Goal: Task Accomplishment & Management: Use online tool/utility

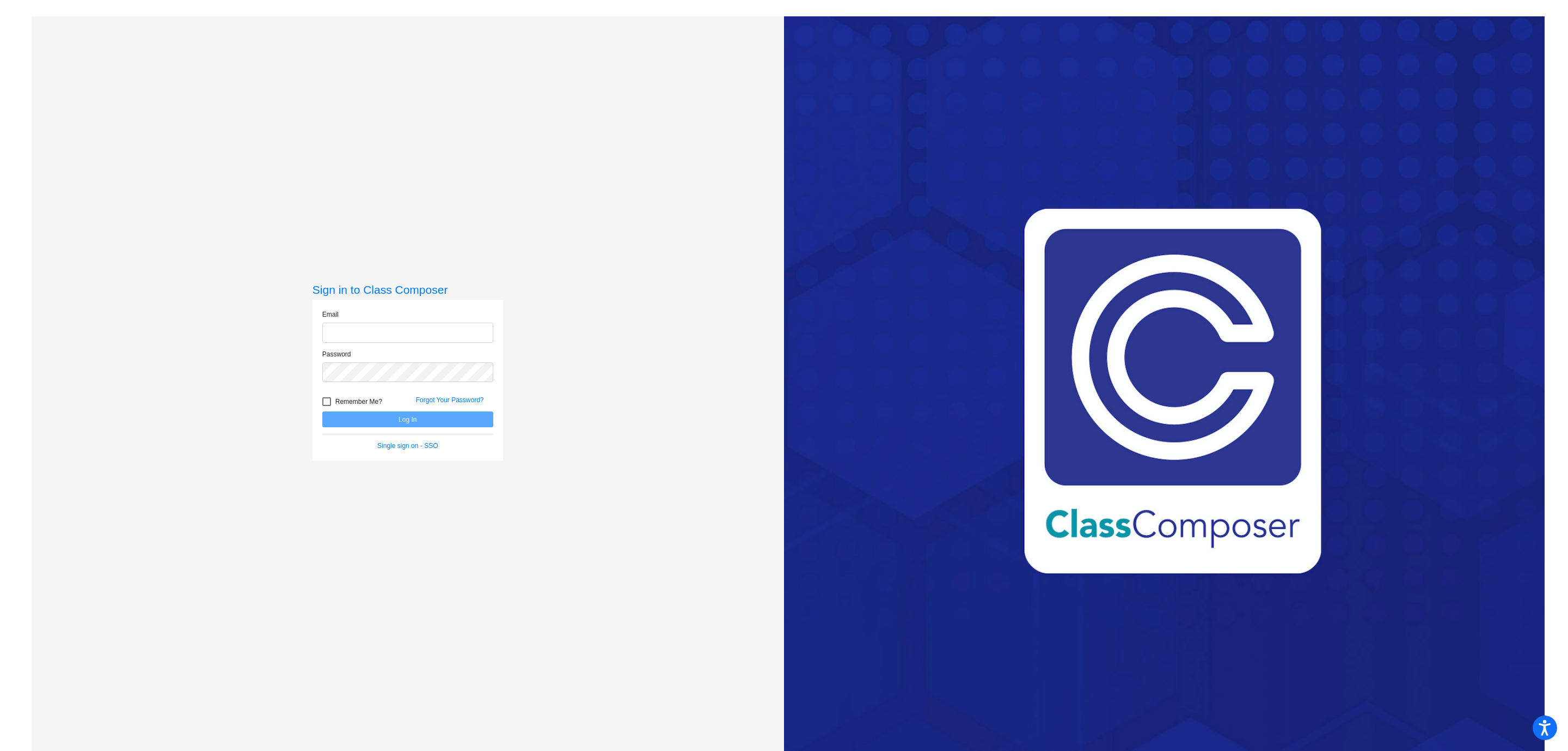
click at [468, 331] on input "email" at bounding box center [408, 332] width 171 height 20
type input "[EMAIL_ADDRESS][DOMAIN_NAME]"
click at [322, 411] on button "Log In" at bounding box center [408, 419] width 171 height 16
click at [397, 419] on button "Log In" at bounding box center [408, 419] width 171 height 16
click at [322, 411] on button "Log In" at bounding box center [408, 419] width 171 height 16
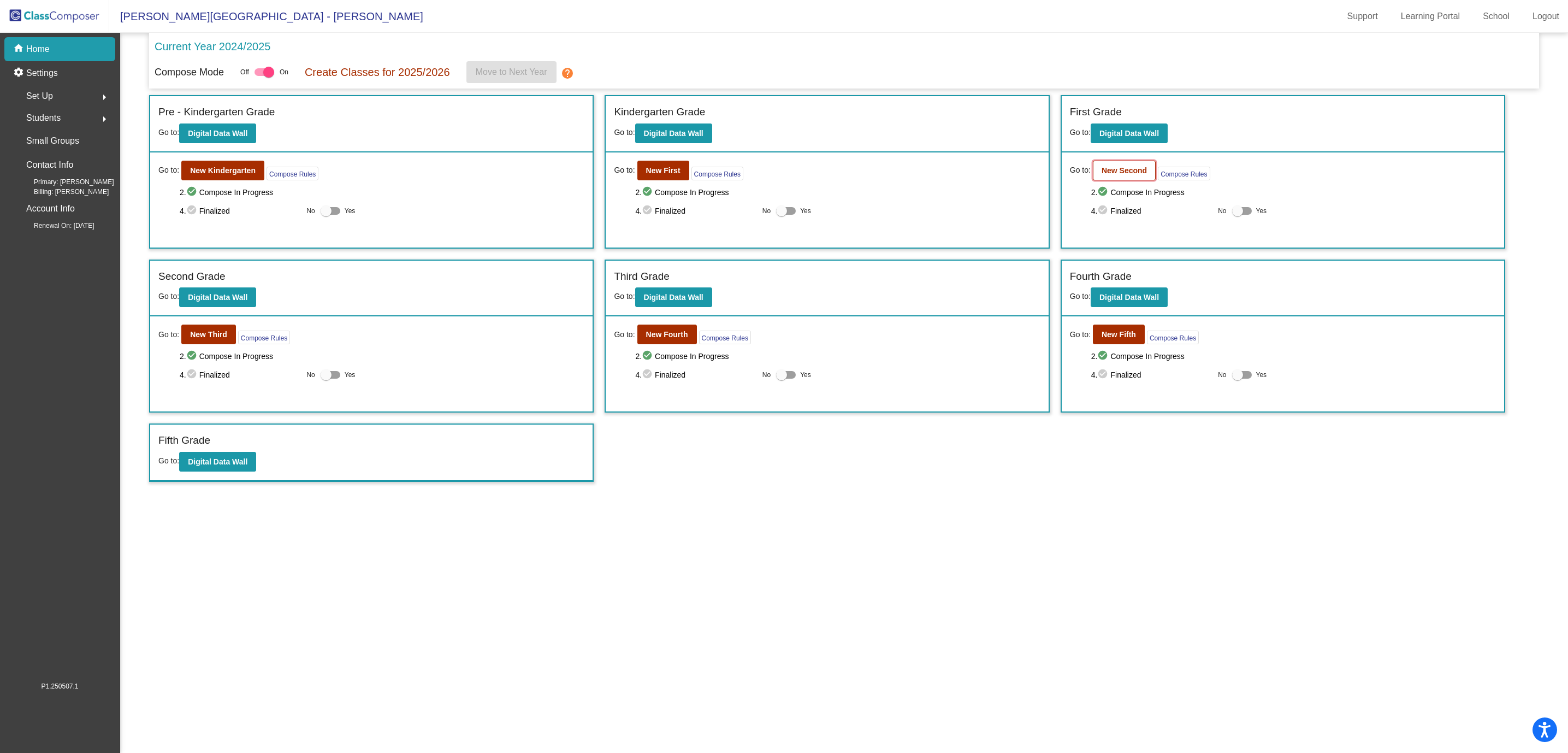
click at [1126, 172] on b "New Second" at bounding box center [1124, 170] width 45 height 9
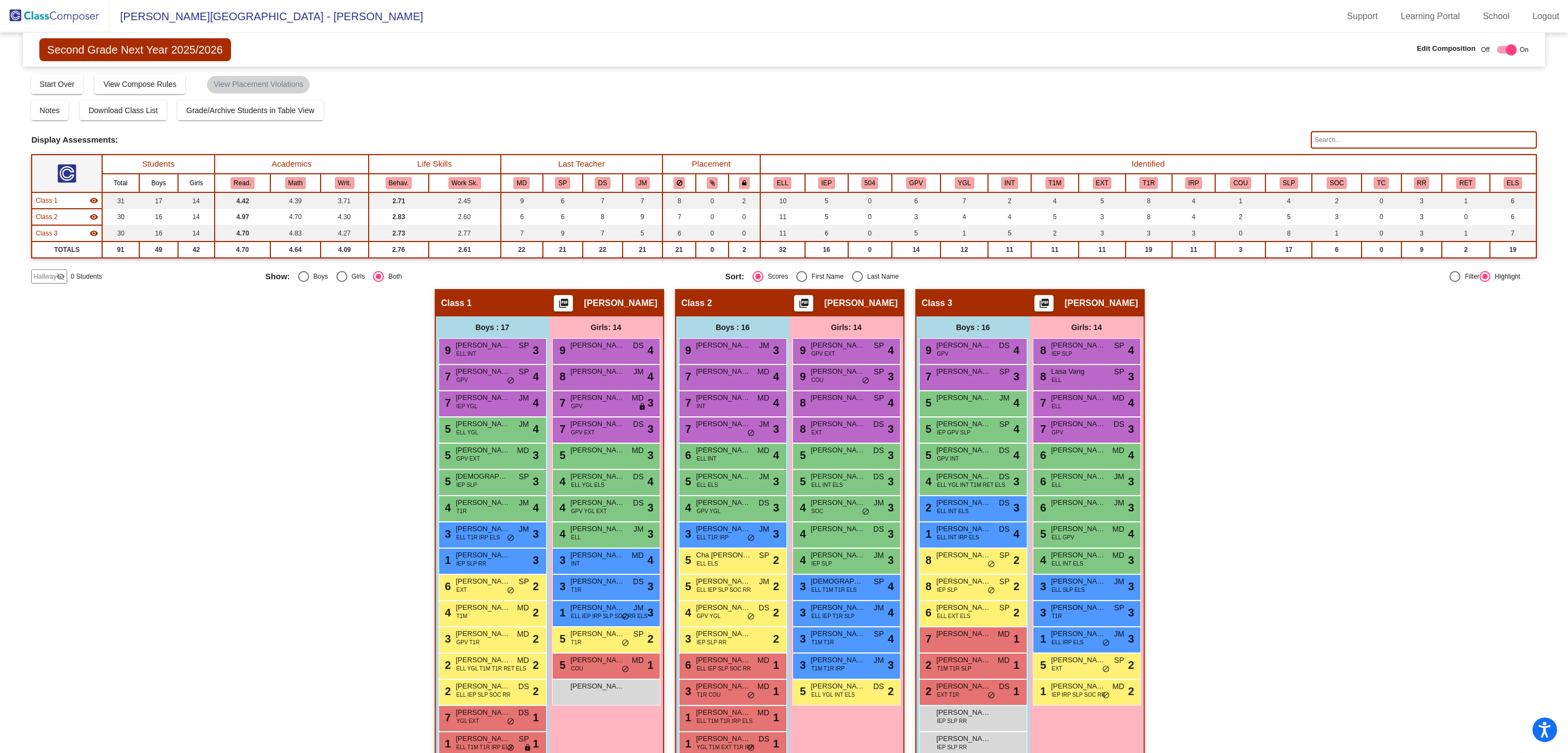
scroll to position [47, 0]
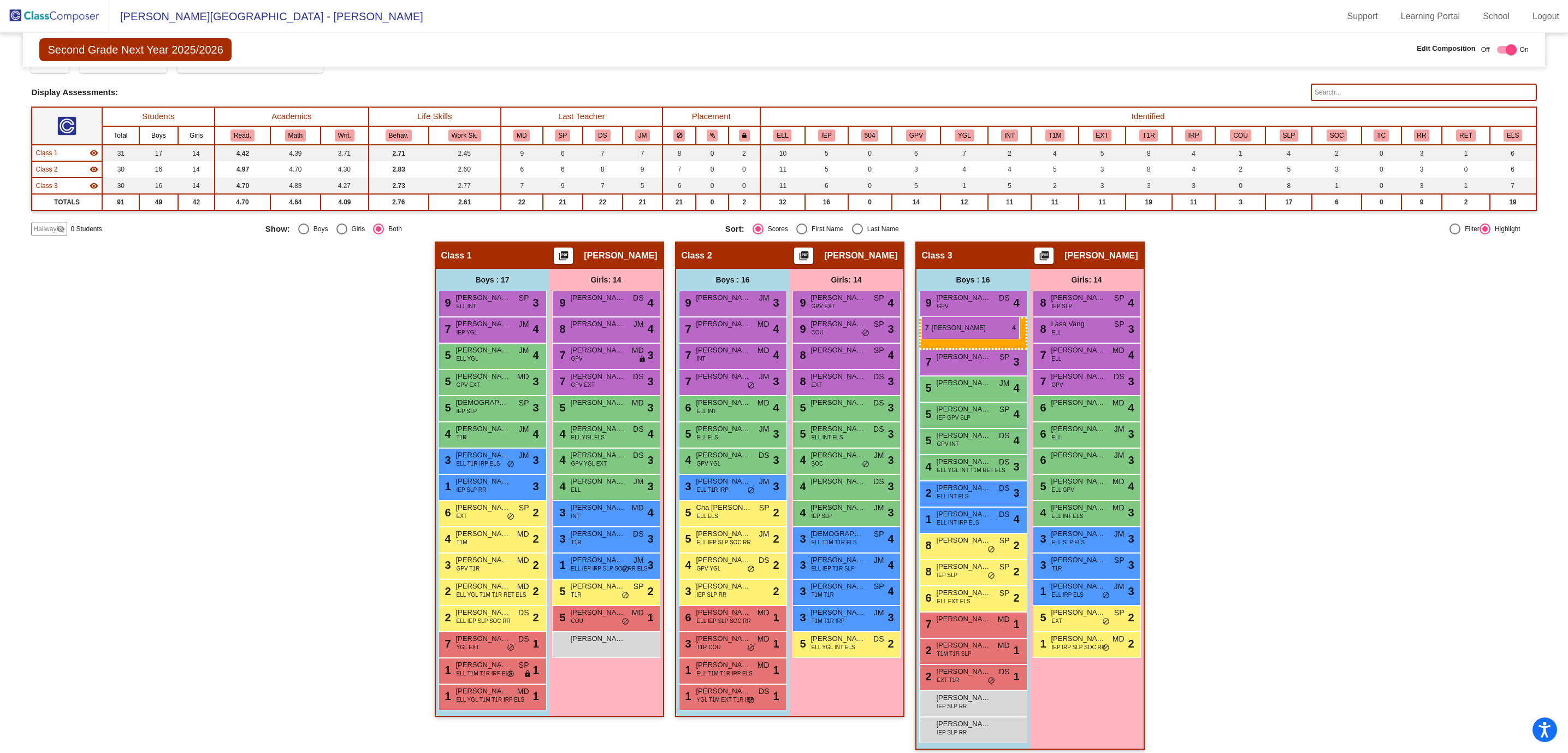
drag, startPoint x: 495, startPoint y: 325, endPoint x: 922, endPoint y: 317, distance: 427.1
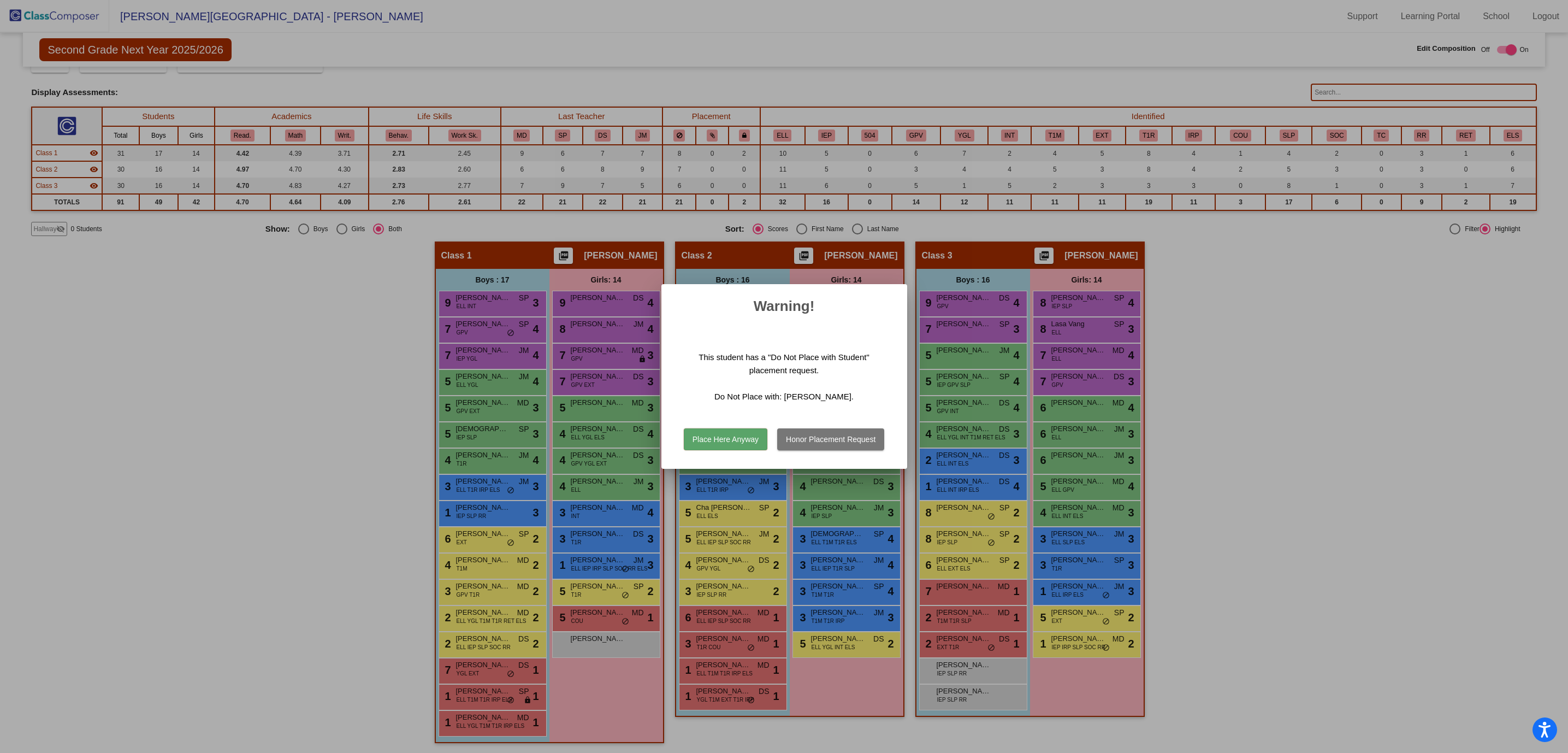
click at [731, 438] on button "Place Here Anyway" at bounding box center [725, 439] width 84 height 22
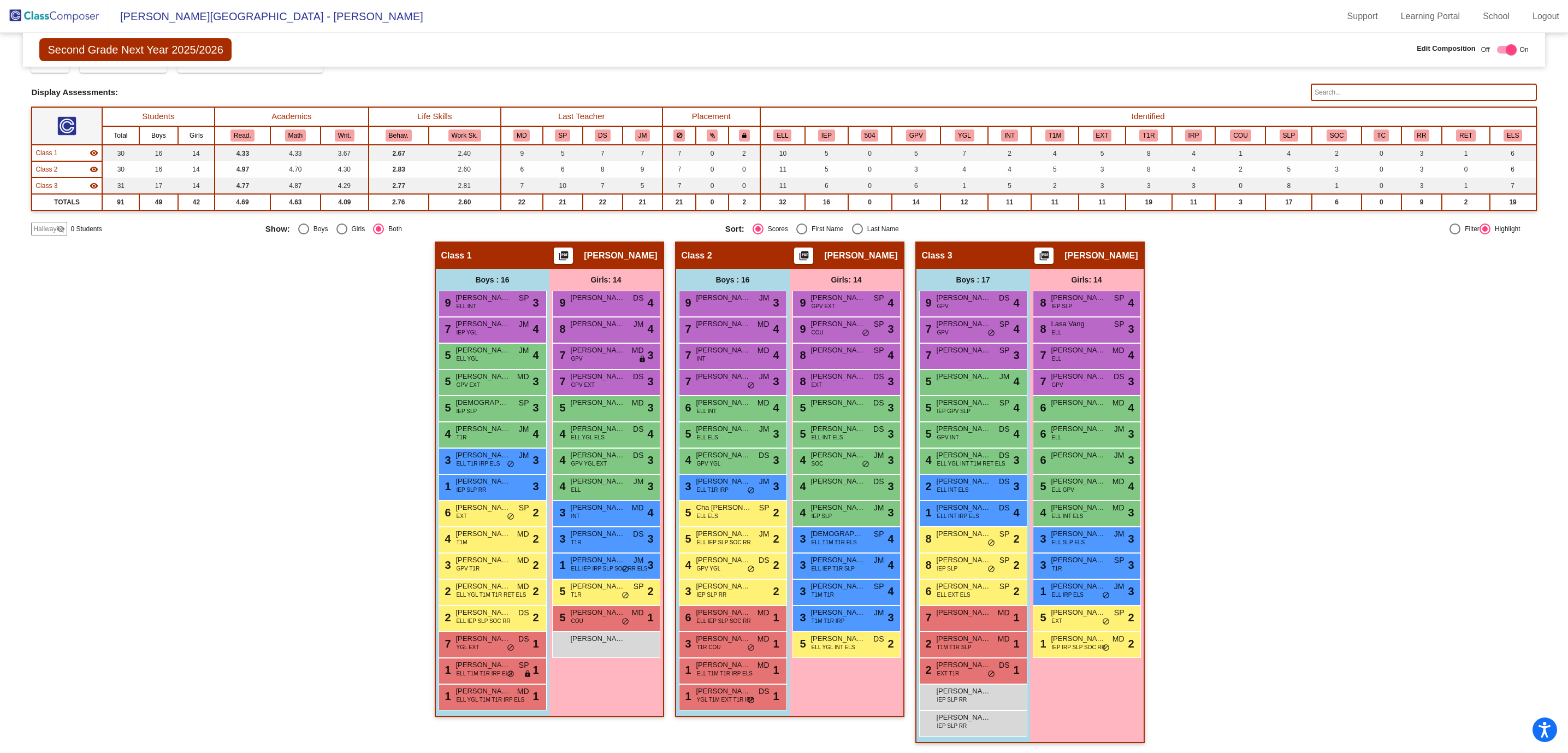
click at [57, 228] on mat-icon "visibility_off" at bounding box center [61, 229] width 9 height 9
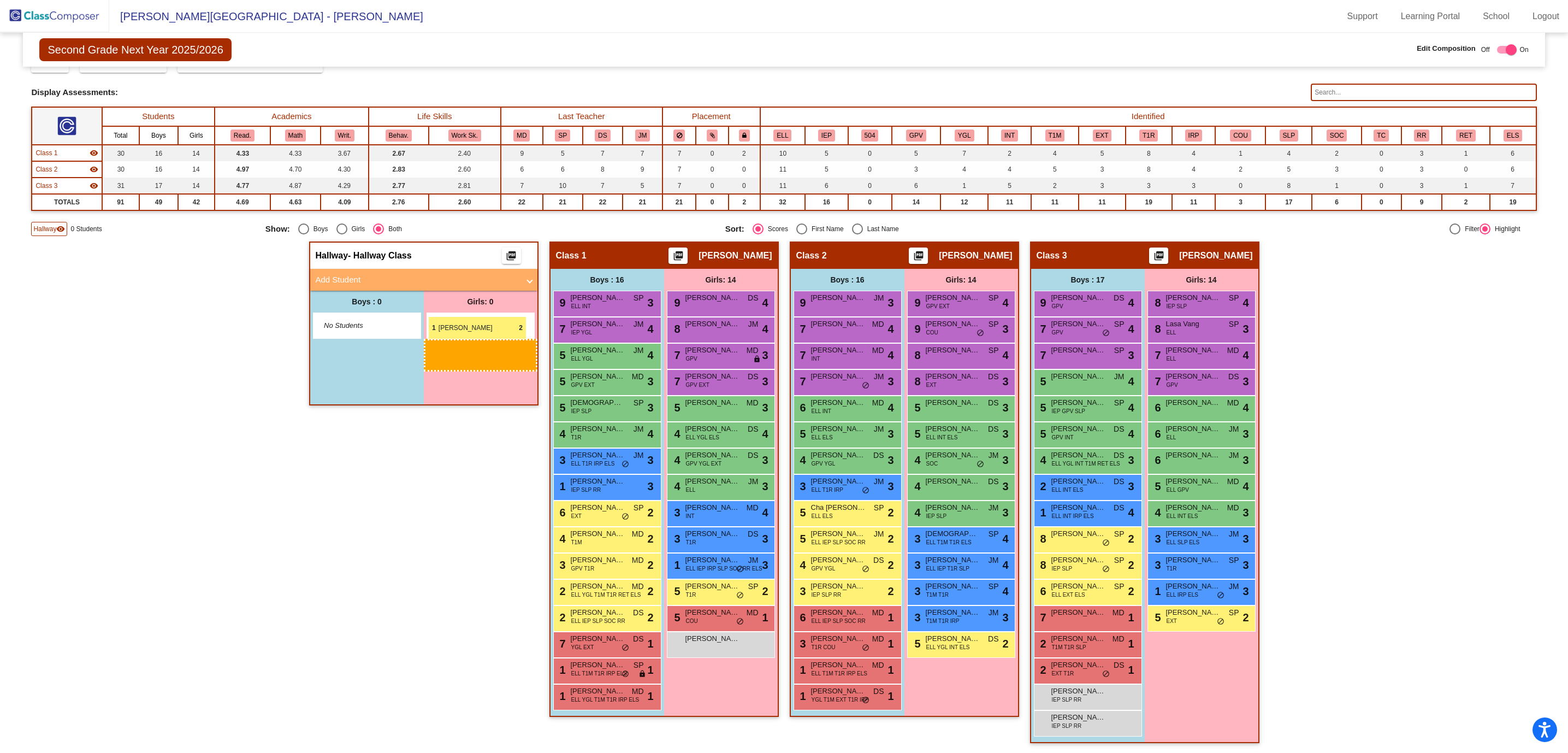
drag, startPoint x: 1184, startPoint y: 652, endPoint x: 428, endPoint y: 317, distance: 826.9
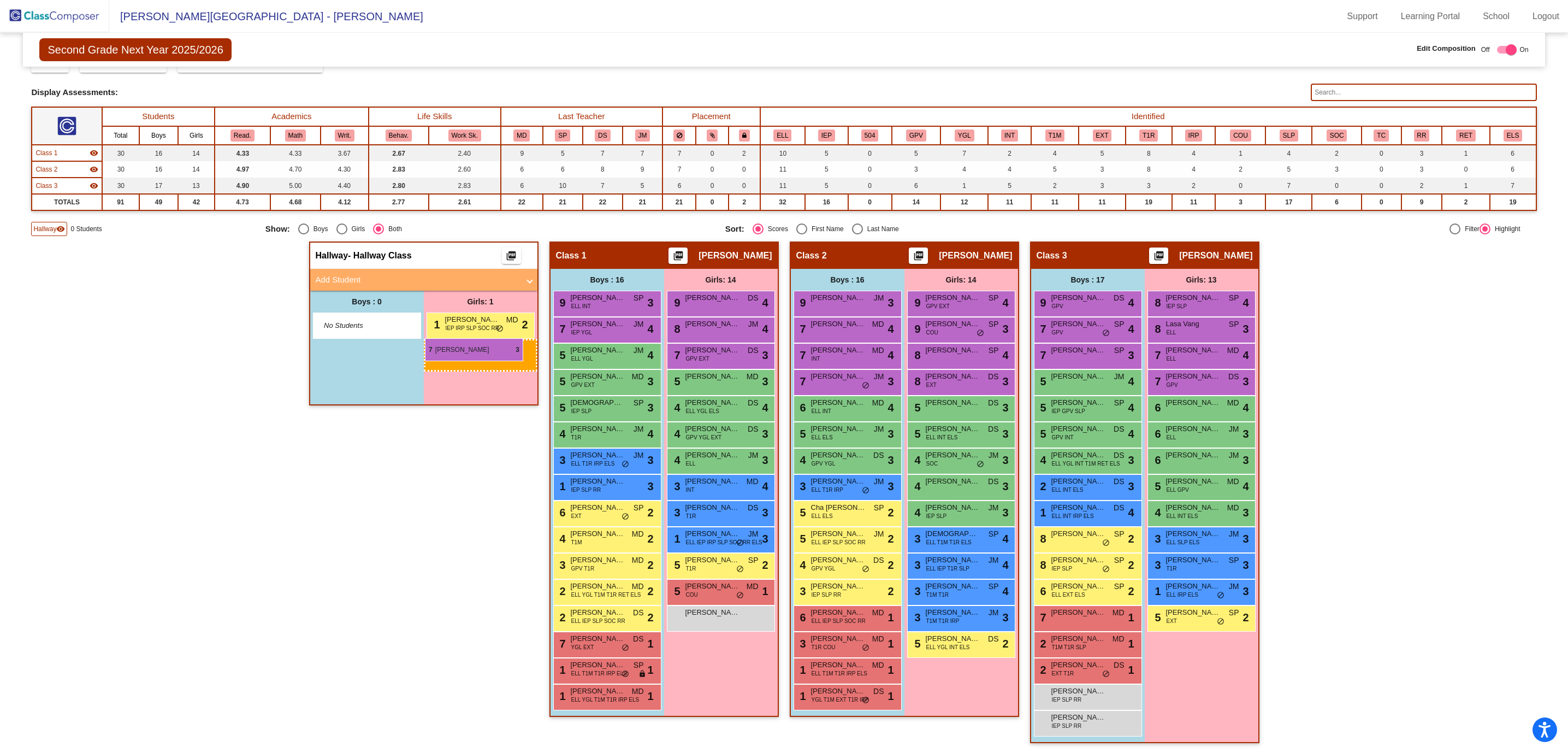
drag, startPoint x: 721, startPoint y: 354, endPoint x: 425, endPoint y: 338, distance: 296.4
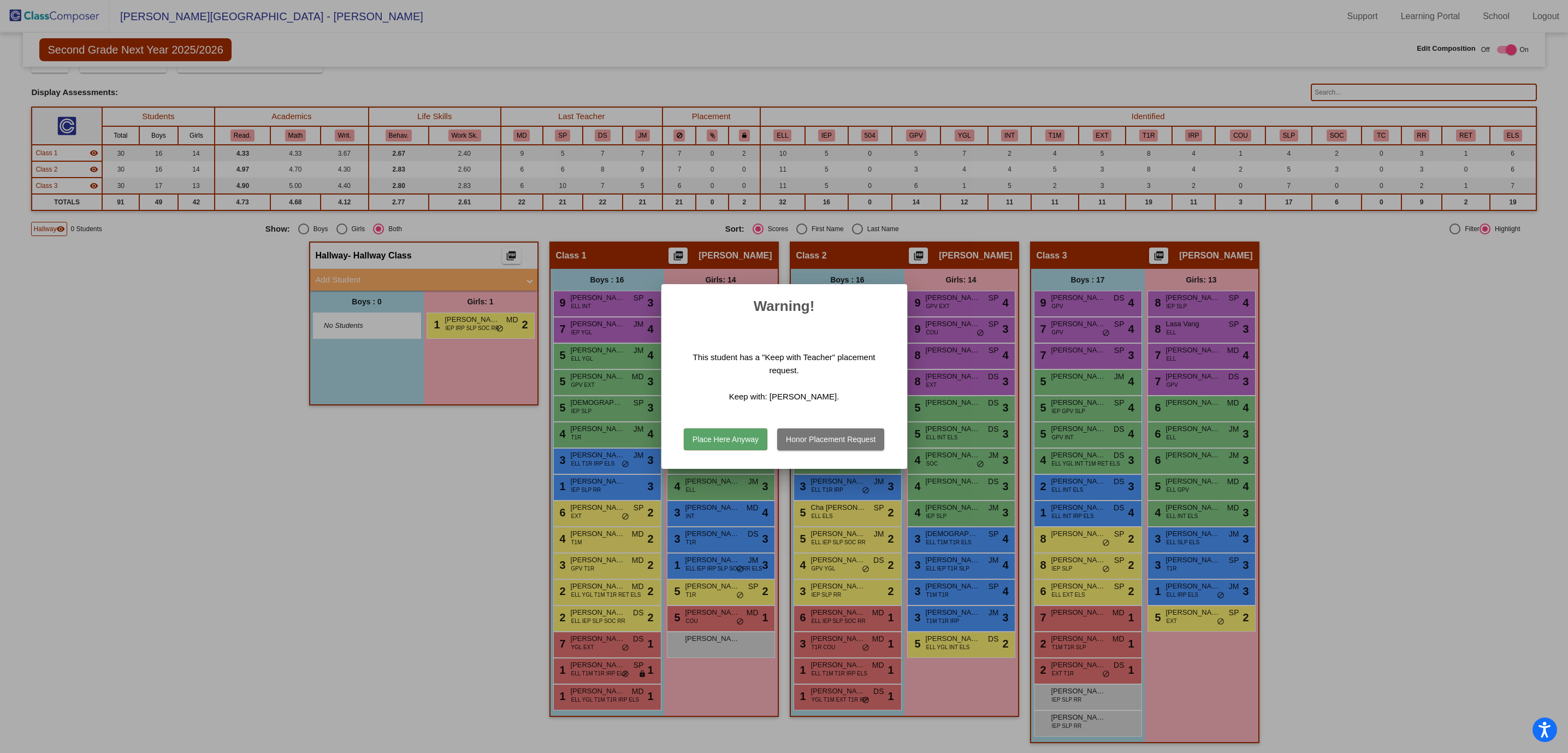
click at [717, 438] on button "Place Here Anyway" at bounding box center [725, 439] width 84 height 22
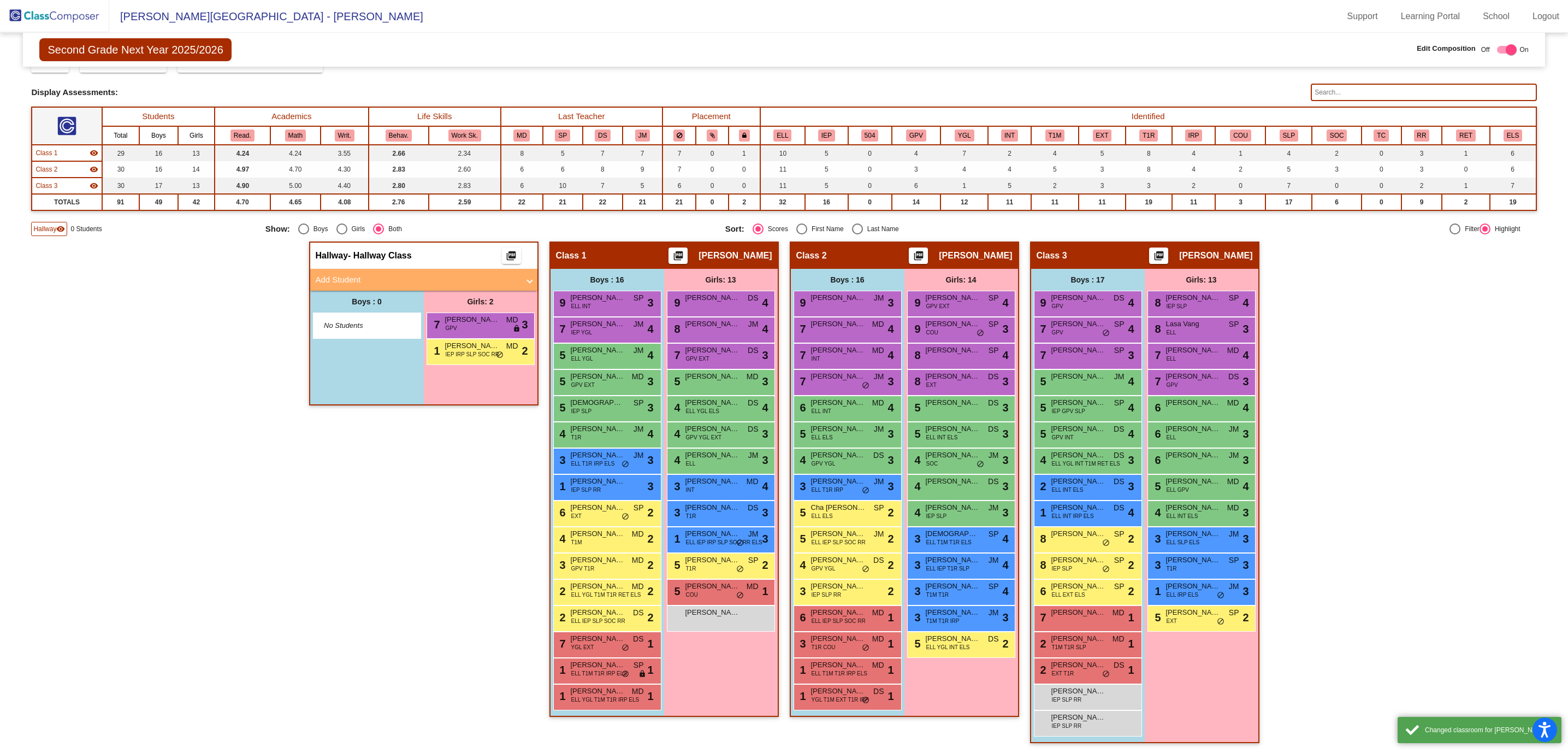
click at [385, 495] on div "Hallway - Hallway Class picture_as_pdf Add Student First Name Last Name Student…" at bounding box center [423, 497] width 229 height 513
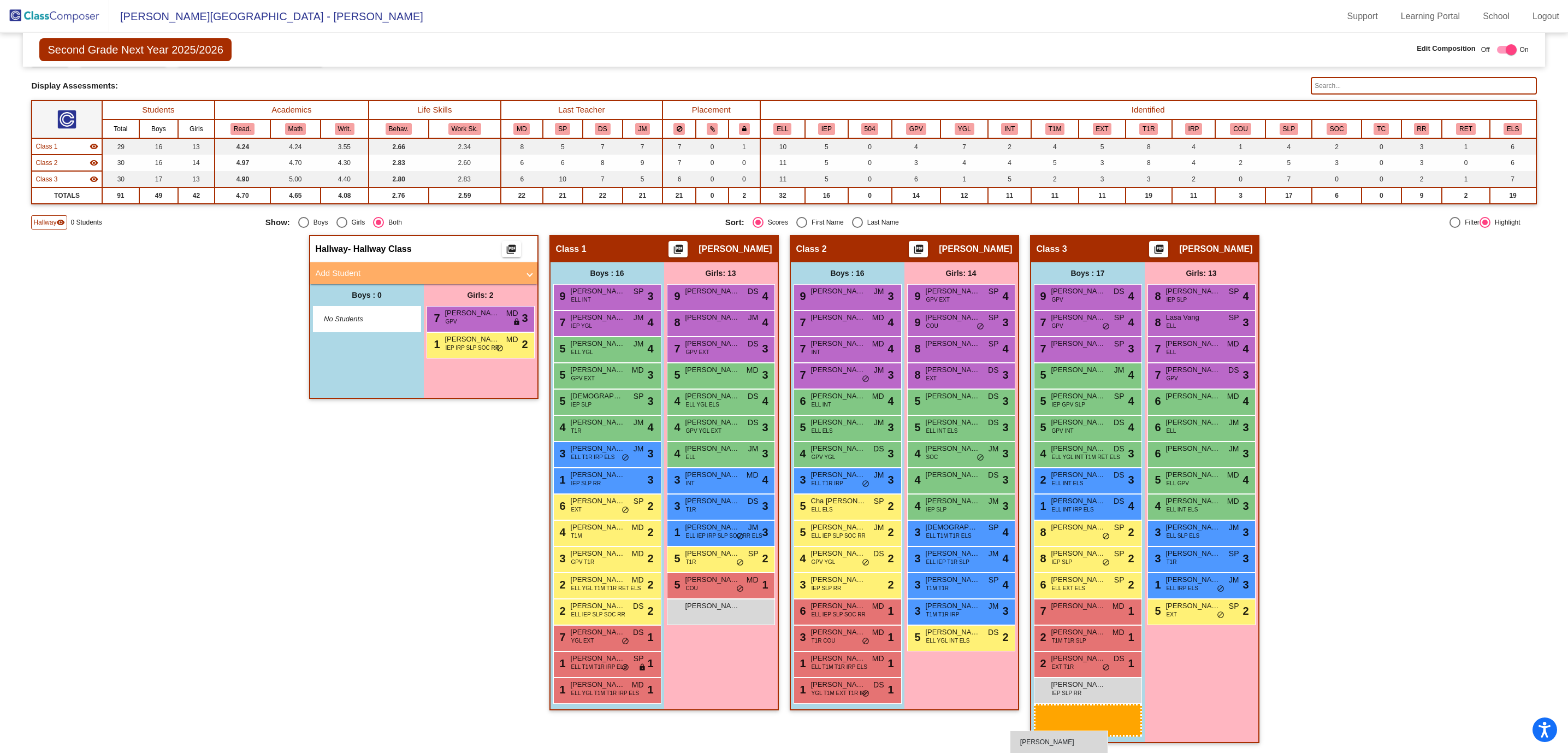
scroll to position [1, 0]
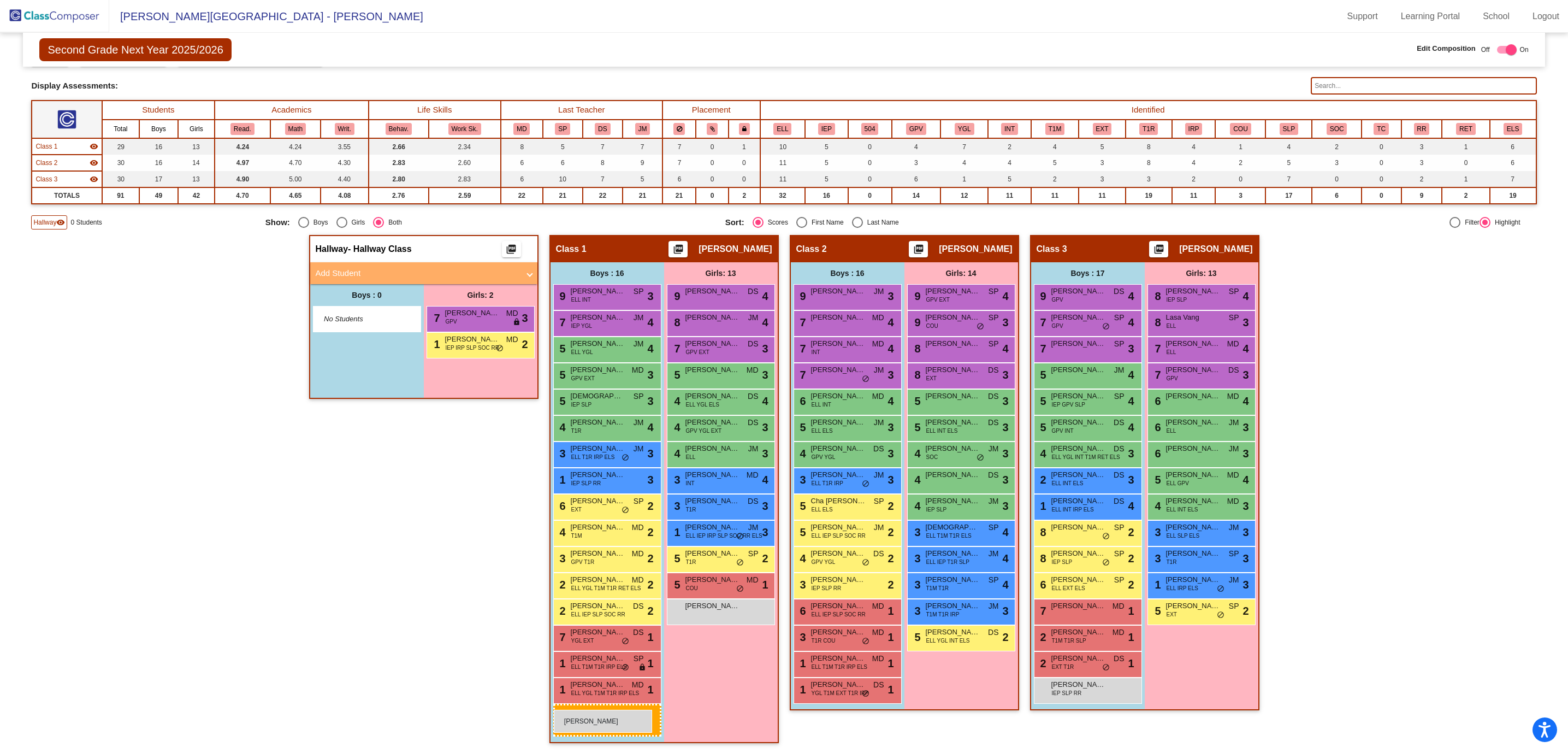
drag, startPoint x: 1090, startPoint y: 724, endPoint x: 554, endPoint y: 709, distance: 536.2
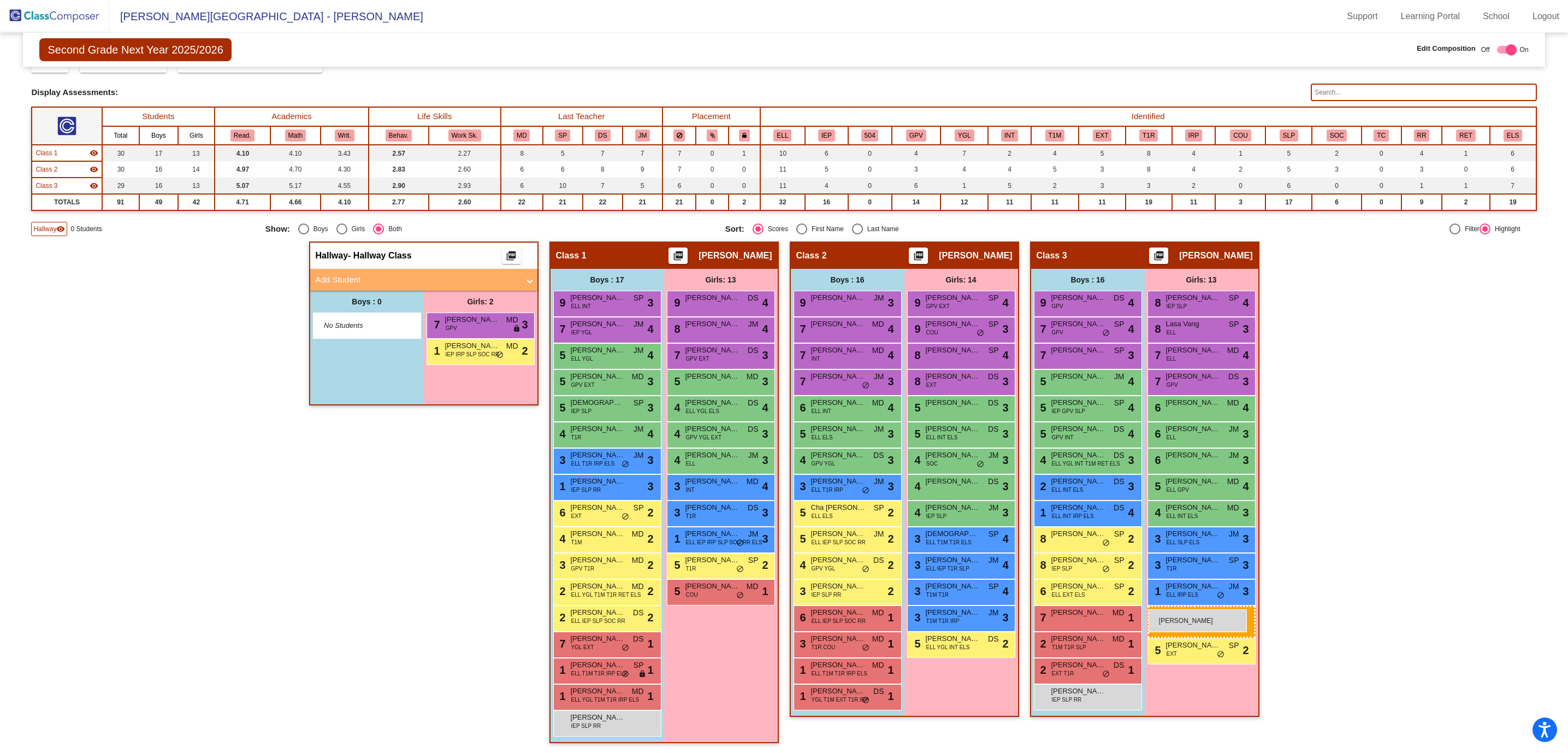
drag, startPoint x: 714, startPoint y: 616, endPoint x: 1148, endPoint y: 608, distance: 434.1
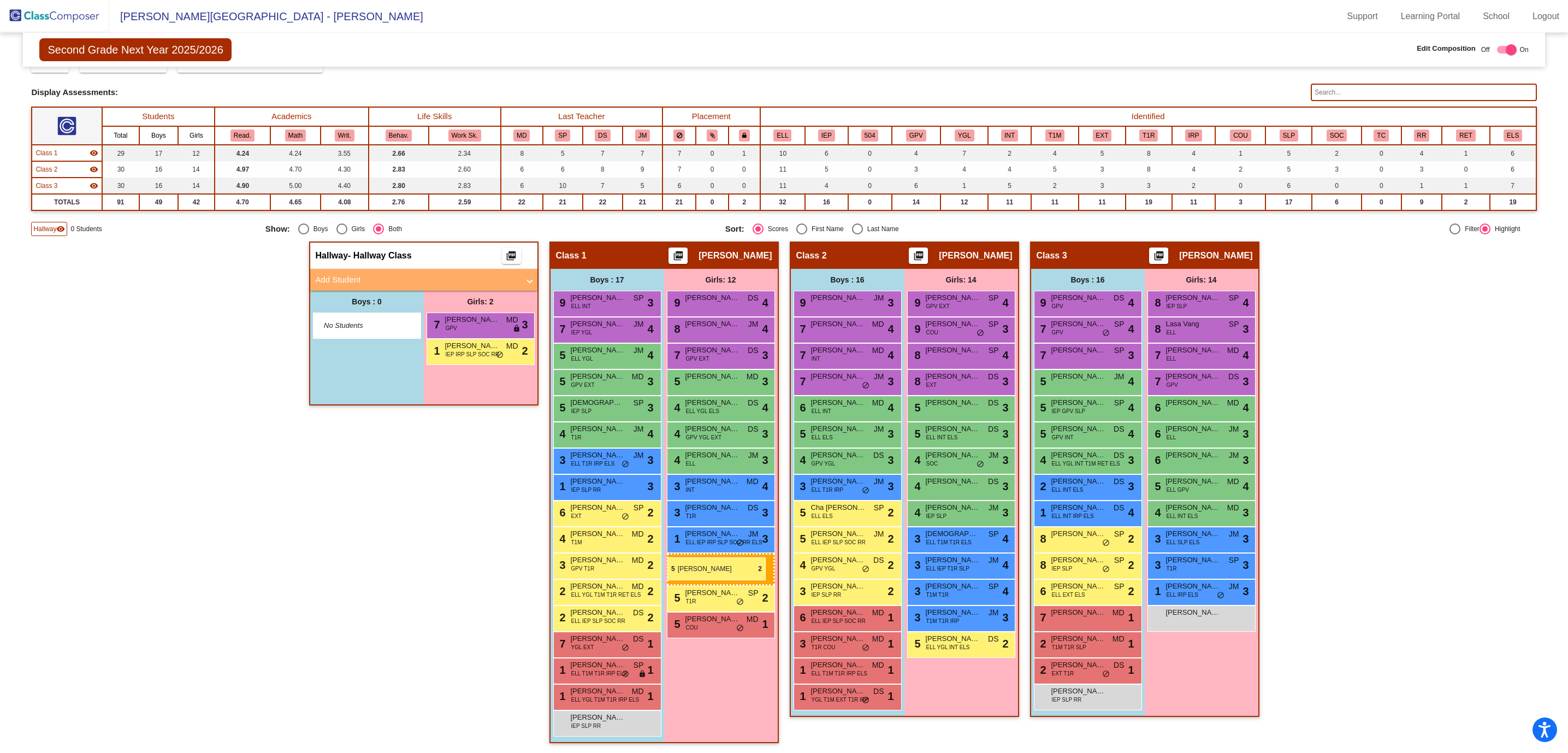
drag, startPoint x: 1187, startPoint y: 612, endPoint x: 668, endPoint y: 557, distance: 521.9
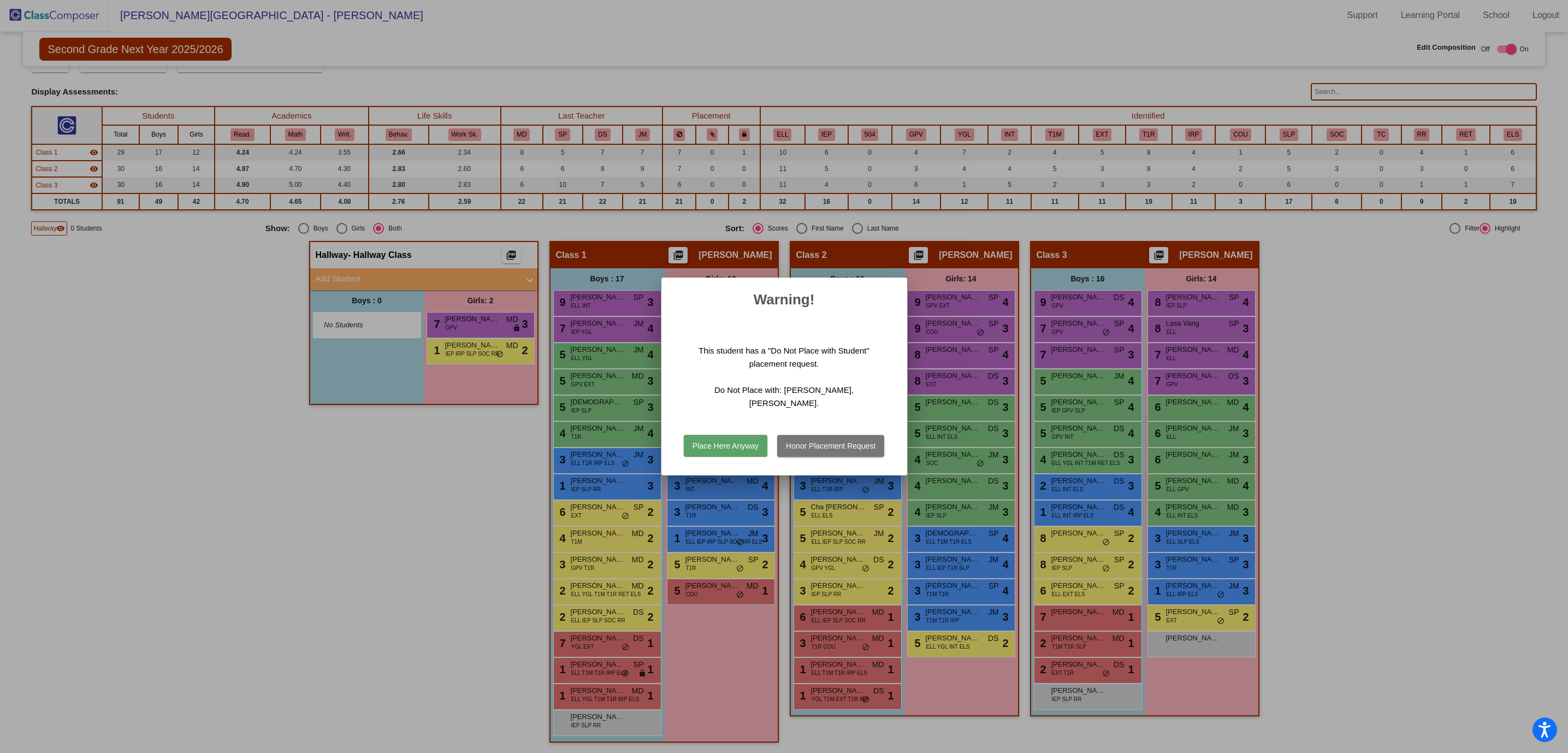
click at [806, 435] on button "Honor Placement Request" at bounding box center [830, 445] width 107 height 22
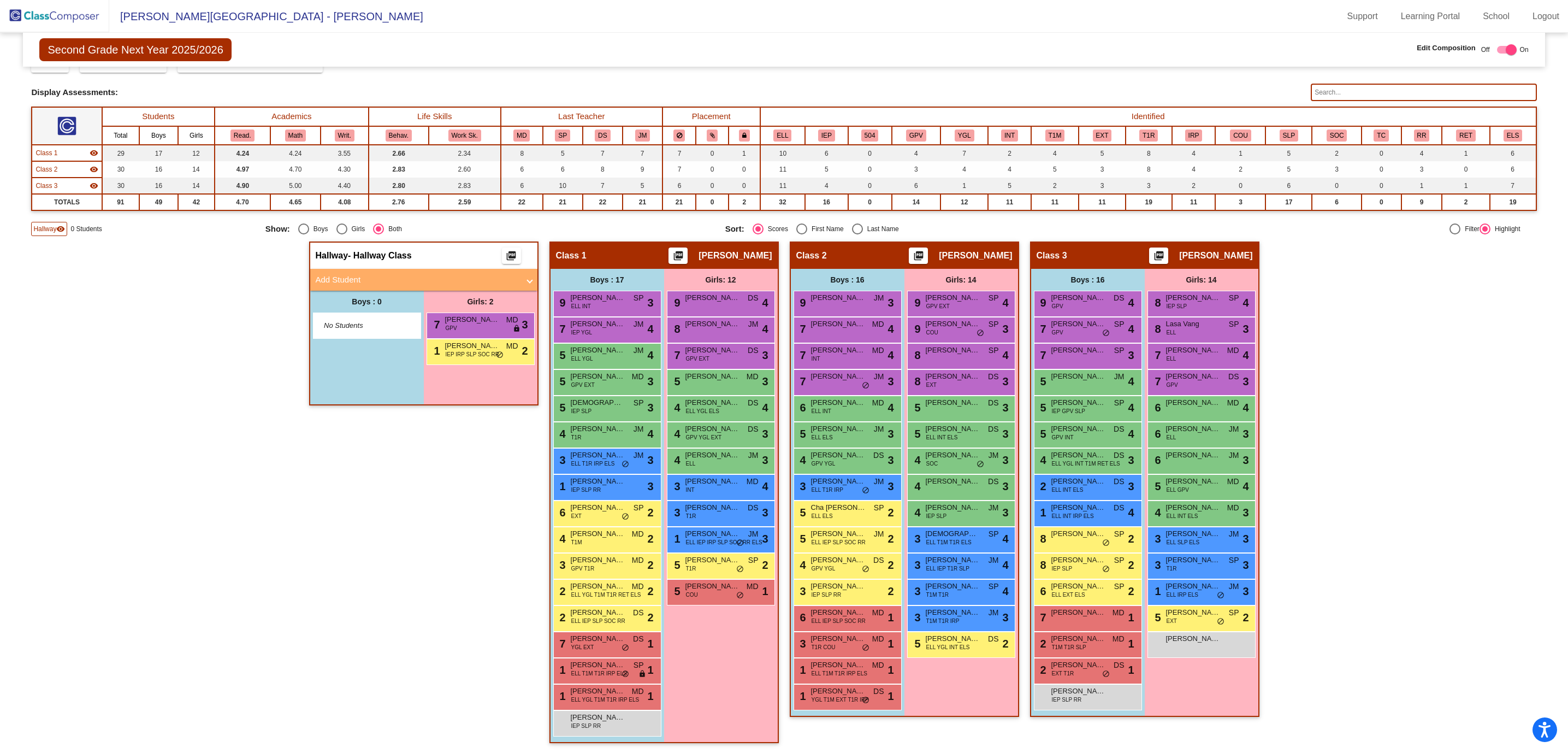
scroll to position [1, 0]
click at [537, 404] on div "Girls: 14 8 [PERSON_NAME] IEP SLP SP lock do_not_disturb_alt 4 8 Lasa [PERSON_N…" at bounding box center [480, 347] width 114 height 114
click at [1198, 620] on div "5 [PERSON_NAME] EXT SP lock do_not_disturb_alt 2" at bounding box center [1201, 617] width 104 height 23
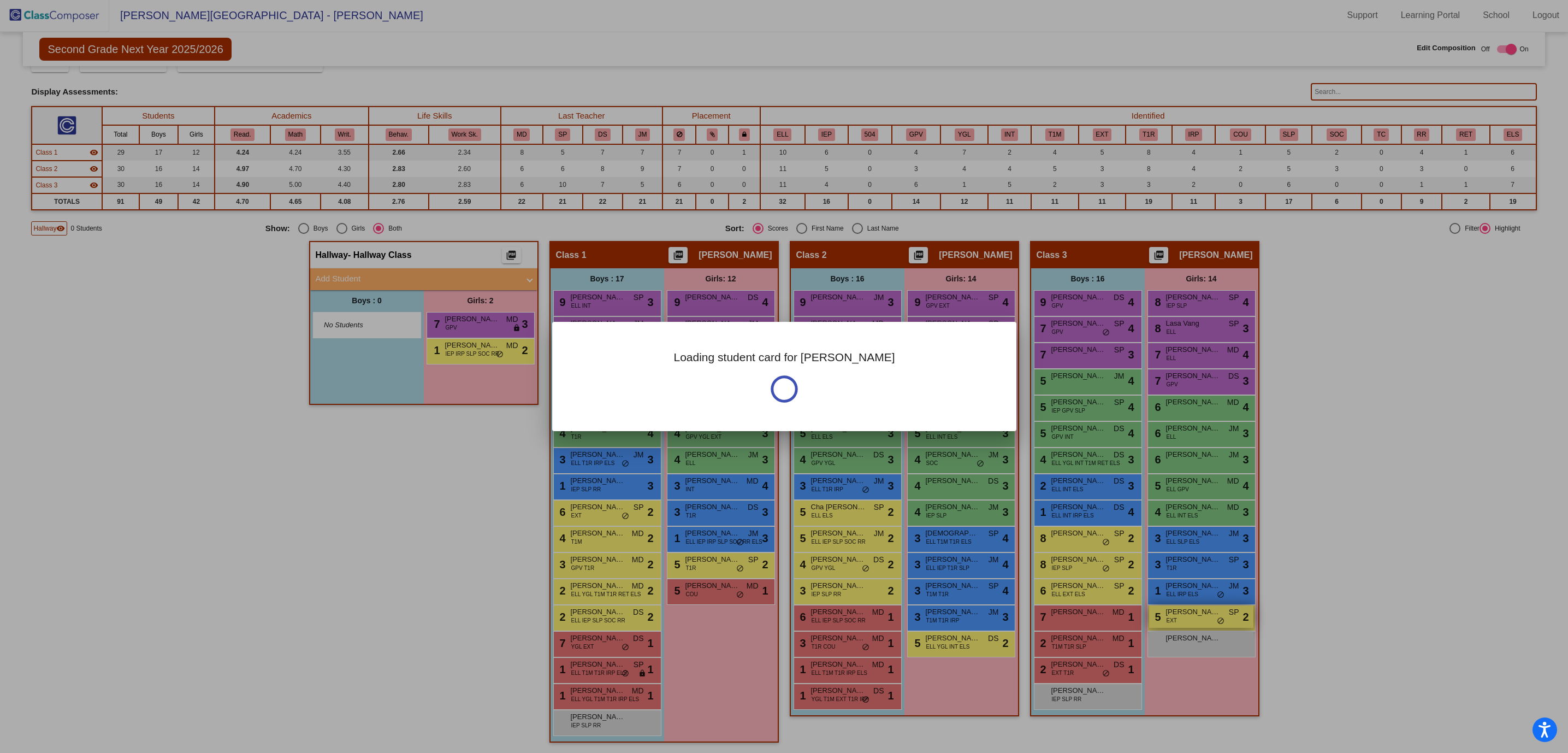
scroll to position [0, 0]
click at [1198, 620] on div at bounding box center [784, 376] width 1568 height 753
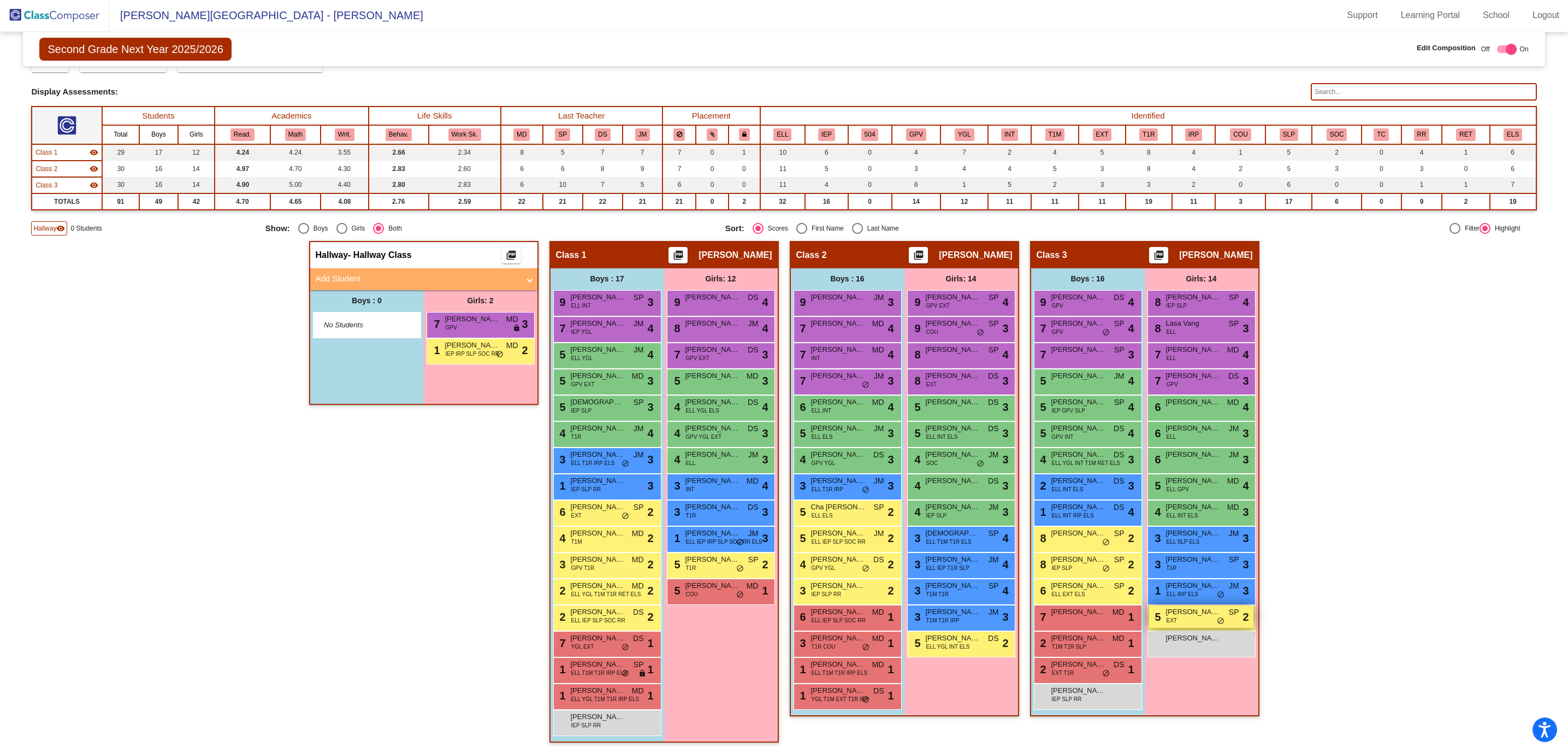
scroll to position [1, 0]
click at [1198, 620] on div "5 [PERSON_NAME] EXT SP lock do_not_disturb_alt 2" at bounding box center [1201, 617] width 104 height 23
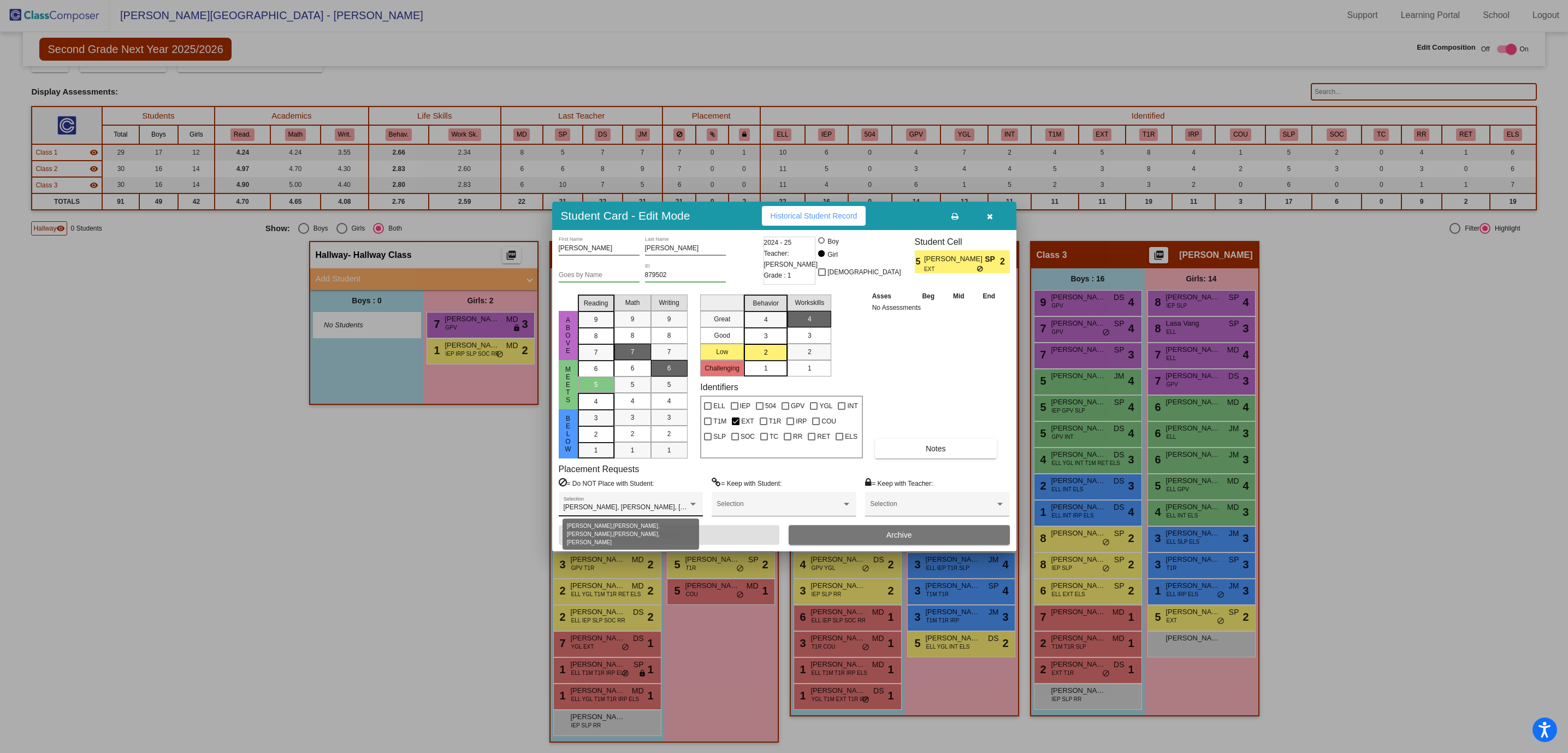
click at [633, 509] on span "[PERSON_NAME], [PERSON_NAME], [PERSON_NAME], [PERSON_NAME], [PERSON_NAME]" at bounding box center [705, 507] width 284 height 8
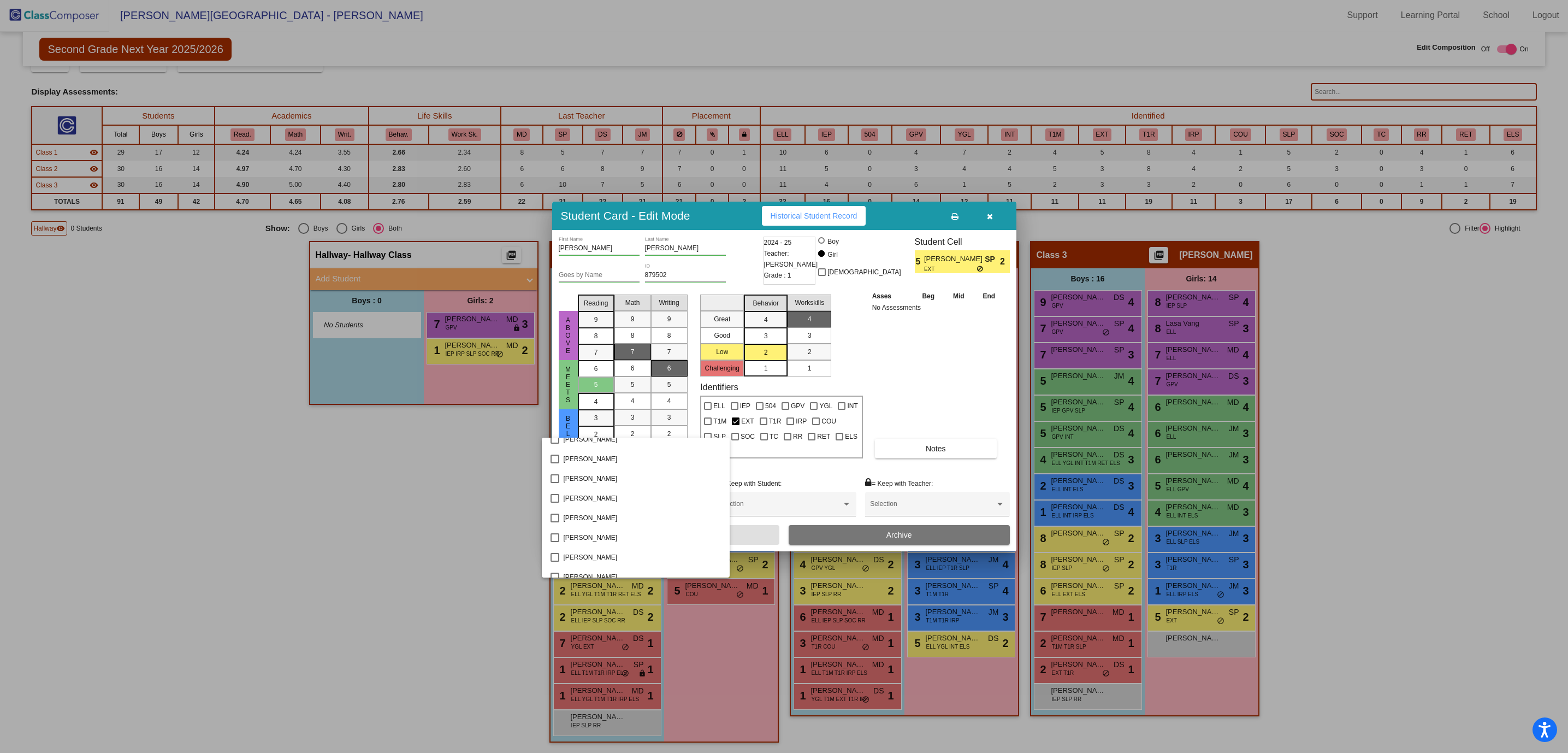
scroll to position [1630, 0]
click at [320, 561] on div at bounding box center [784, 376] width 1568 height 753
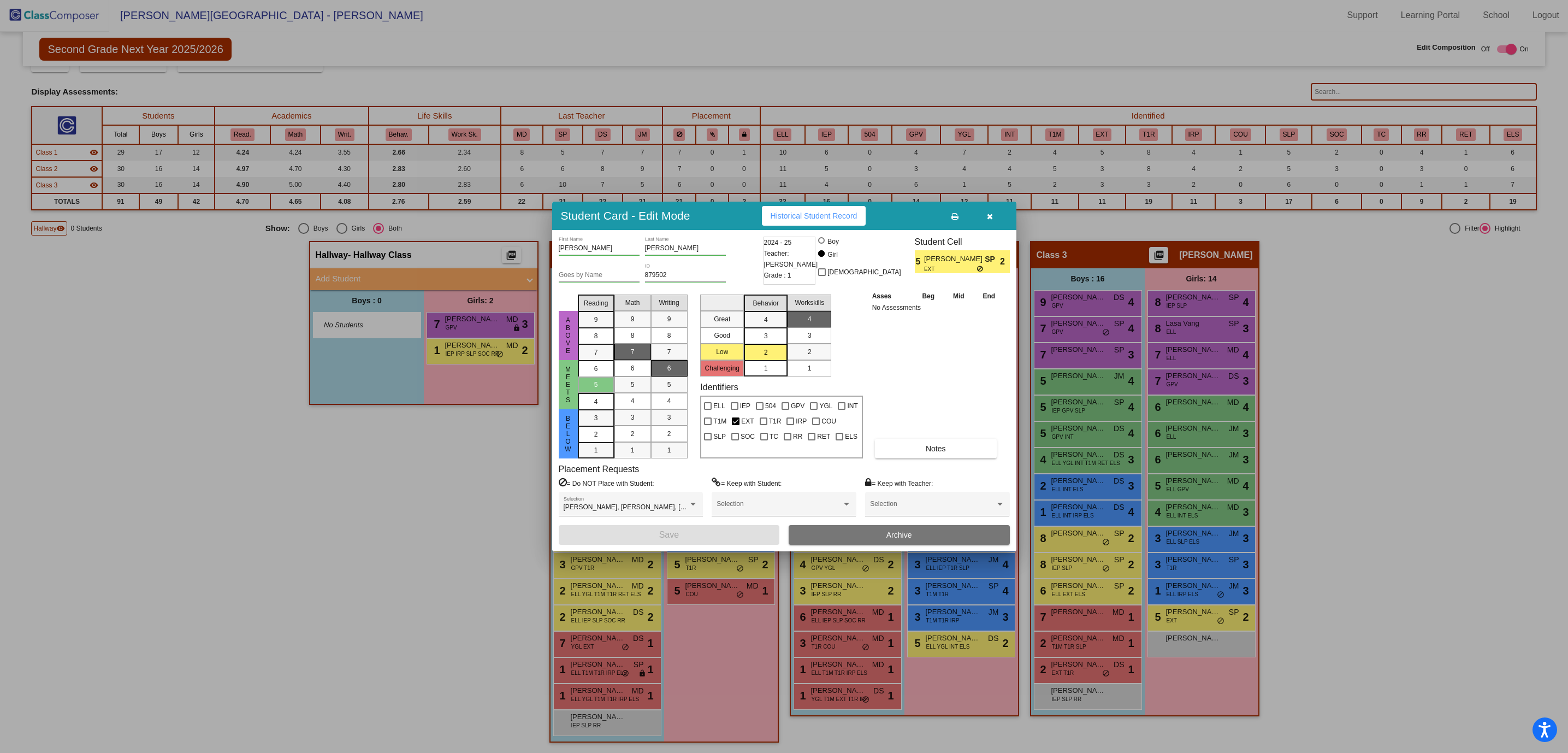
click at [990, 213] on icon "button" at bounding box center [990, 216] width 6 height 8
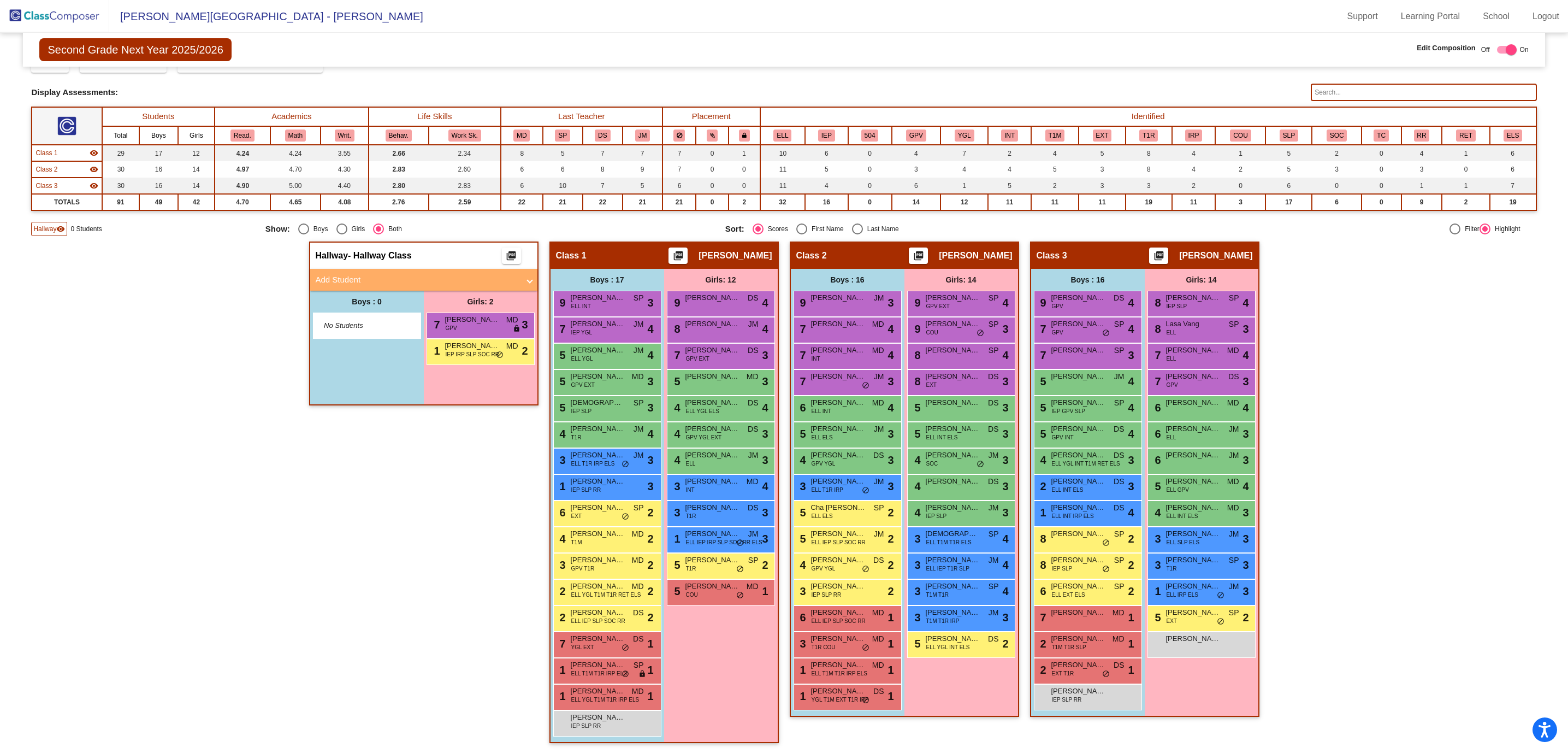
scroll to position [1, 0]
click at [1422, 584] on div "Hallway - Hallway Class picture_as_pdf Add Student First Name Last Name Student…" at bounding box center [783, 497] width 1505 height 513
click at [60, 11] on img at bounding box center [54, 16] width 109 height 32
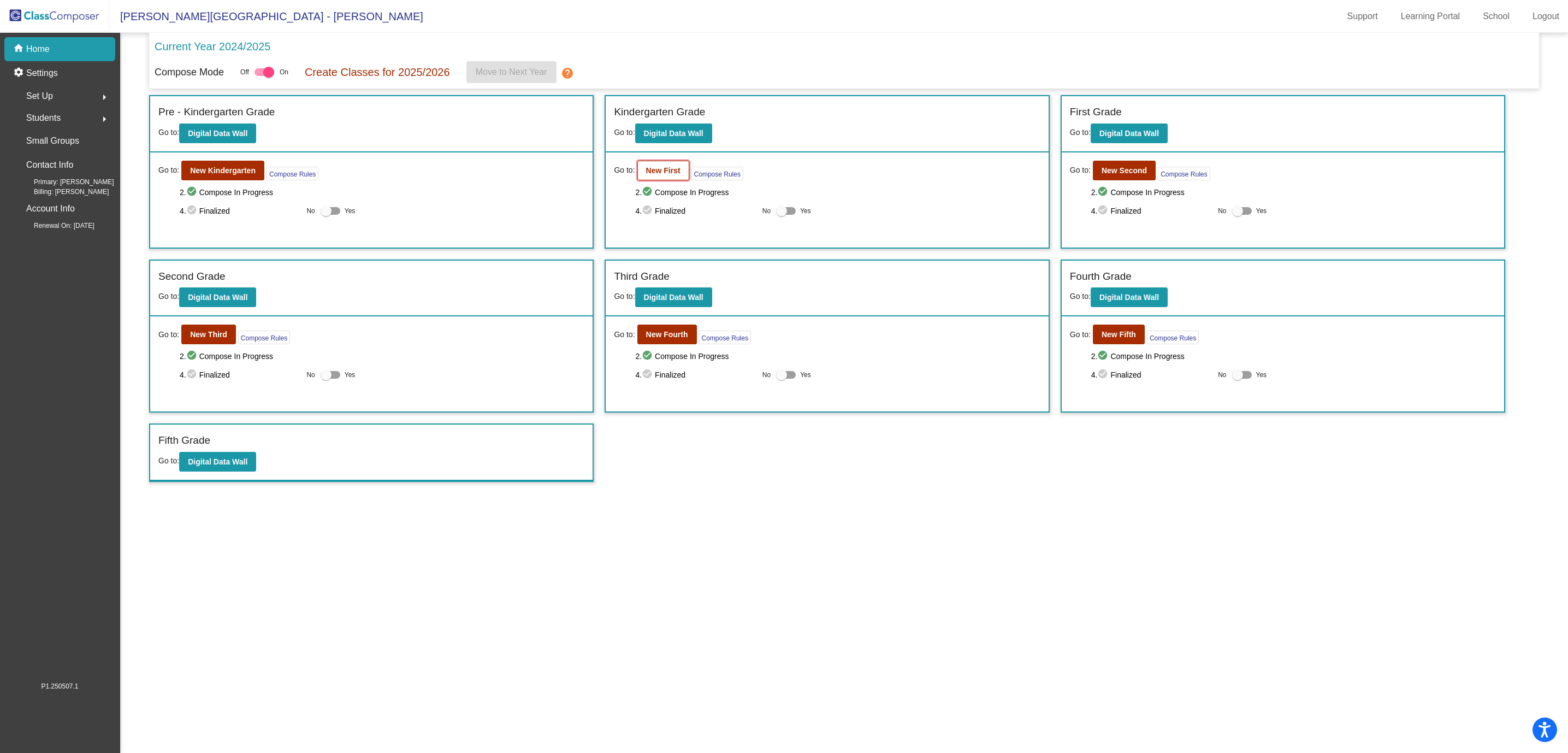
click at [643, 173] on button "New First" at bounding box center [663, 170] width 52 height 20
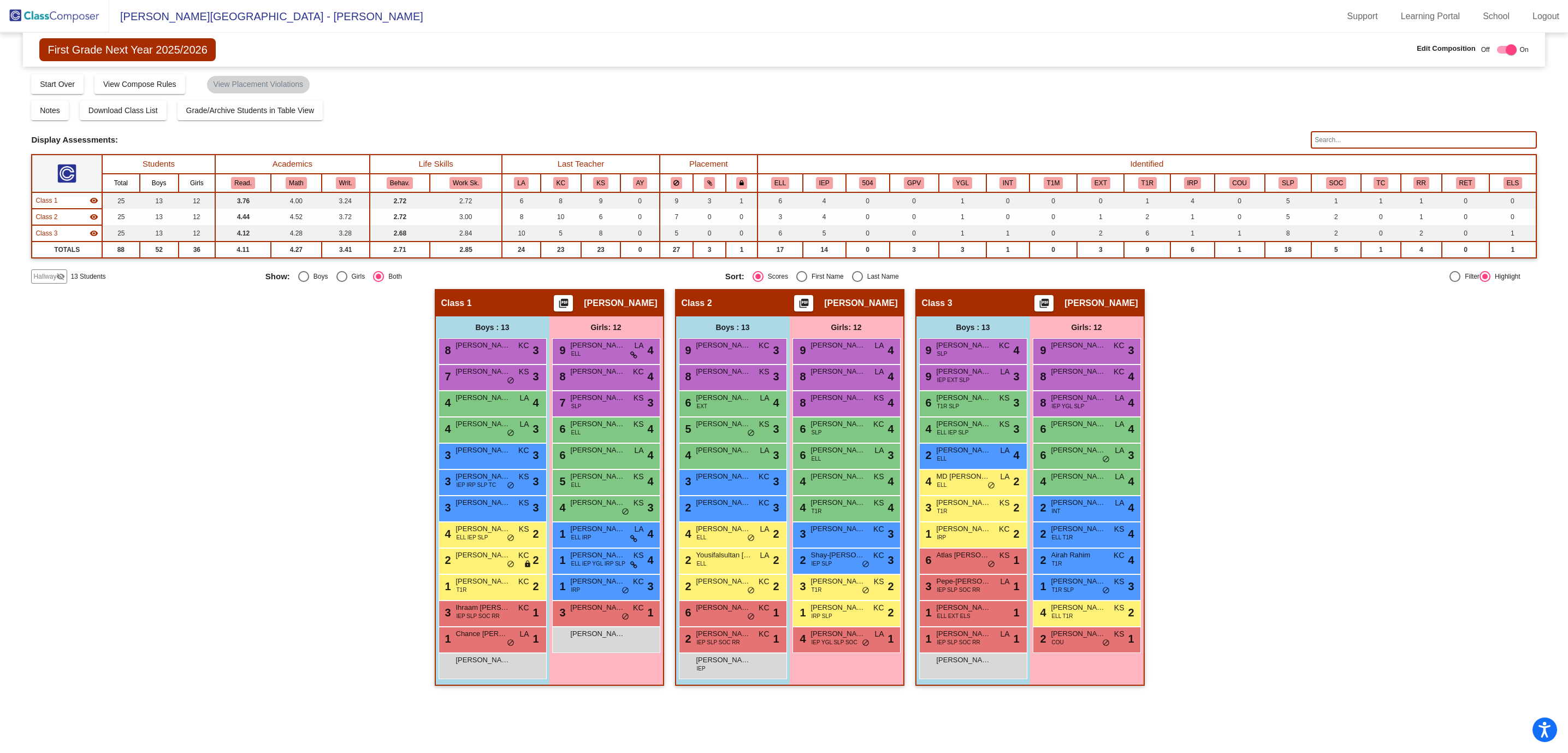
click at [74, 276] on span "13 Students" at bounding box center [87, 276] width 35 height 10
click at [37, 273] on span "Hallway" at bounding box center [44, 276] width 23 height 10
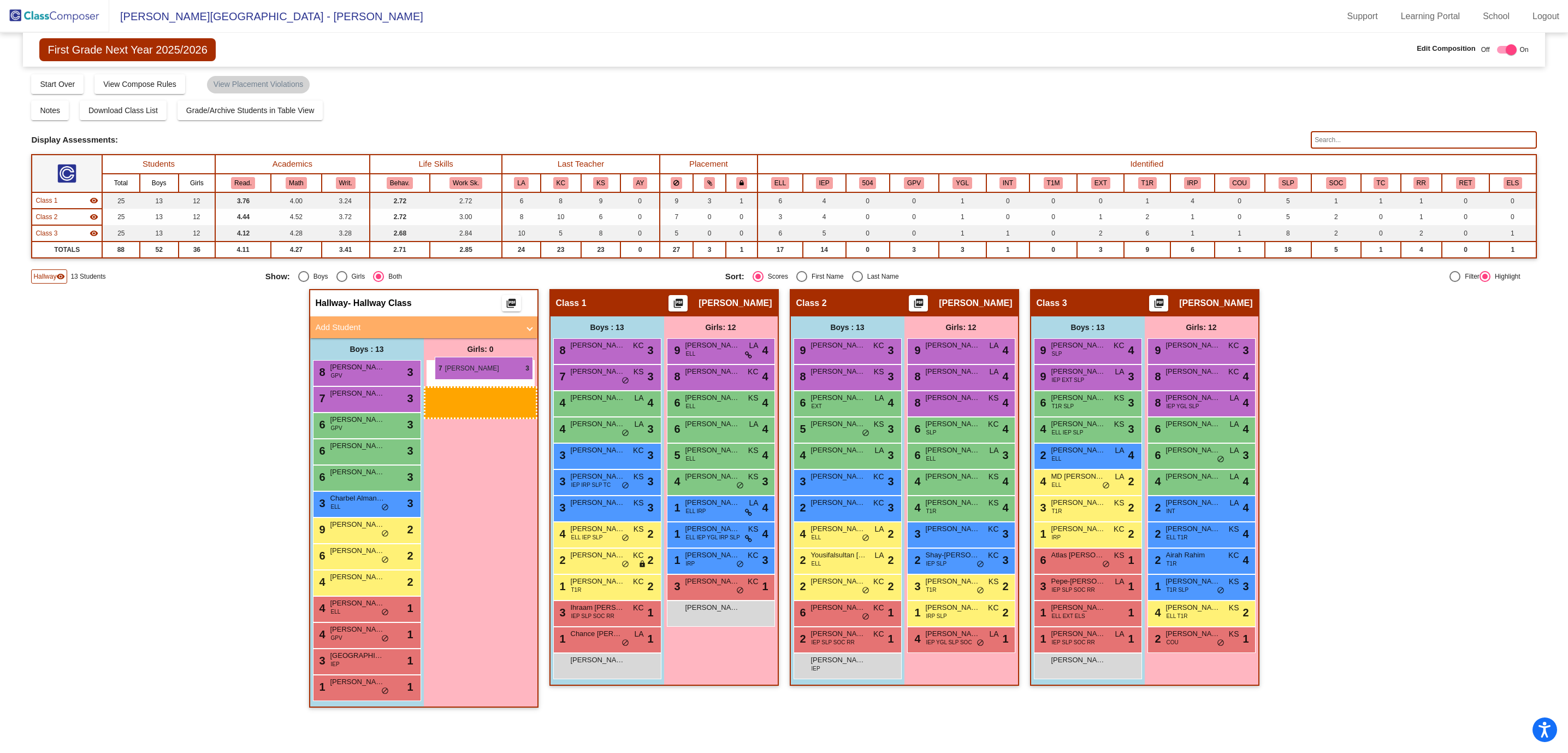
drag, startPoint x: 717, startPoint y: 399, endPoint x: 435, endPoint y: 357, distance: 285.1
drag, startPoint x: 713, startPoint y: 397, endPoint x: 429, endPoint y: 390, distance: 284.1
click at [77, 19] on img at bounding box center [54, 16] width 109 height 32
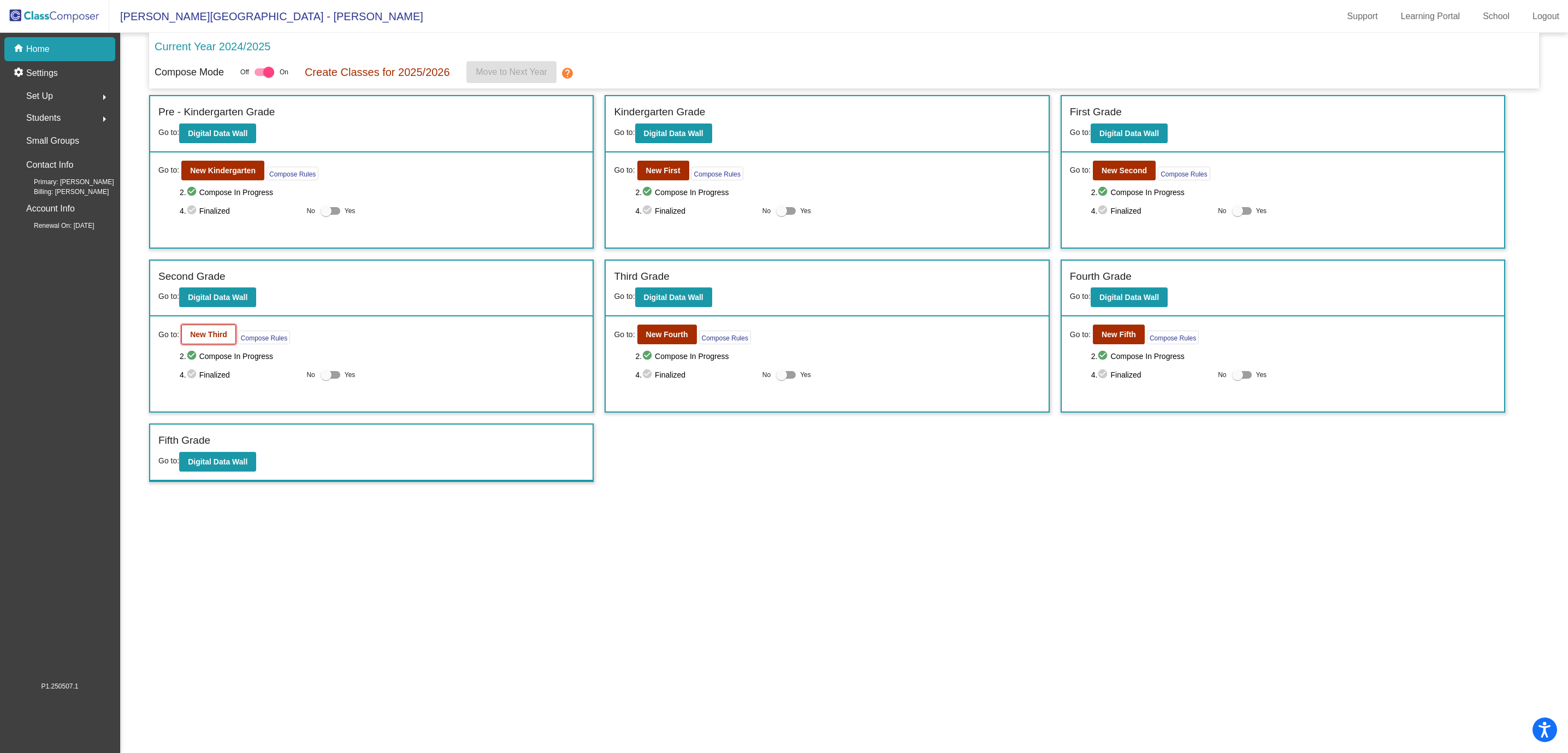
click at [194, 336] on b "New Third" at bounding box center [208, 335] width 37 height 9
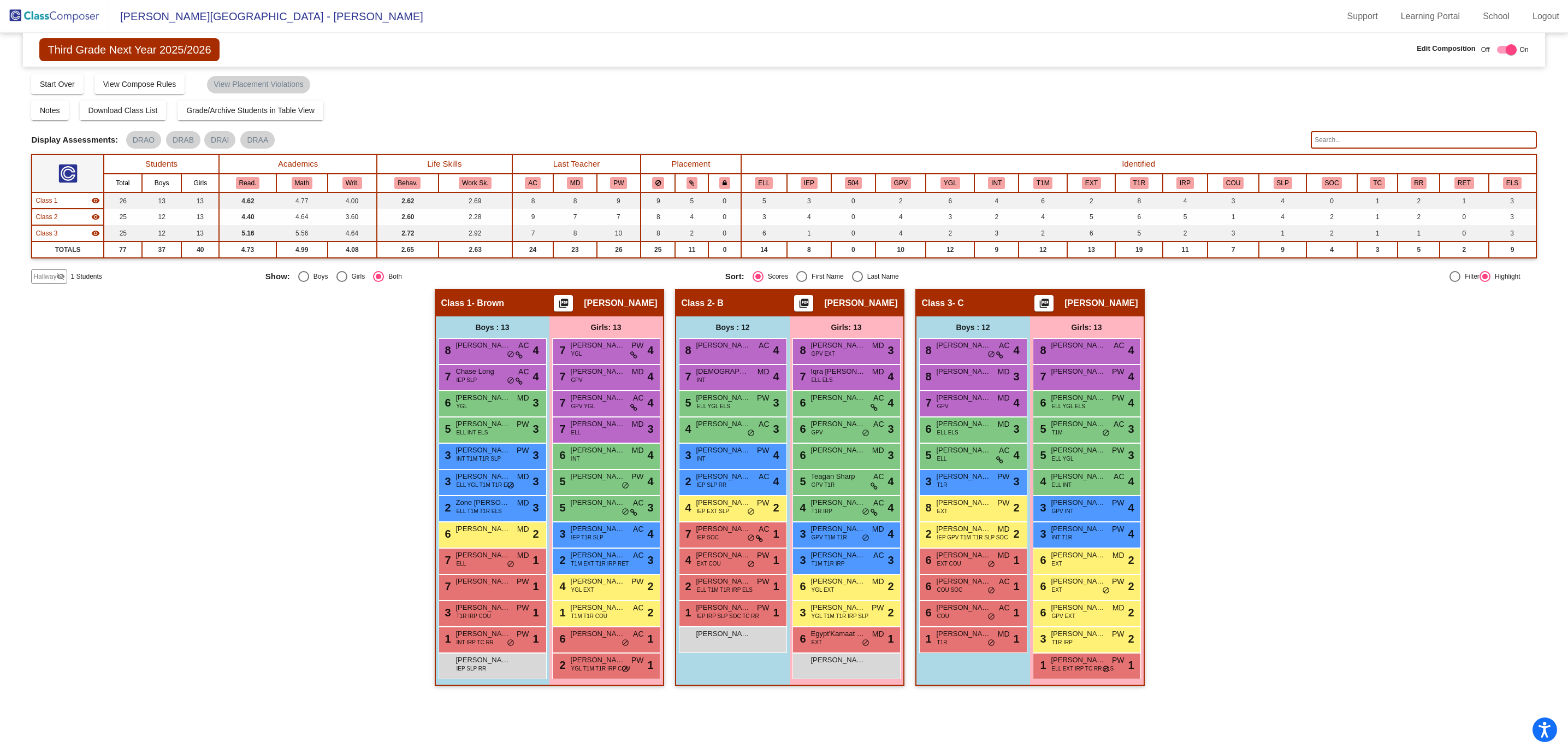
click at [63, 10] on img at bounding box center [54, 16] width 109 height 32
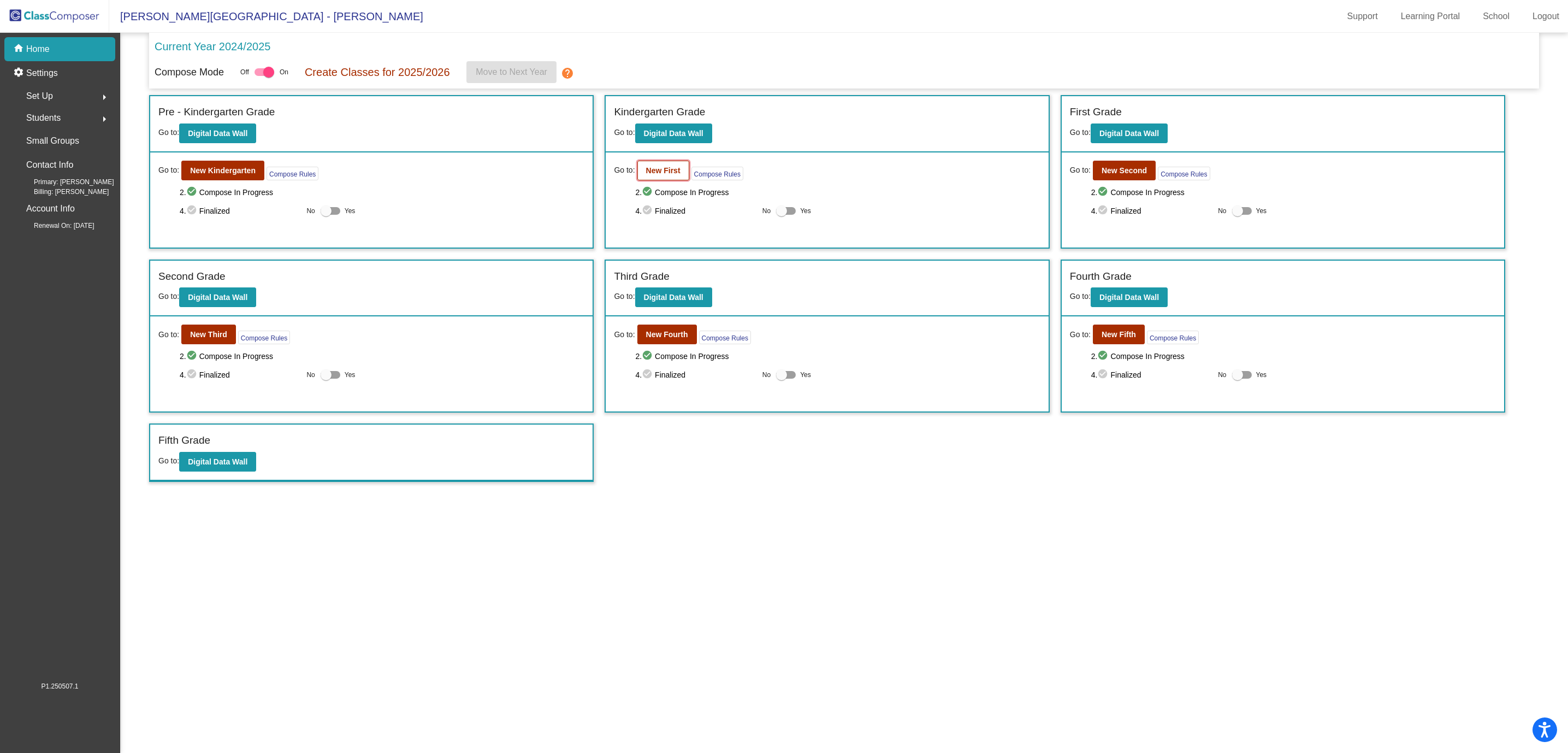
click at [670, 170] on b "New First" at bounding box center [663, 170] width 35 height 9
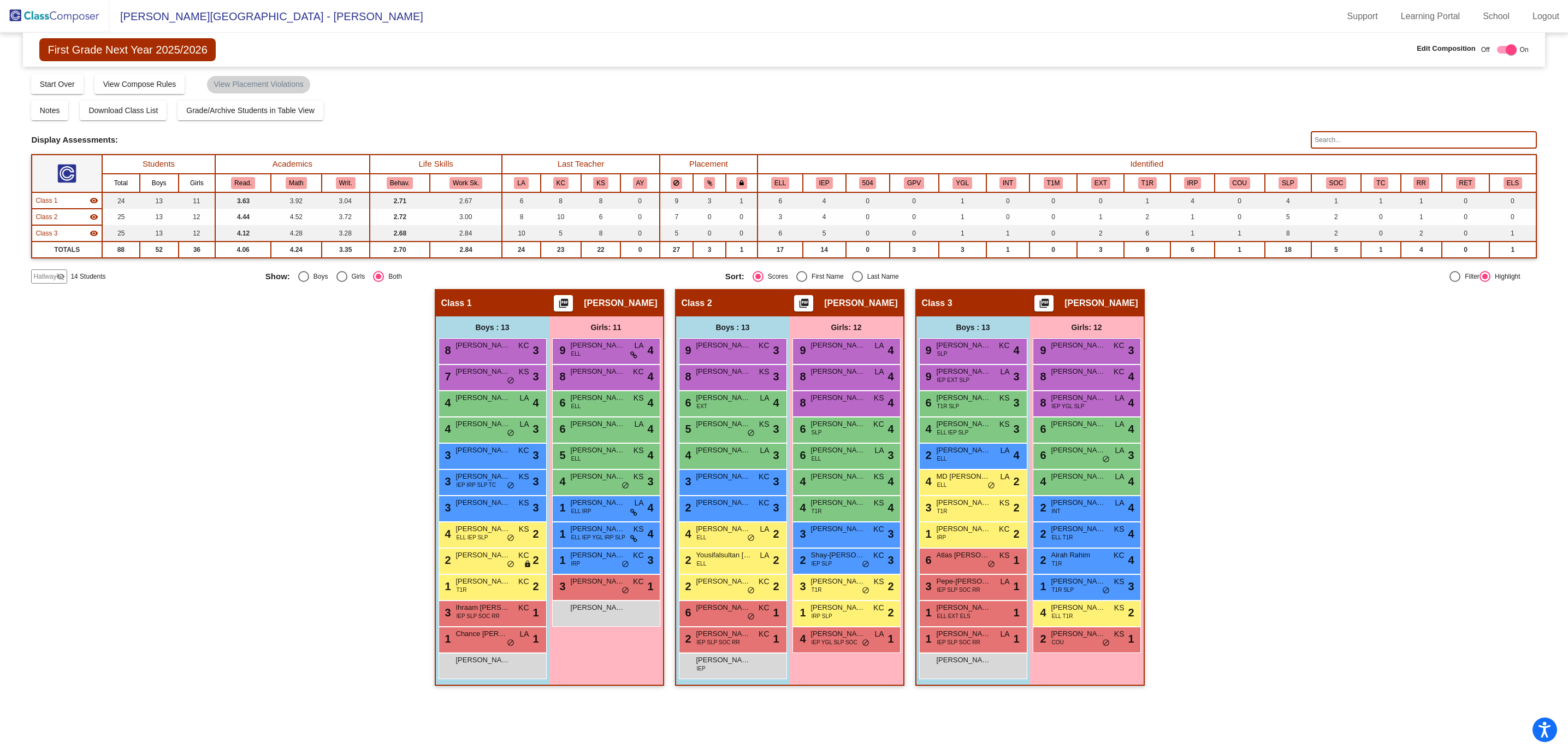
click at [54, 274] on span "Hallway" at bounding box center [44, 276] width 23 height 10
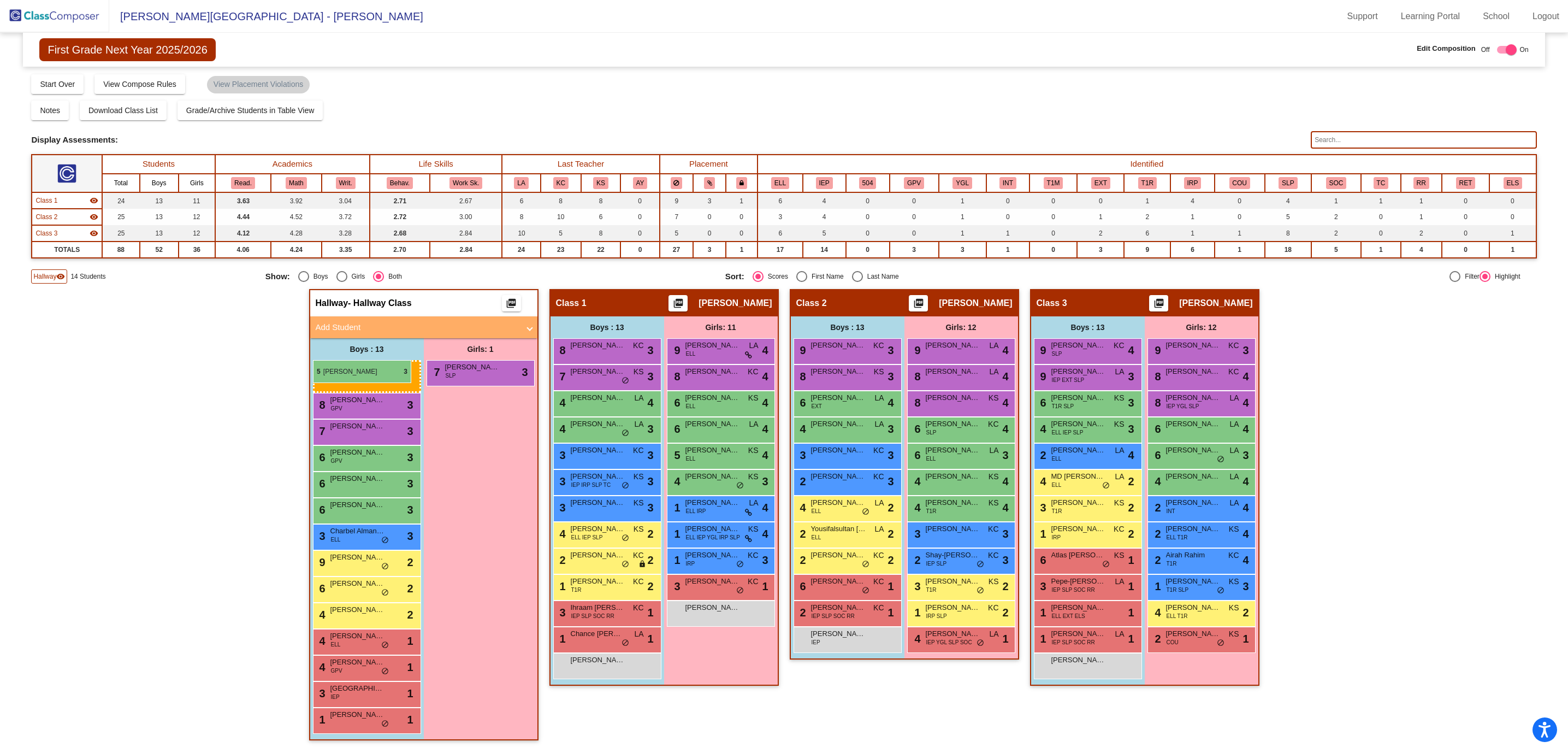
drag, startPoint x: 831, startPoint y: 424, endPoint x: 313, endPoint y: 360, distance: 521.9
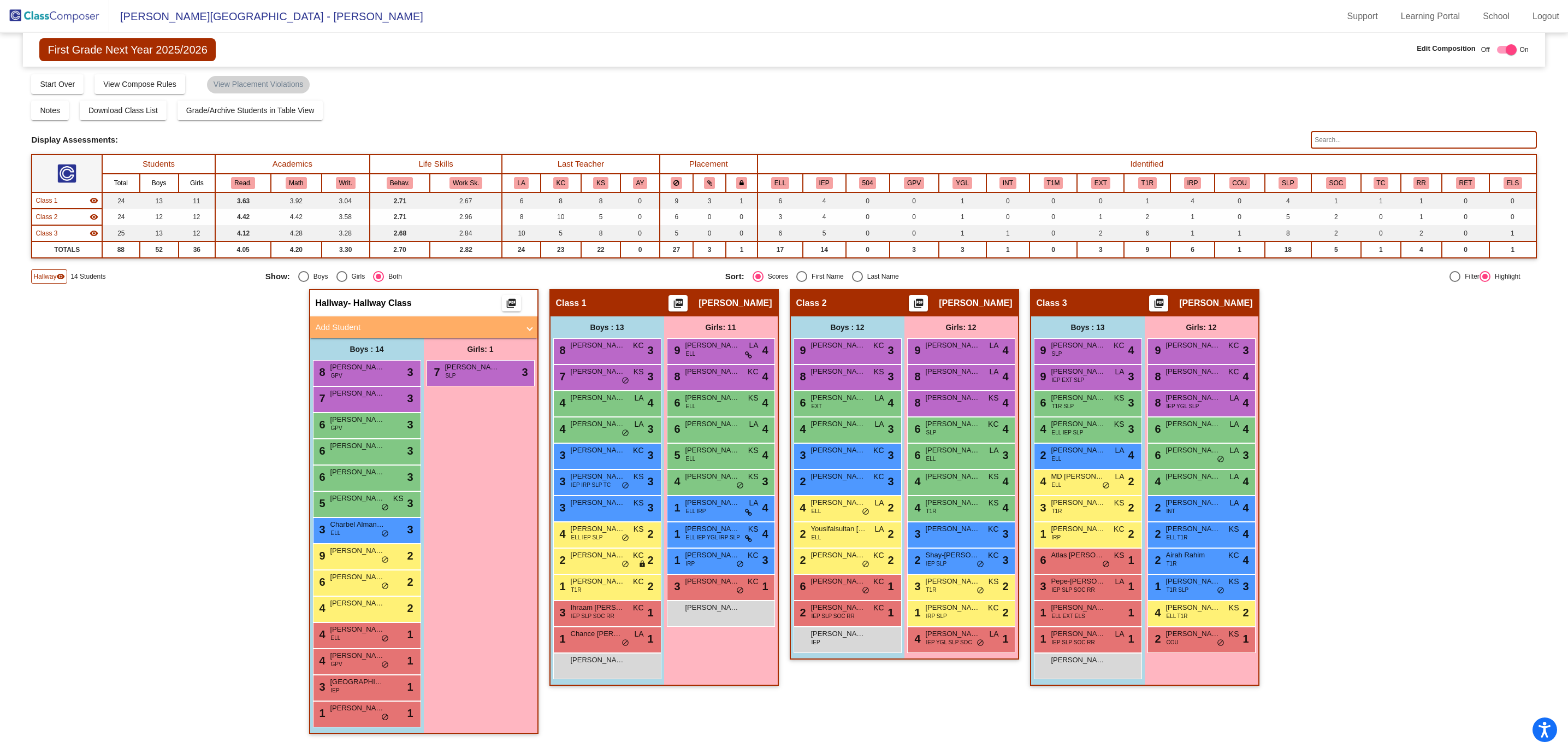
click at [69, 17] on img at bounding box center [54, 16] width 109 height 32
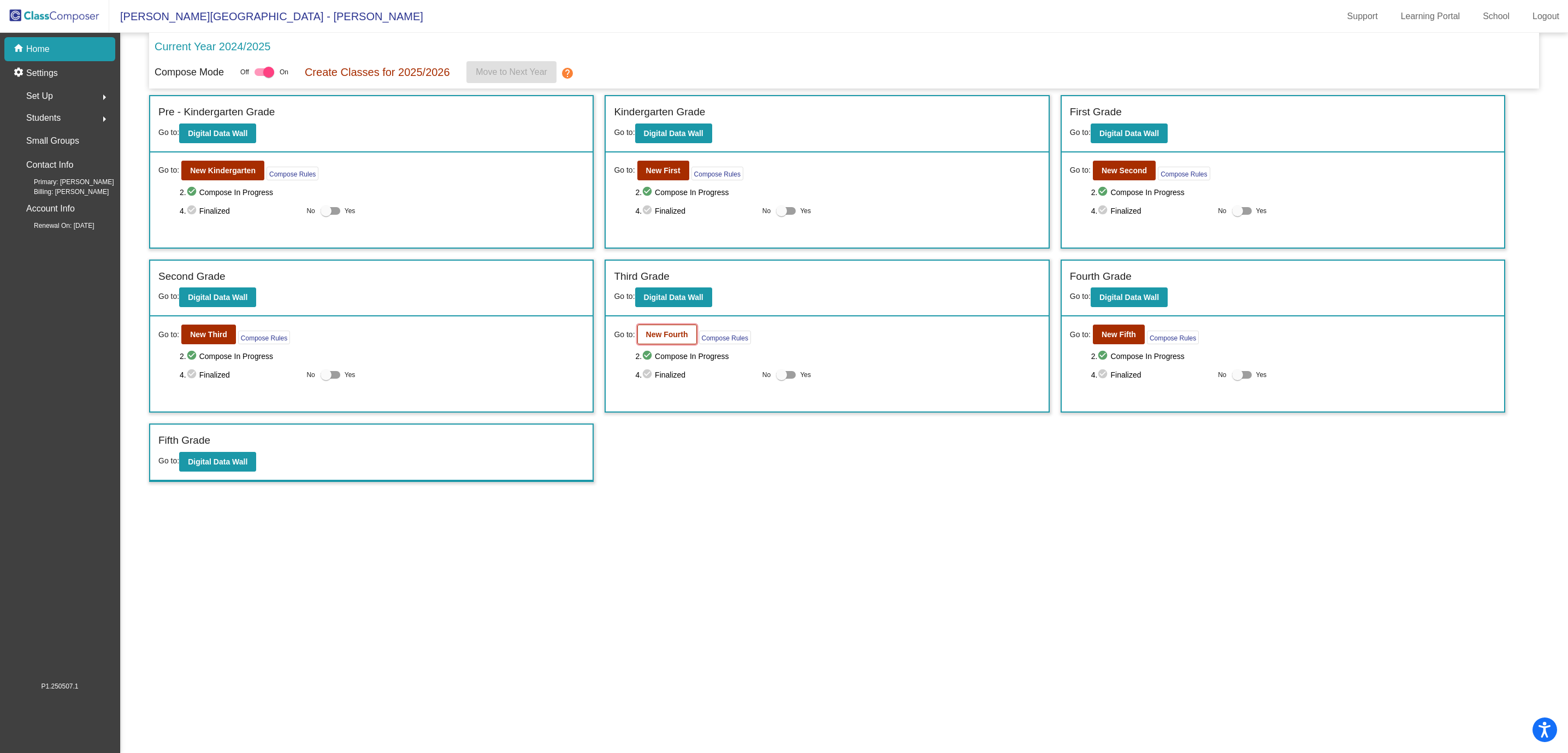
click at [649, 332] on b "New Fourth" at bounding box center [667, 335] width 42 height 9
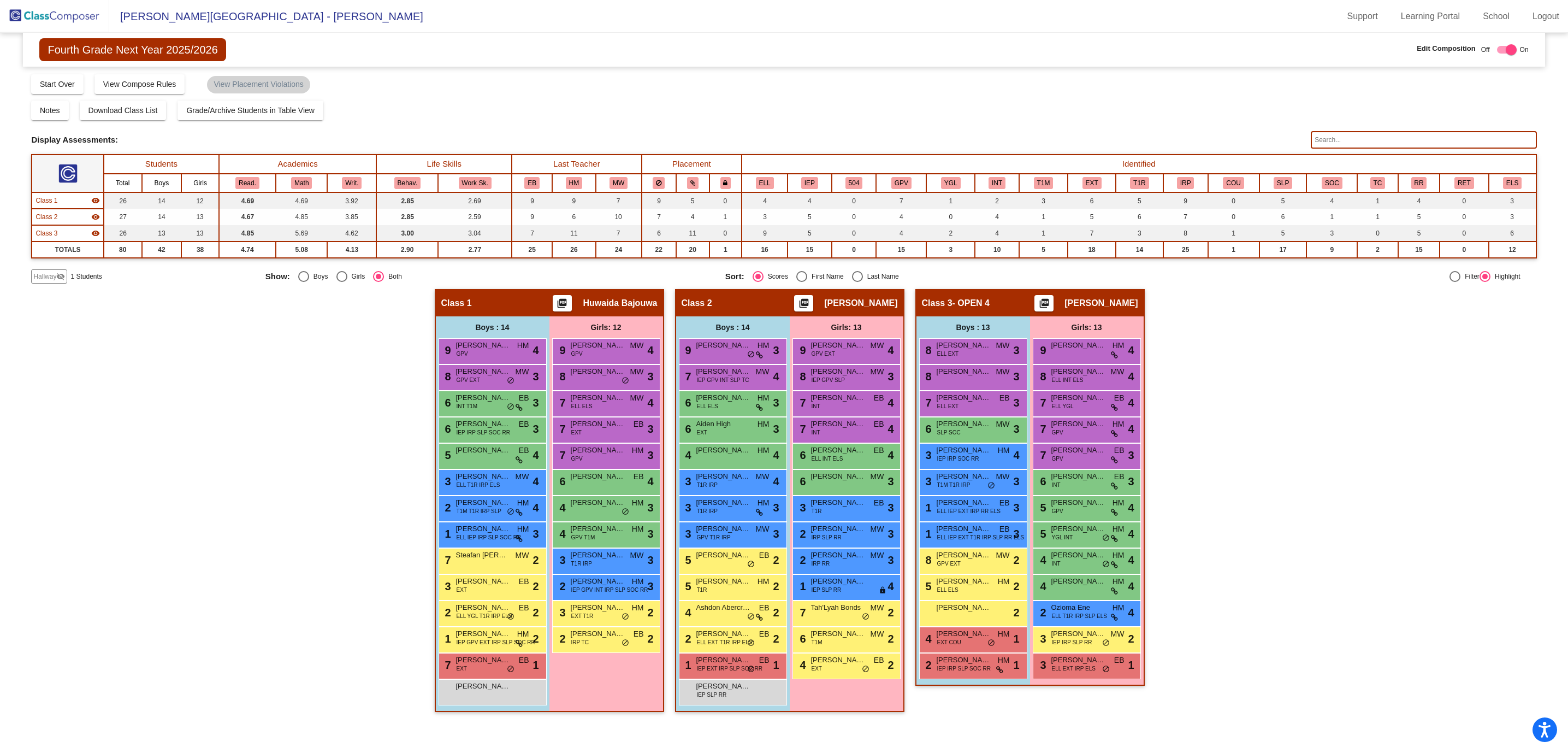
click at [39, 277] on span "Hallway" at bounding box center [44, 276] width 23 height 10
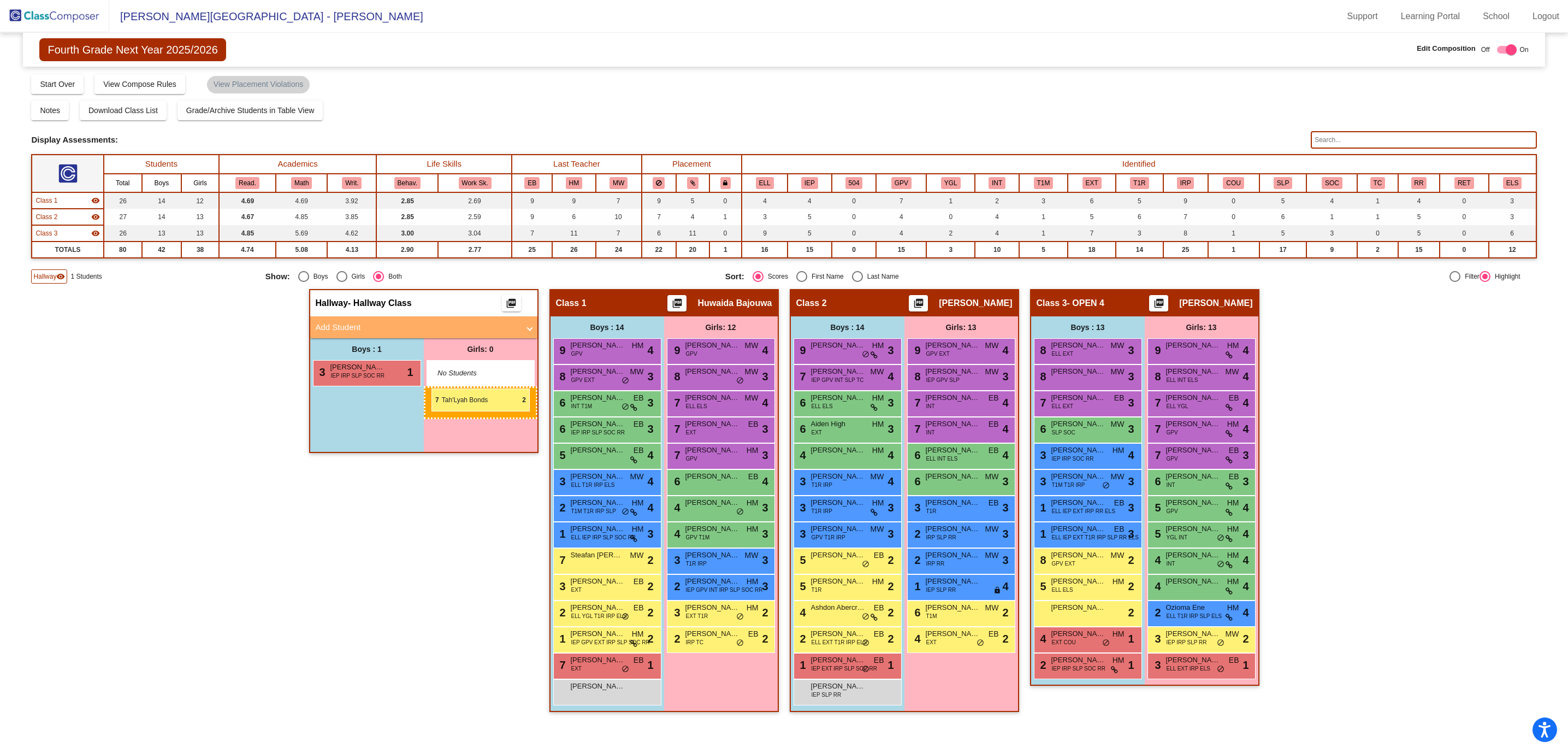
drag, startPoint x: 951, startPoint y: 613, endPoint x: 432, endPoint y: 388, distance: 565.7
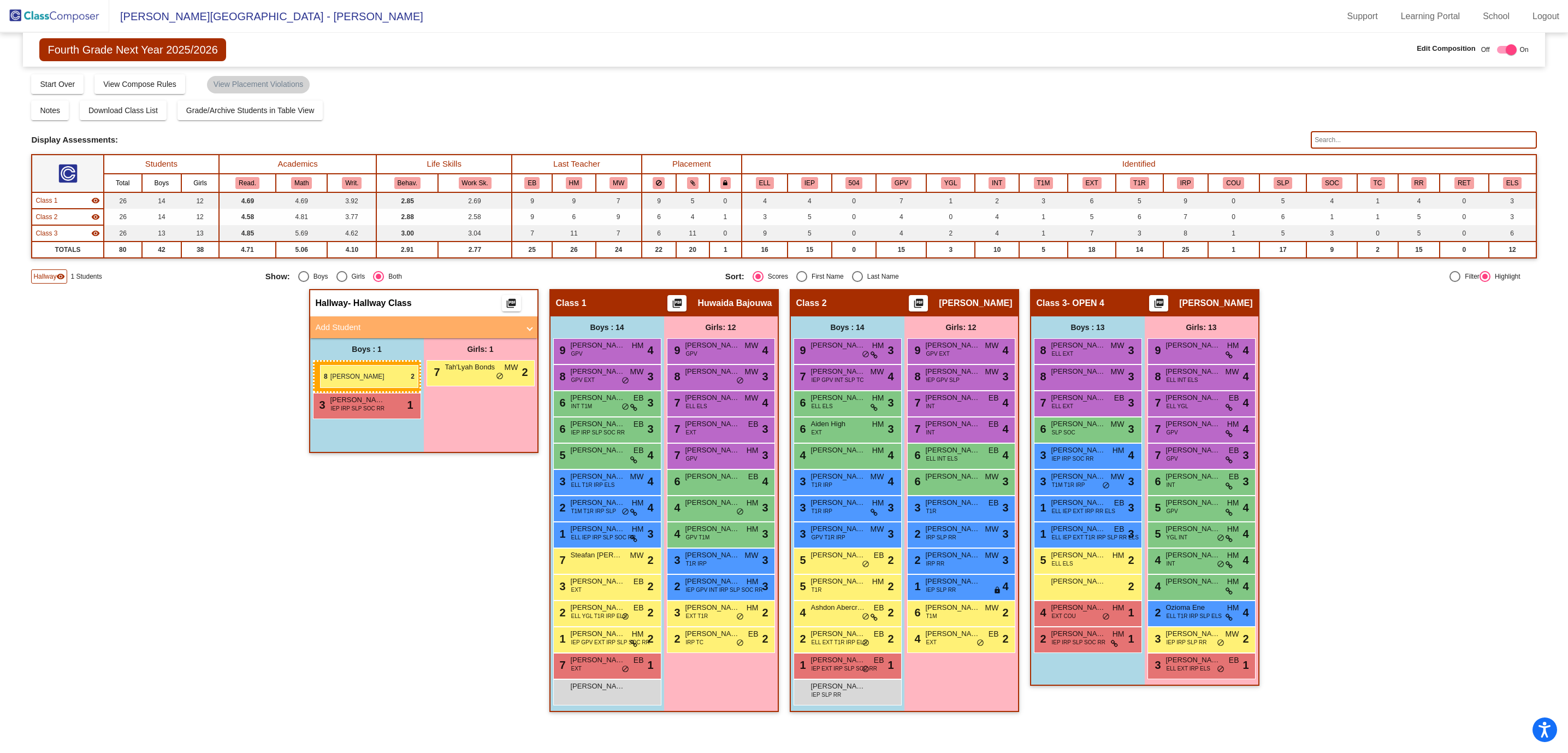
drag, startPoint x: 1074, startPoint y: 561, endPoint x: 320, endPoint y: 364, distance: 779.3
click at [74, 20] on img at bounding box center [54, 16] width 109 height 32
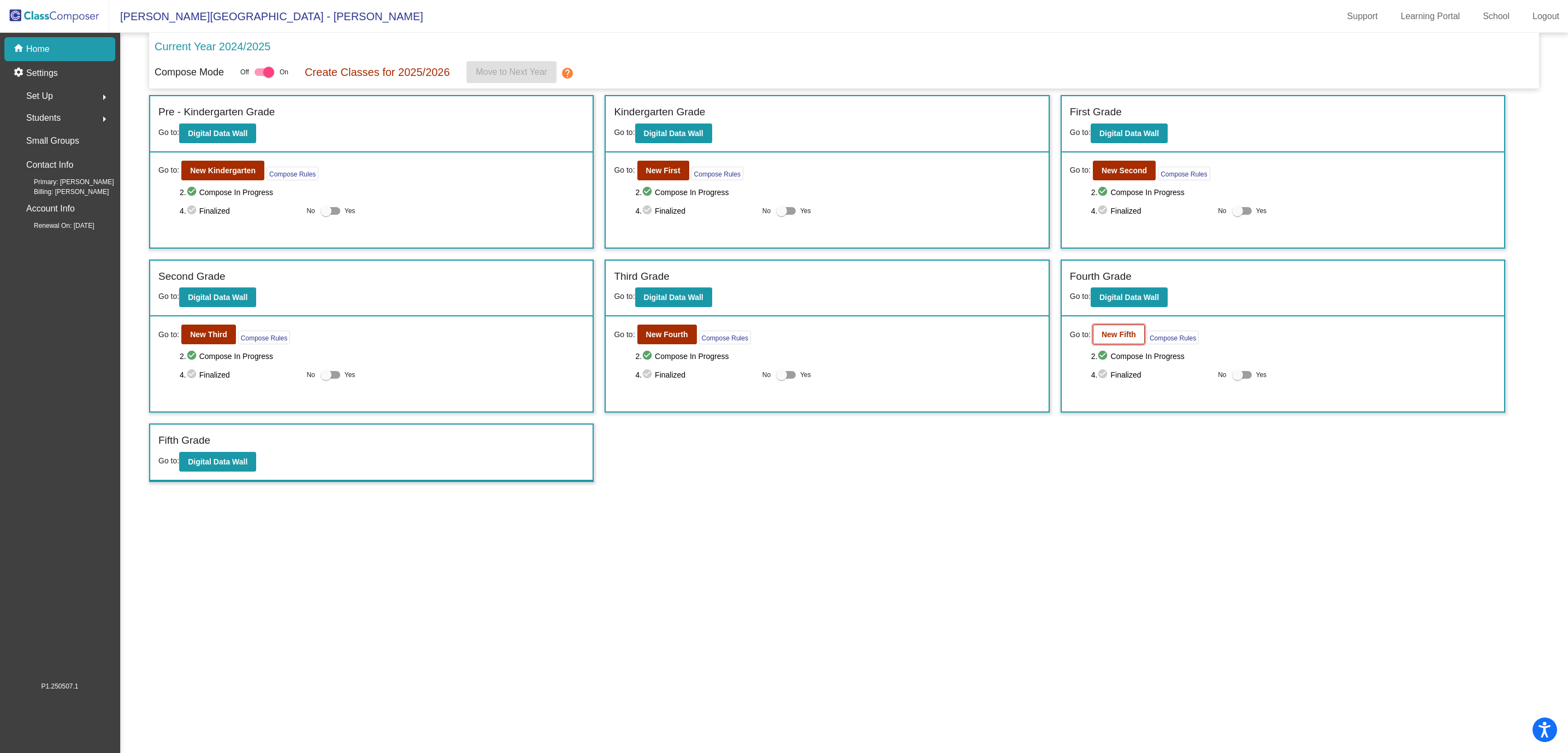
click at [1114, 338] on b "New Fifth" at bounding box center [1119, 335] width 35 height 9
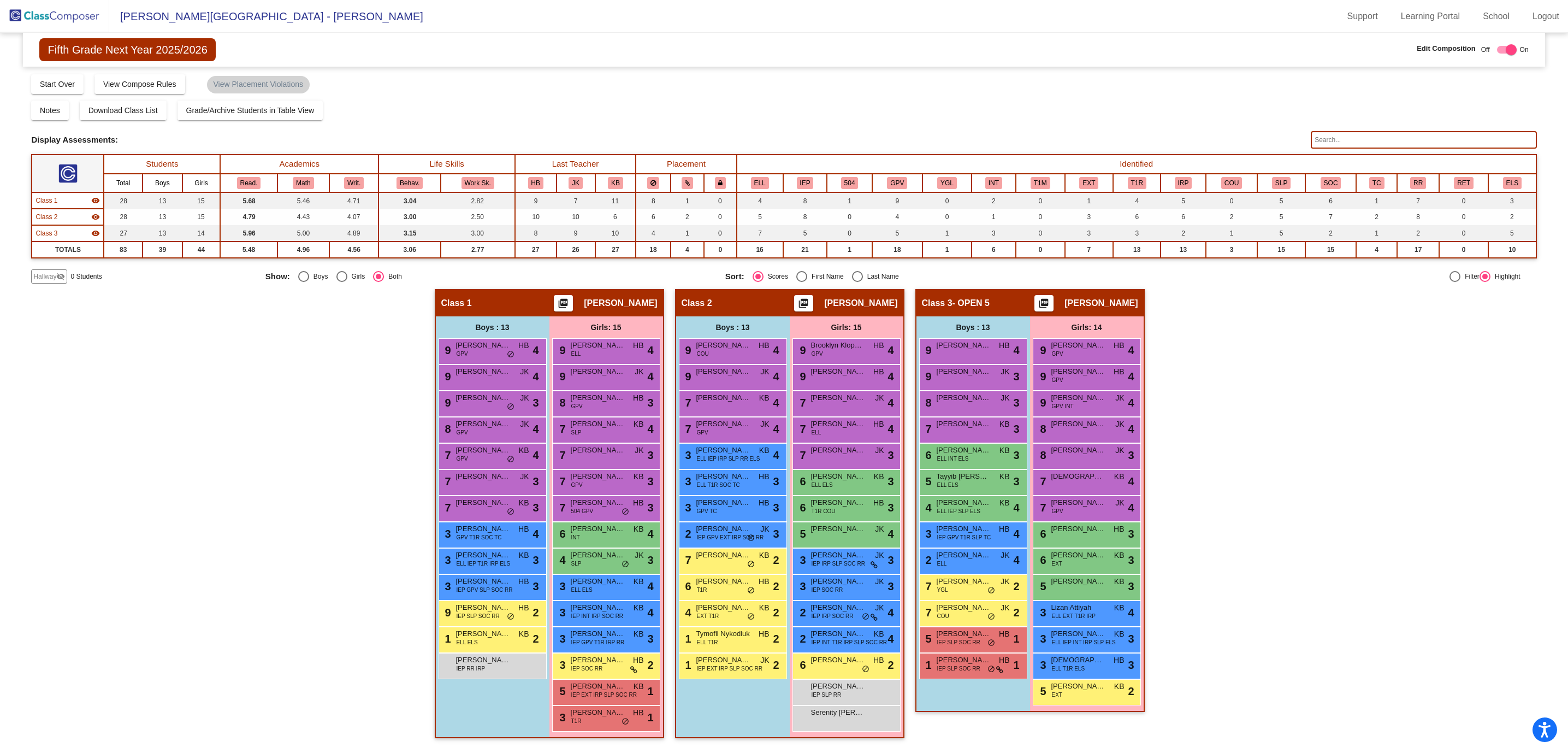
click at [47, 275] on span "Hallway" at bounding box center [44, 276] width 23 height 10
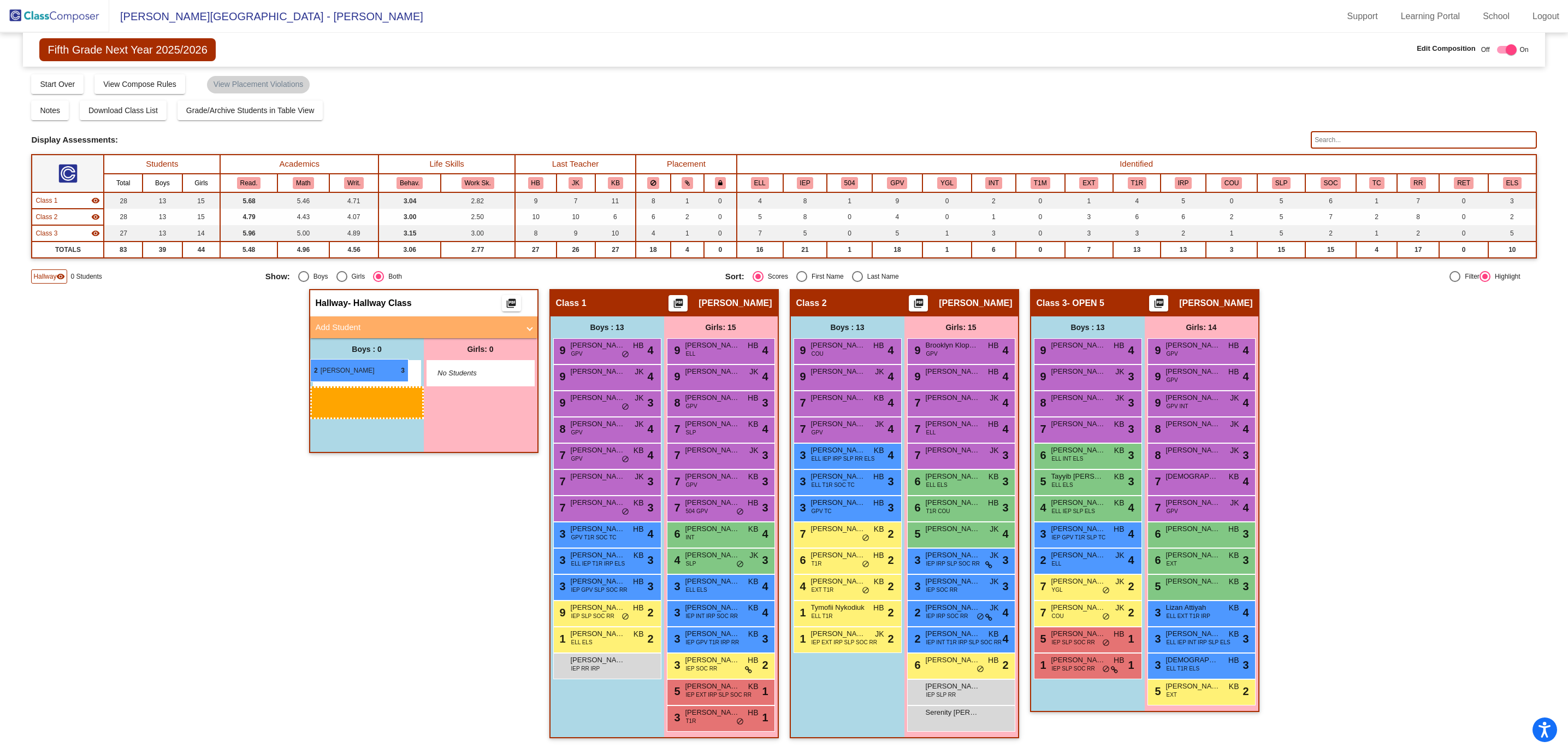
drag, startPoint x: 842, startPoint y: 534, endPoint x: 310, endPoint y: 359, distance: 560.0
drag, startPoint x: 838, startPoint y: 479, endPoint x: 313, endPoint y: 358, distance: 538.8
drag, startPoint x: 852, startPoint y: 470, endPoint x: 313, endPoint y: 392, distance: 544.6
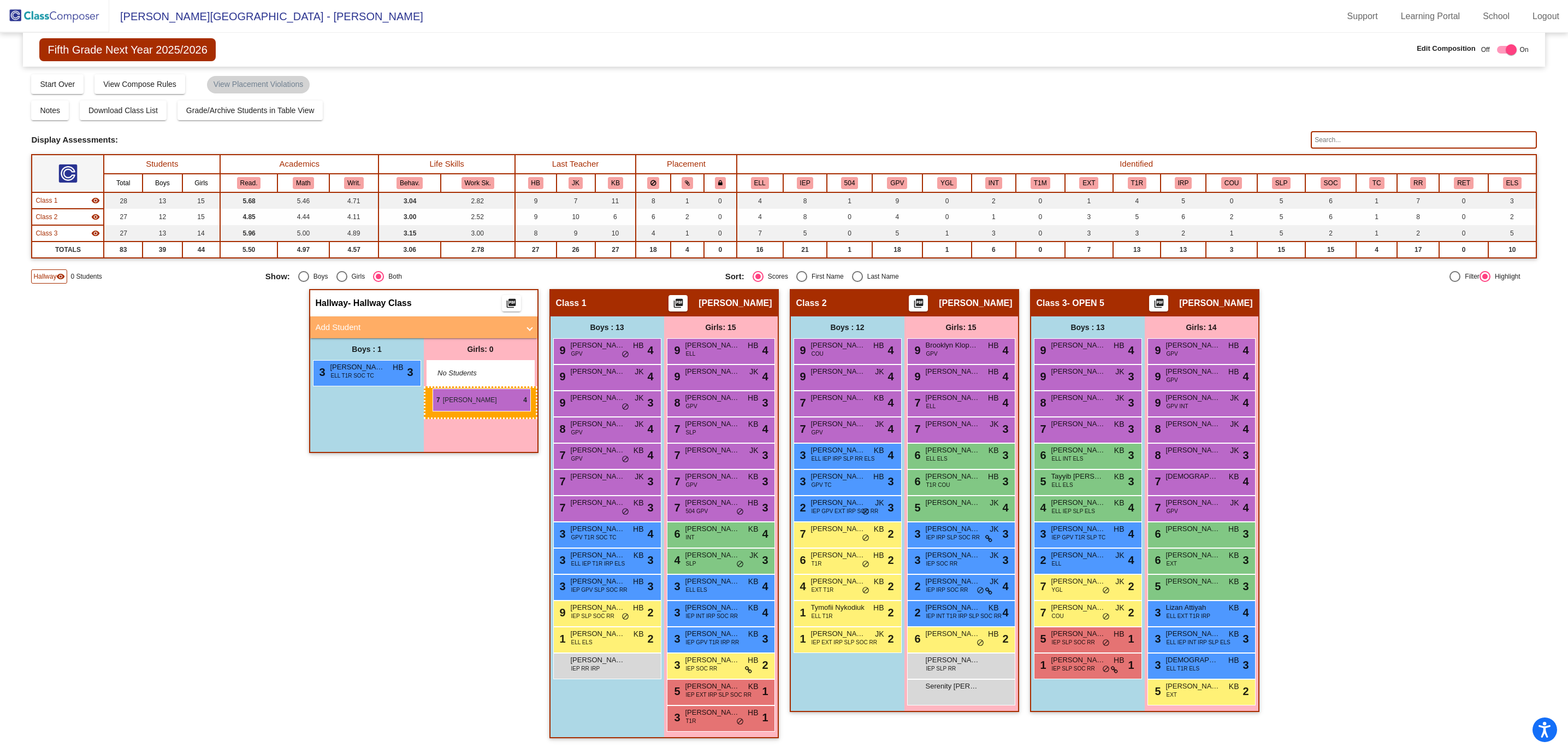
drag, startPoint x: 939, startPoint y: 399, endPoint x: 432, endPoint y: 388, distance: 507.1
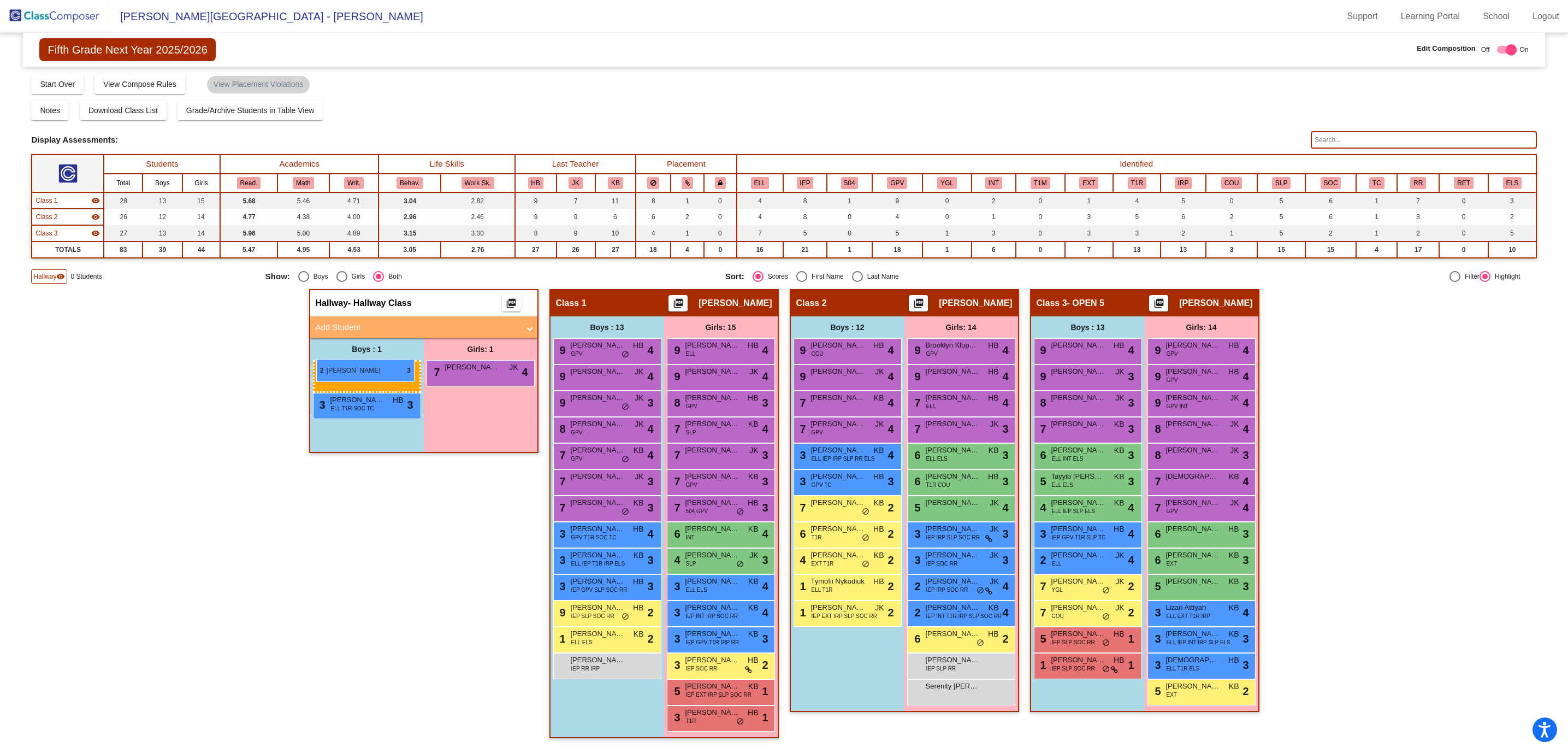
drag, startPoint x: 836, startPoint y: 500, endPoint x: 318, endPoint y: 359, distance: 536.8
drag, startPoint x: 834, startPoint y: 509, endPoint x: 319, endPoint y: 364, distance: 535.0
click at [435, 549] on div "Hallway - Hallway Class picture_as_pdf Add Student First Name Last Name Student…" at bounding box center [423, 519] width 229 height 460
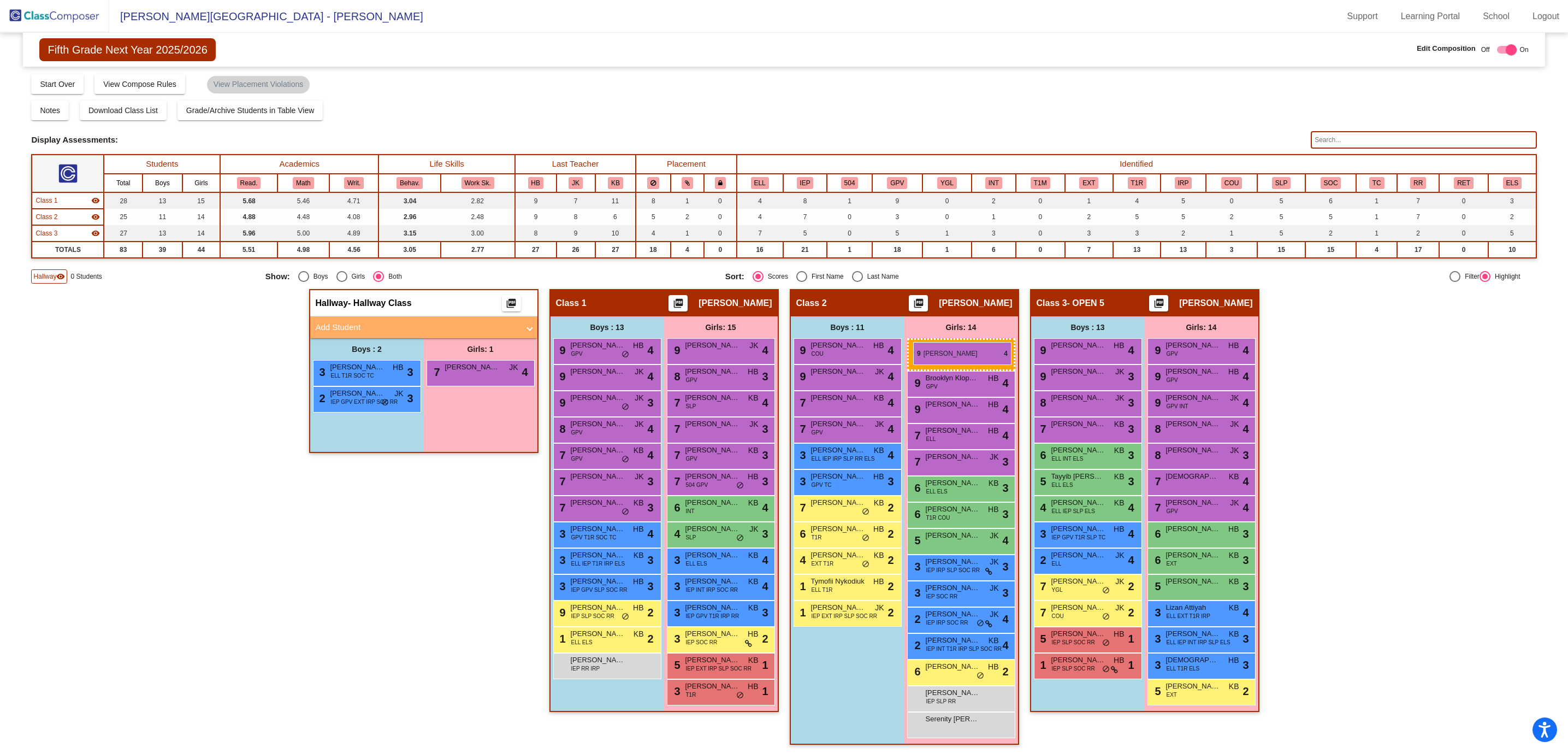
drag, startPoint x: 745, startPoint y: 341, endPoint x: 913, endPoint y: 341, distance: 168.0
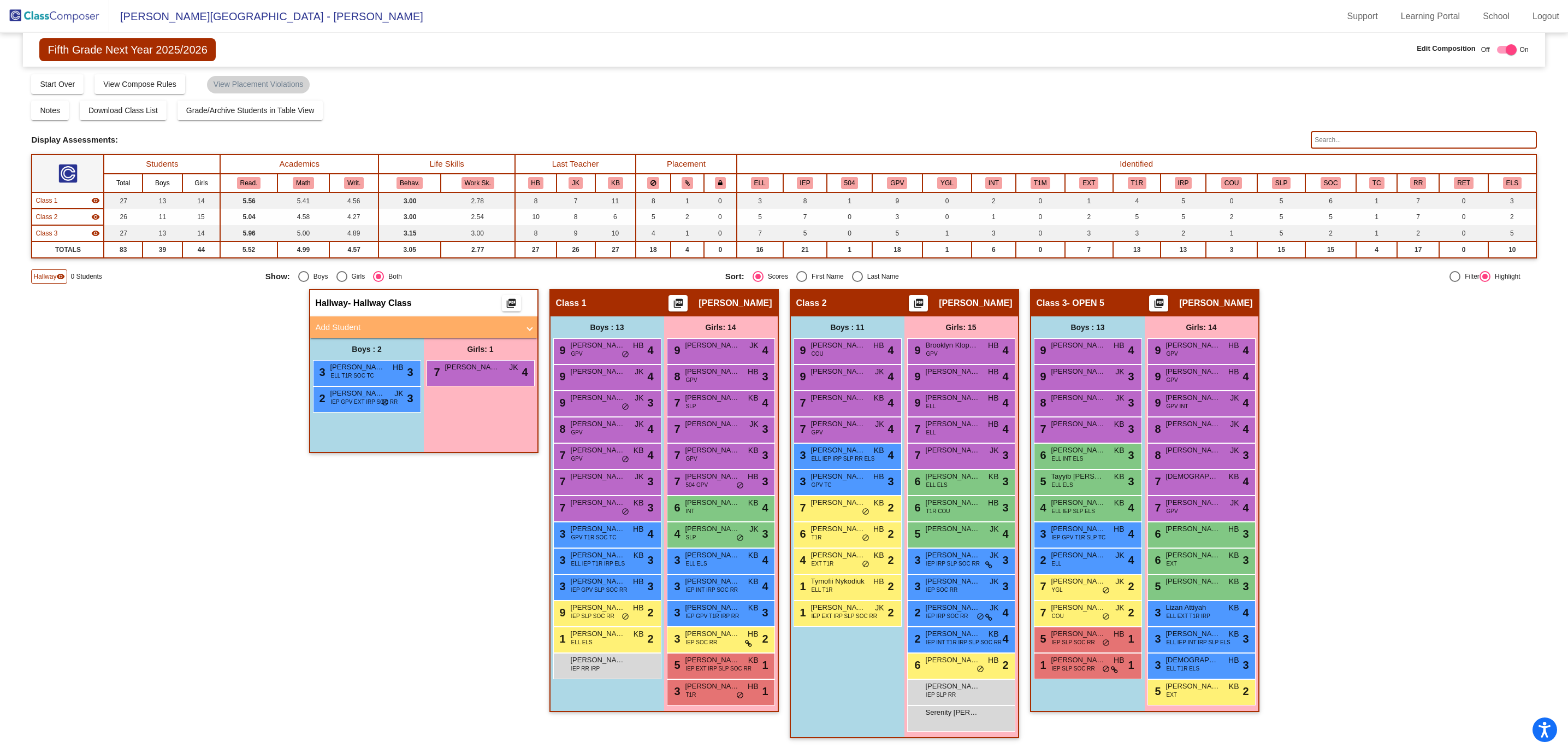
drag, startPoint x: 354, startPoint y: 540, endPoint x: 377, endPoint y: 544, distance: 23.3
click at [356, 540] on div "Hallway - Hallway Class picture_as_pdf Add Student First Name Last Name Student…" at bounding box center [423, 519] width 229 height 460
click at [47, 18] on img at bounding box center [54, 16] width 109 height 32
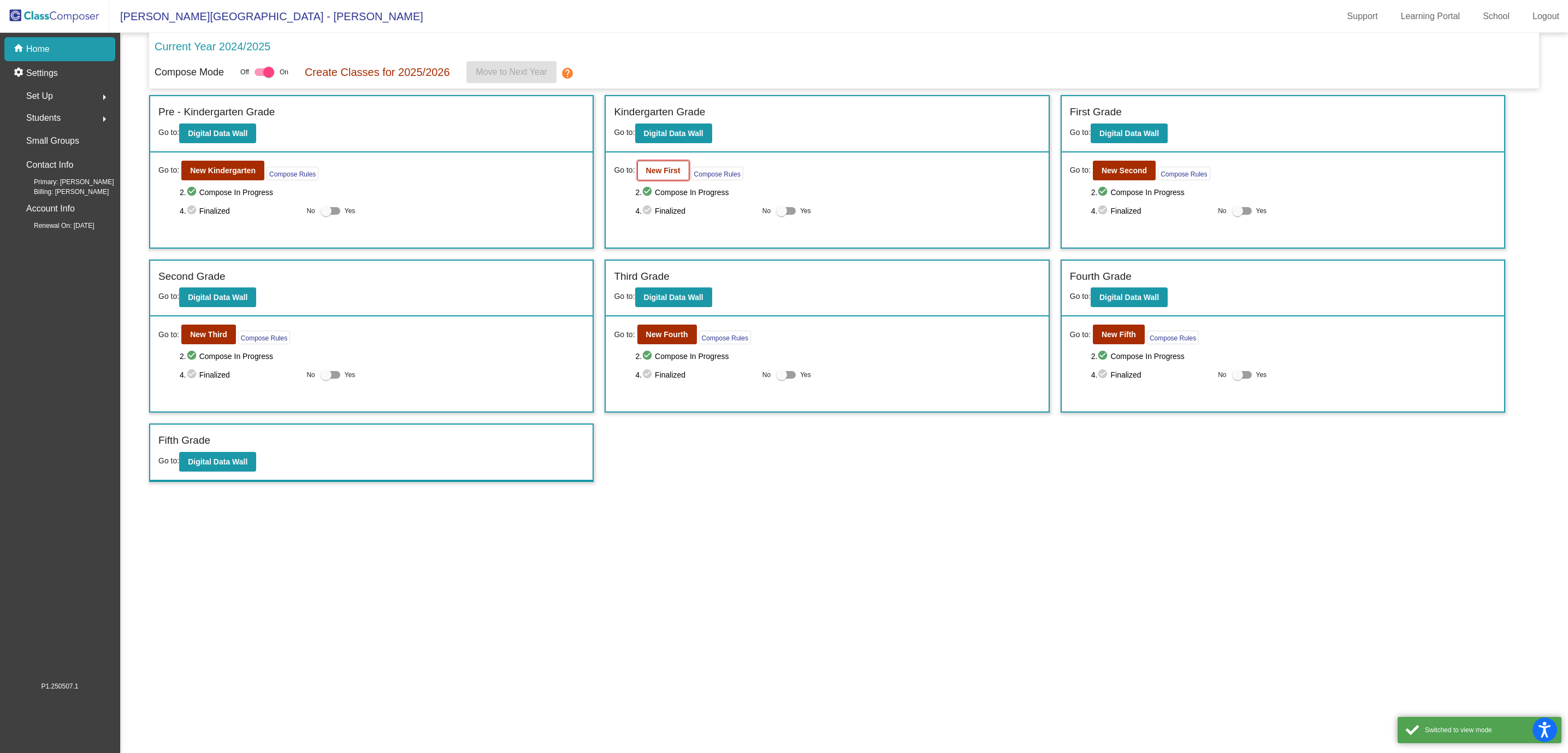
click at [671, 170] on b "New First" at bounding box center [663, 170] width 35 height 9
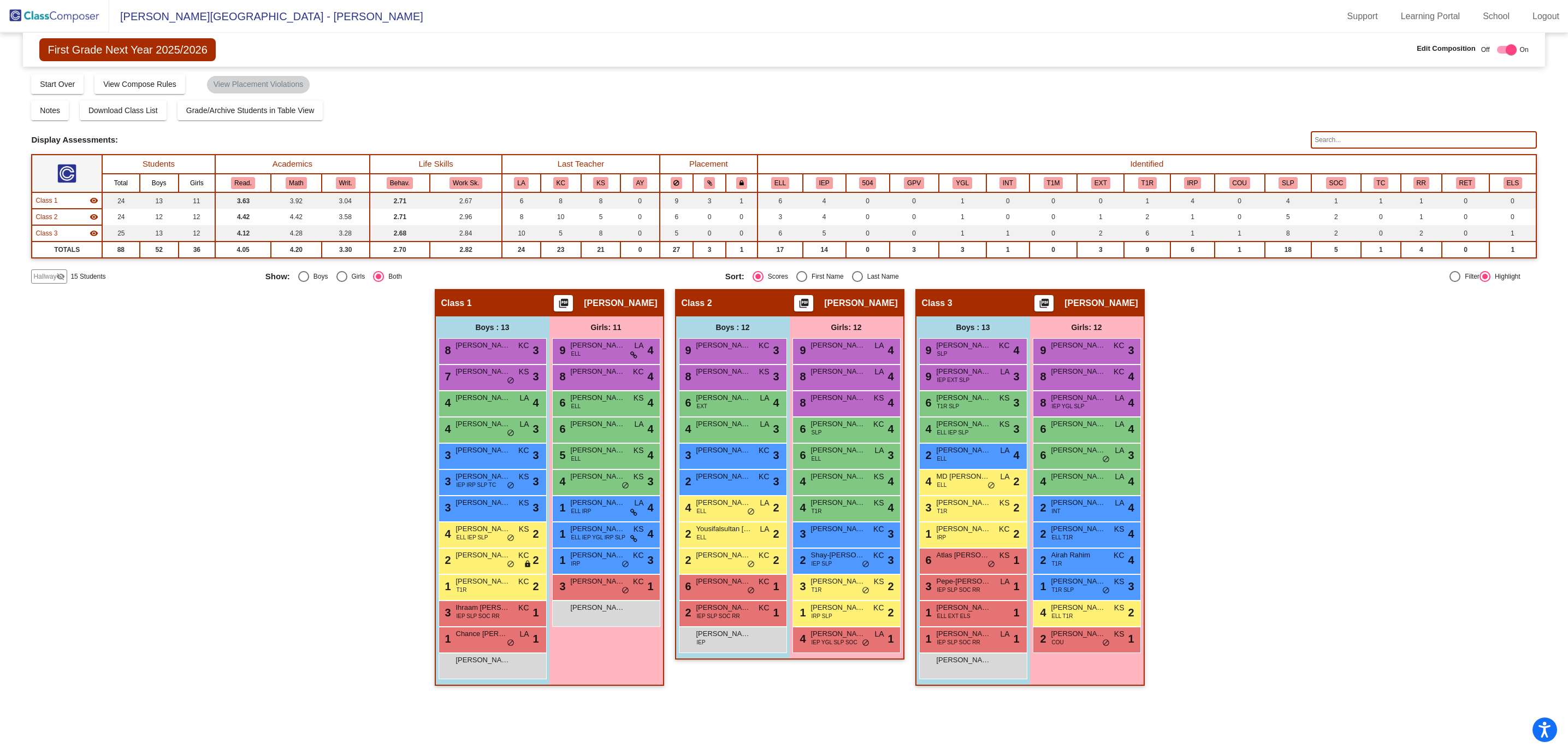
click at [82, 12] on img at bounding box center [54, 16] width 109 height 32
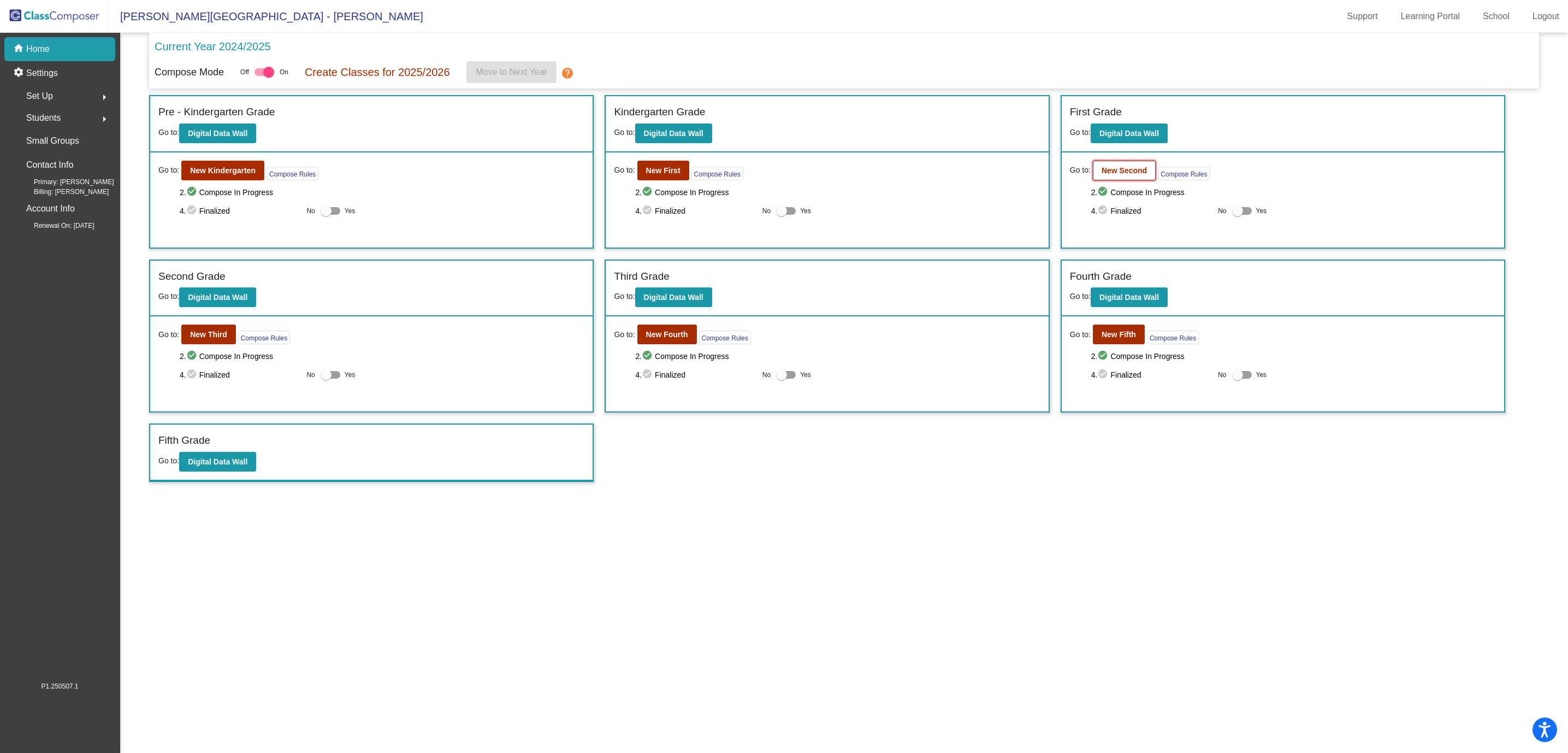
click at [1118, 180] on button "New Second" at bounding box center [1123, 170] width 63 height 20
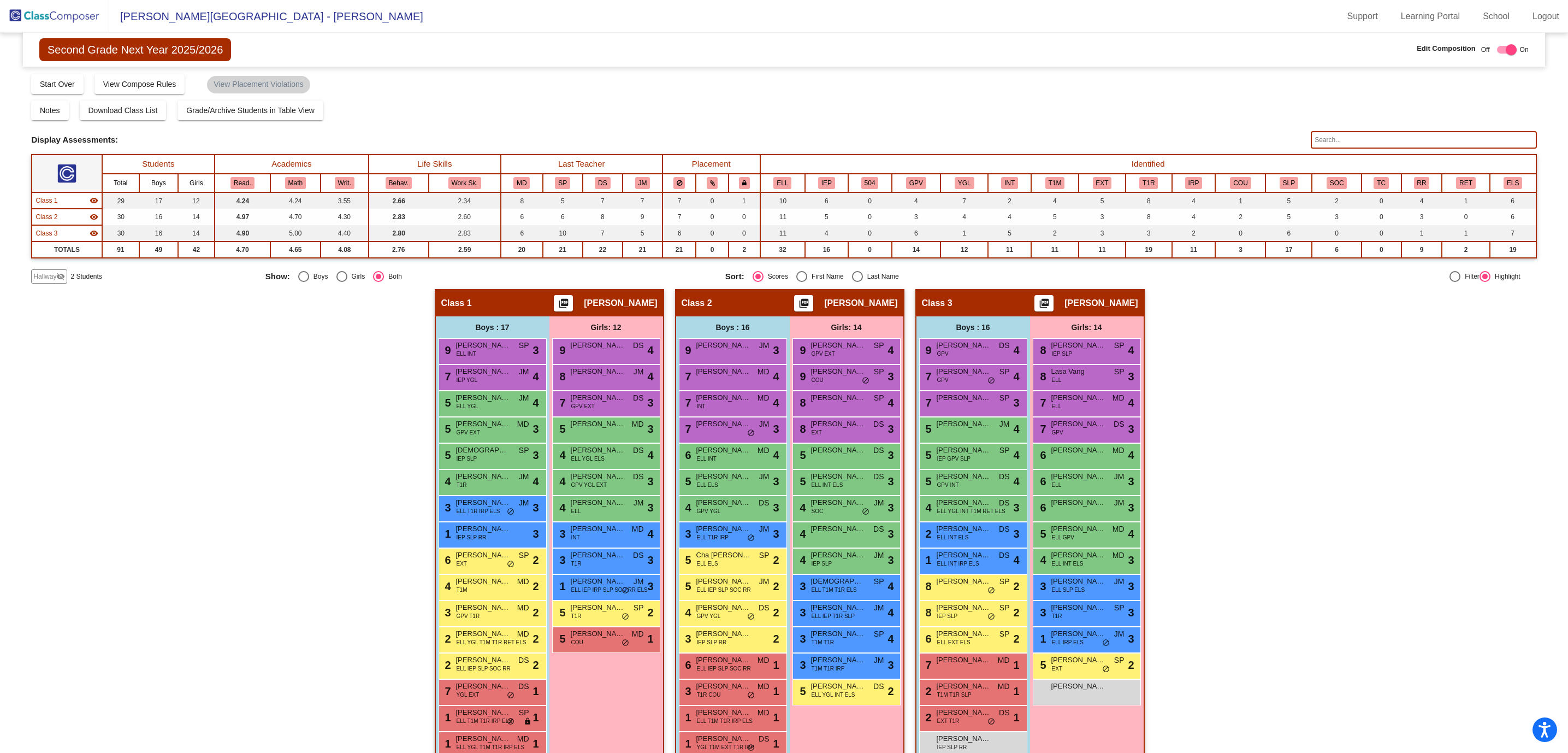
click at [213, 382] on div "Hallway - Hallway Class picture_as_pdf Add Student First Name Last Name Student…" at bounding box center [783, 545] width 1505 height 513
click at [72, 17] on img at bounding box center [54, 16] width 109 height 32
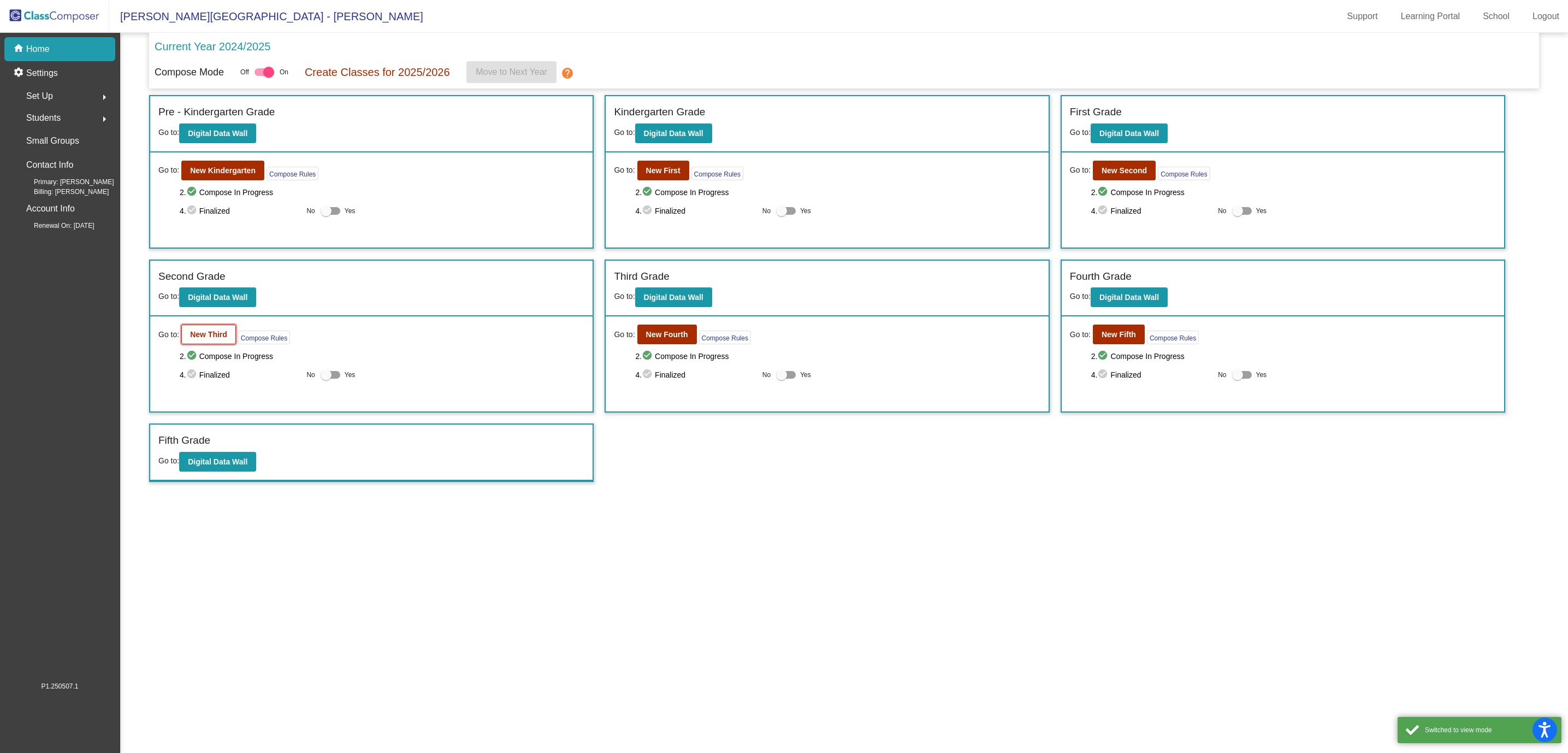
click at [213, 335] on b "New Third" at bounding box center [208, 335] width 37 height 9
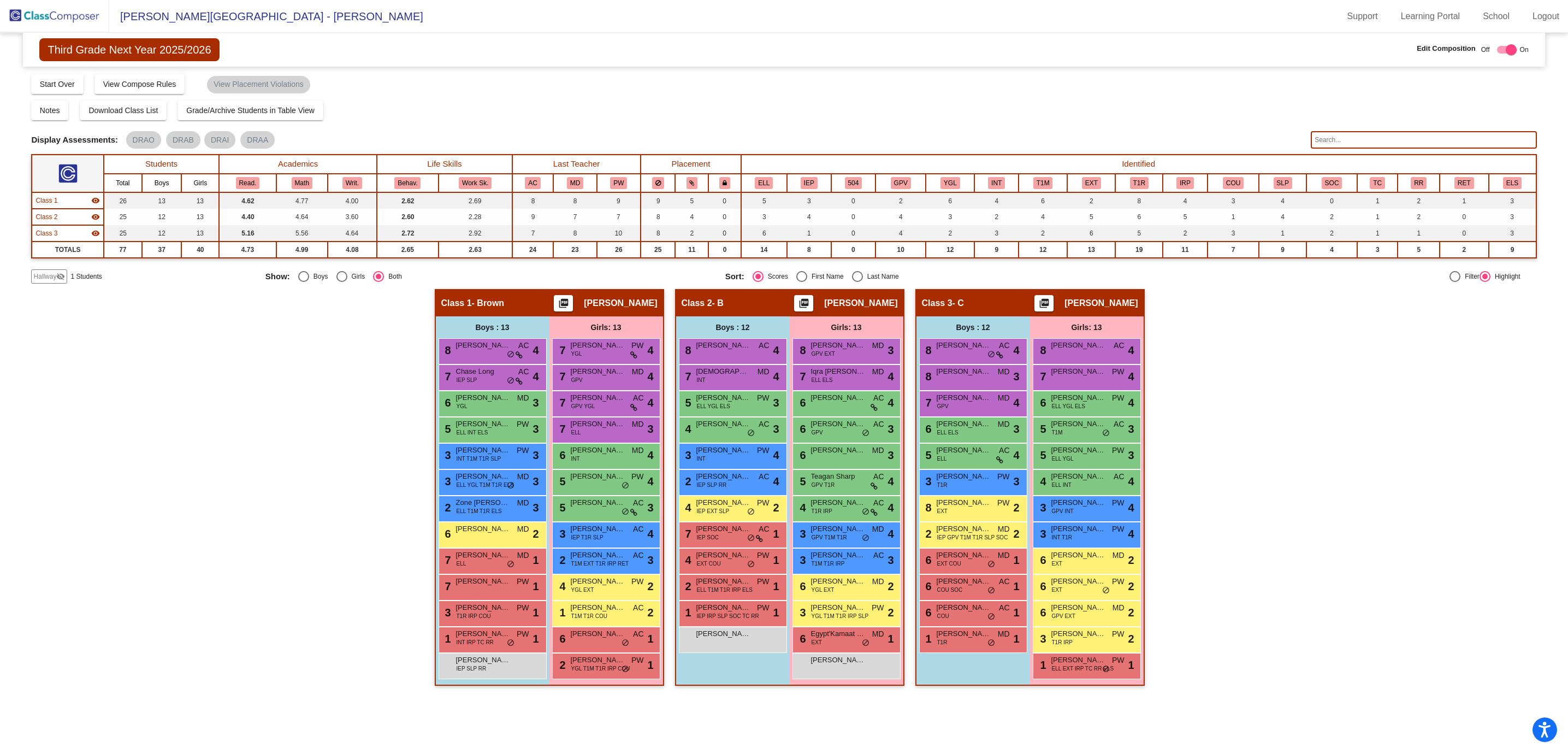
click at [75, 17] on img at bounding box center [54, 16] width 109 height 32
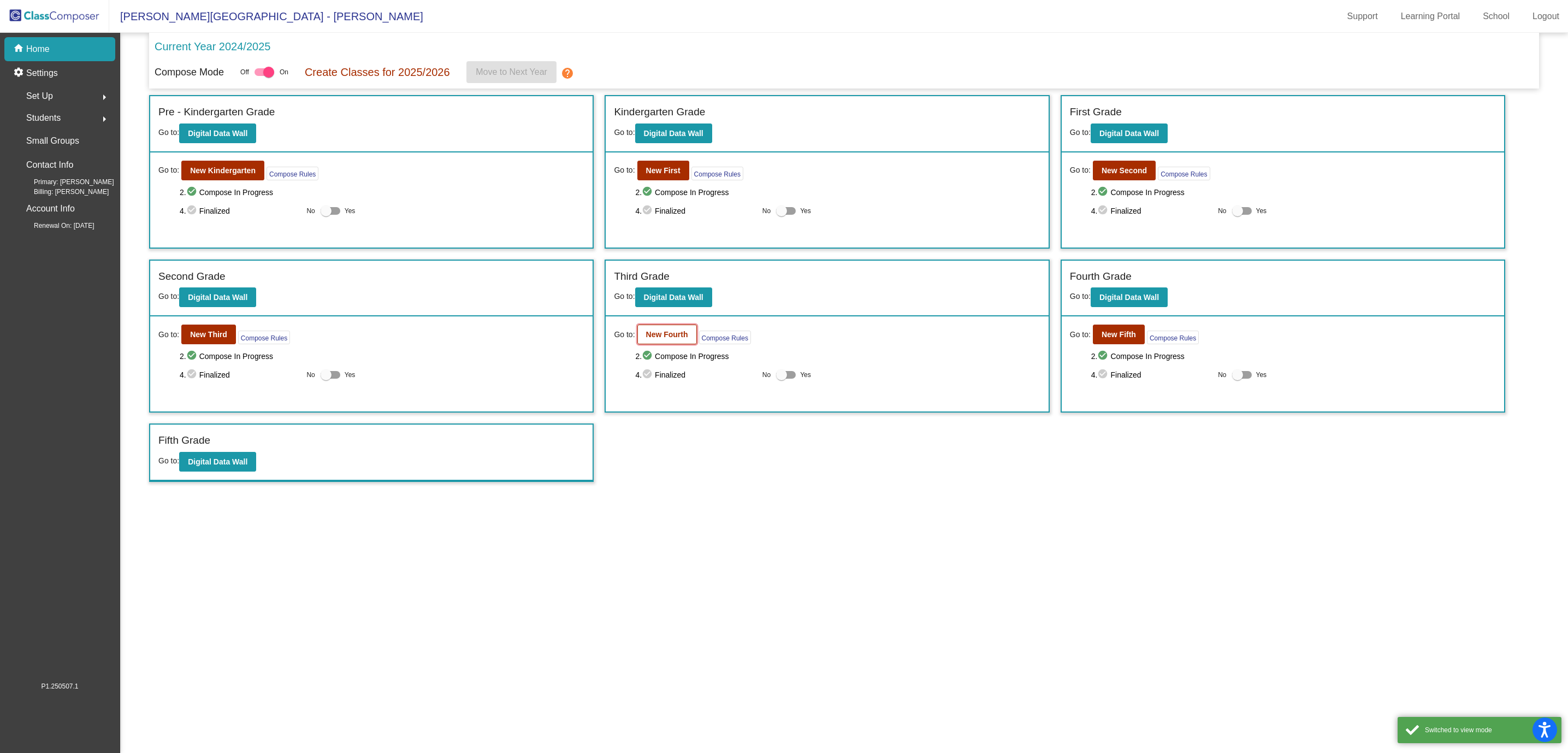
click at [683, 328] on button "New Fourth" at bounding box center [667, 334] width 60 height 20
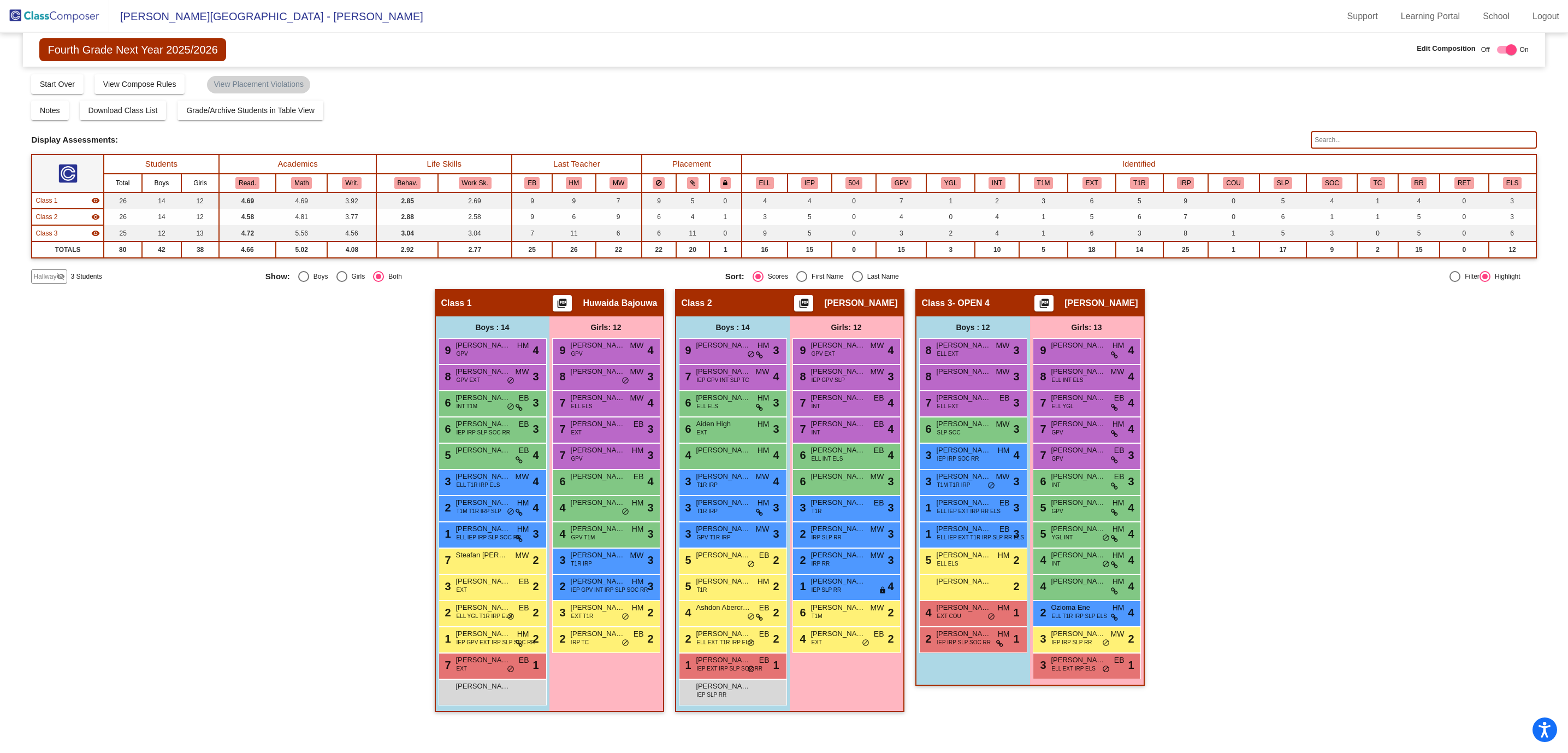
click at [44, 20] on img at bounding box center [54, 16] width 109 height 32
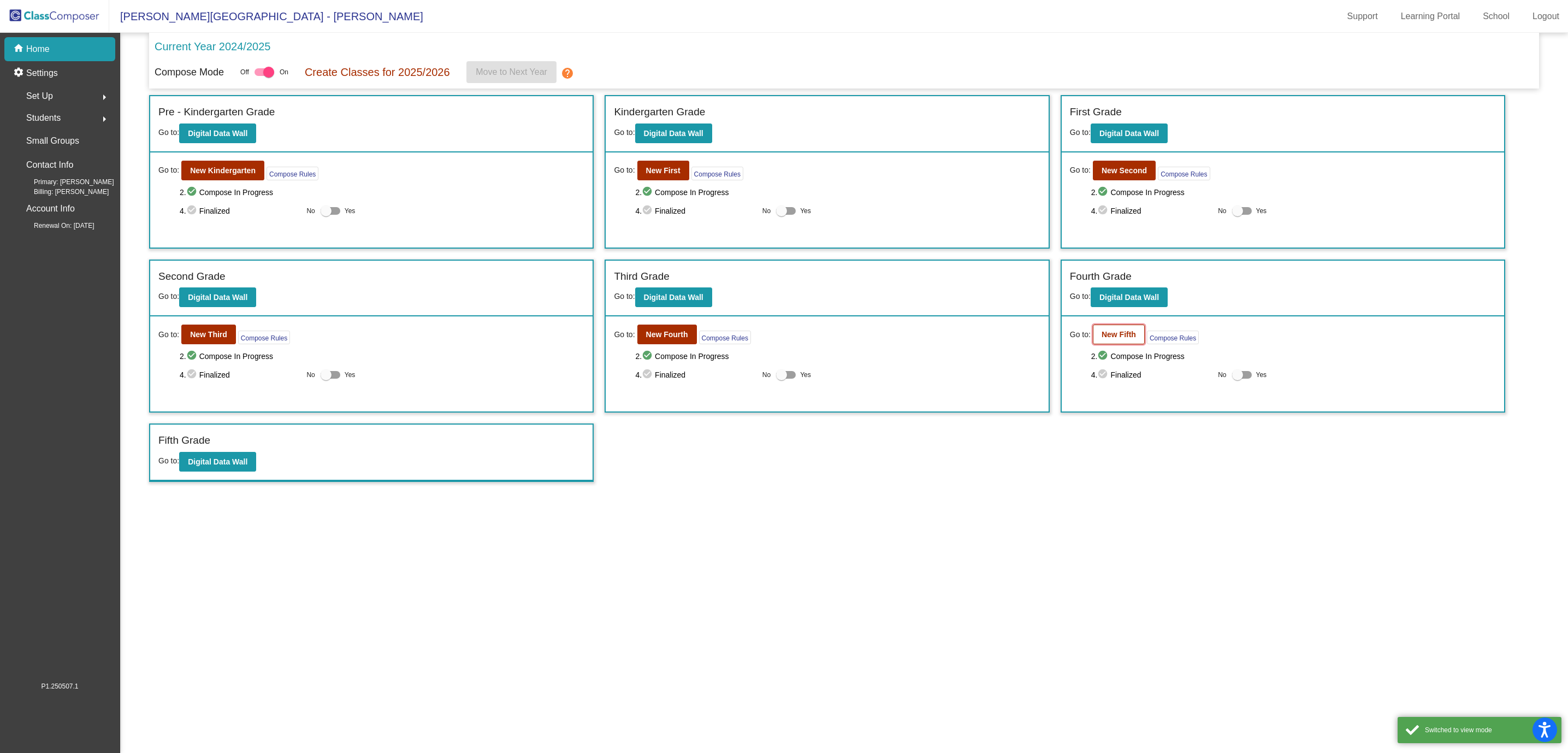
click at [1120, 329] on button "New Fifth" at bounding box center [1118, 334] width 52 height 20
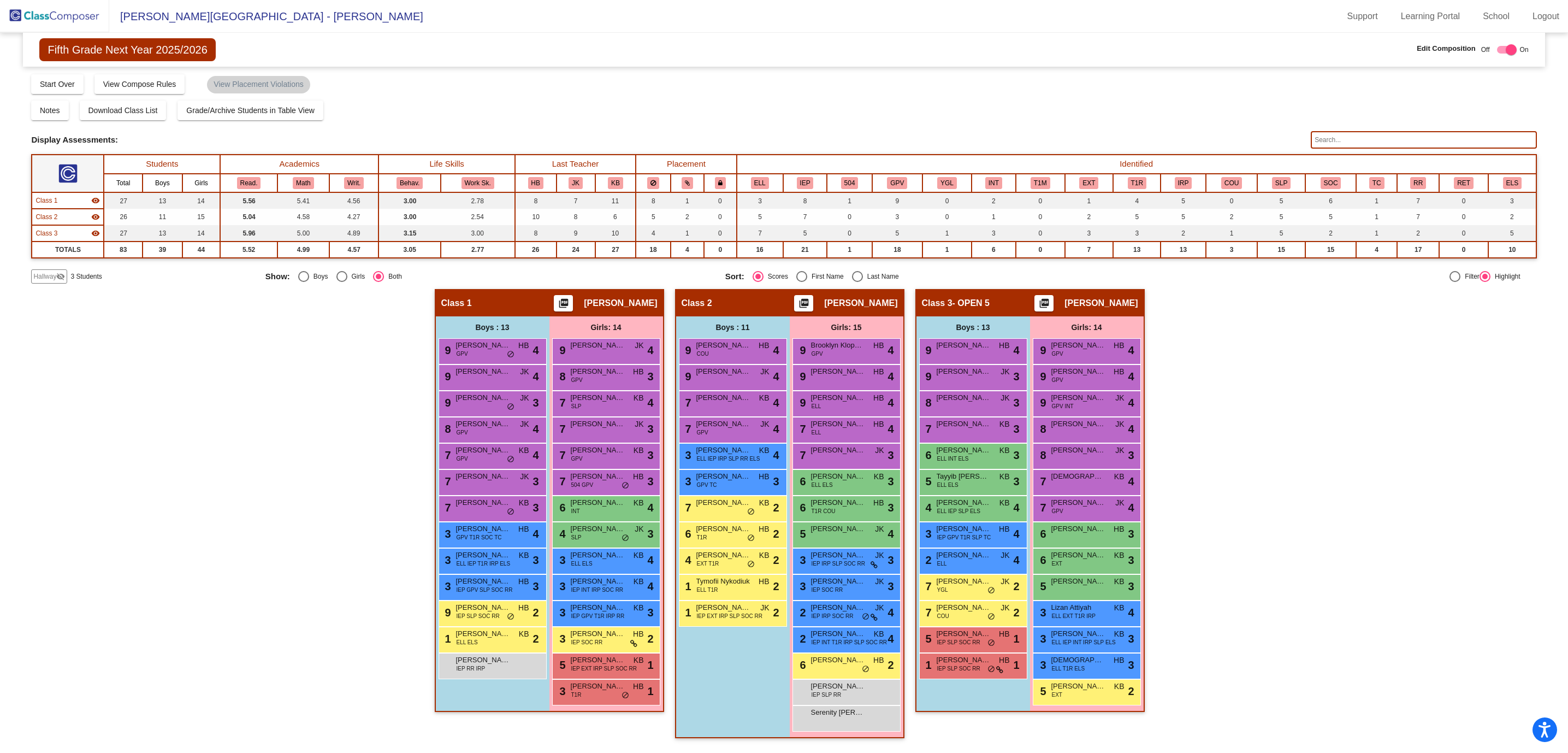
click at [60, 14] on img at bounding box center [54, 16] width 109 height 32
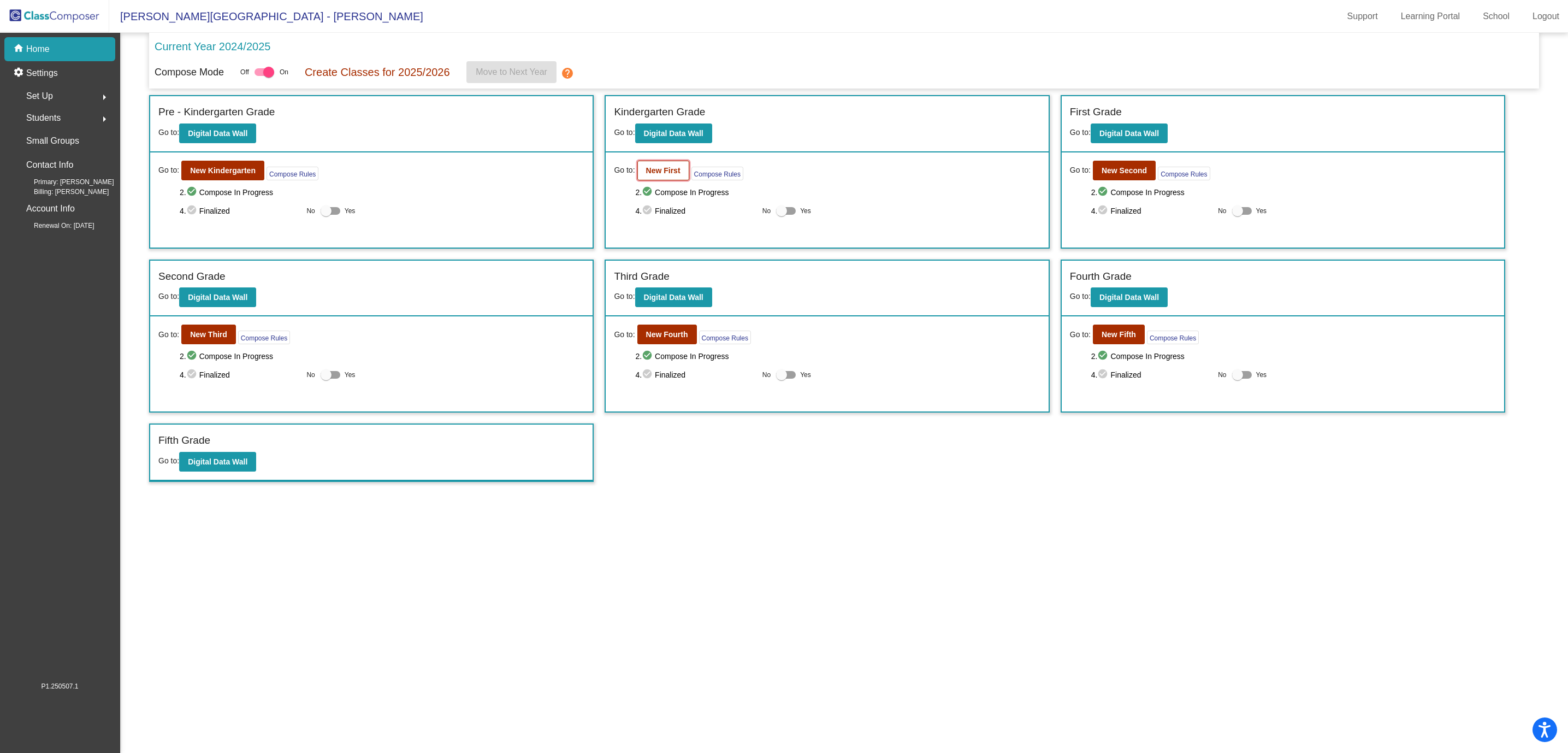
click at [649, 167] on b "New First" at bounding box center [663, 170] width 35 height 9
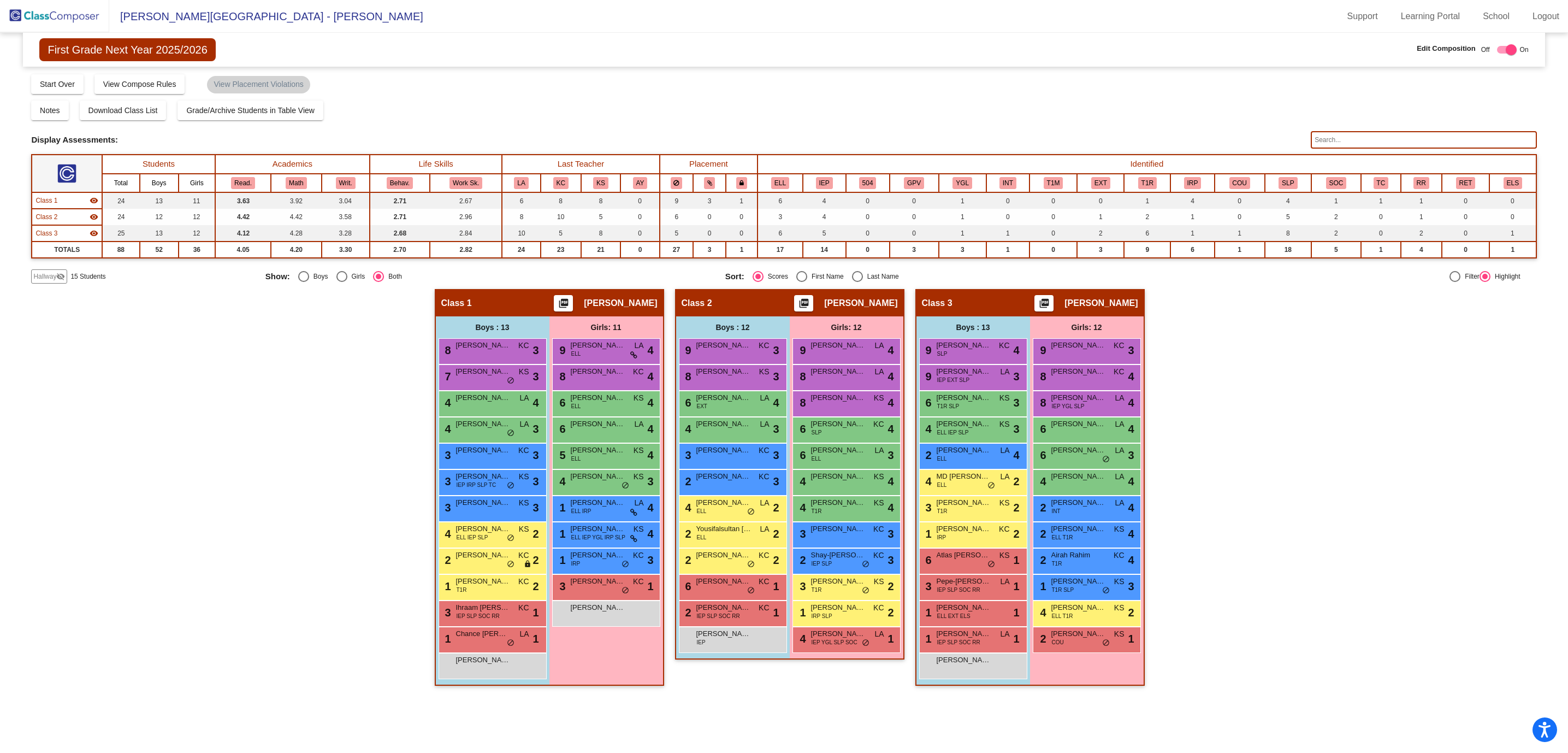
click at [90, 382] on div "Hallway - Hallway Class picture_as_pdf Add Student First Name Last Name Student…" at bounding box center [783, 492] width 1505 height 408
click at [88, 17] on img at bounding box center [54, 16] width 109 height 32
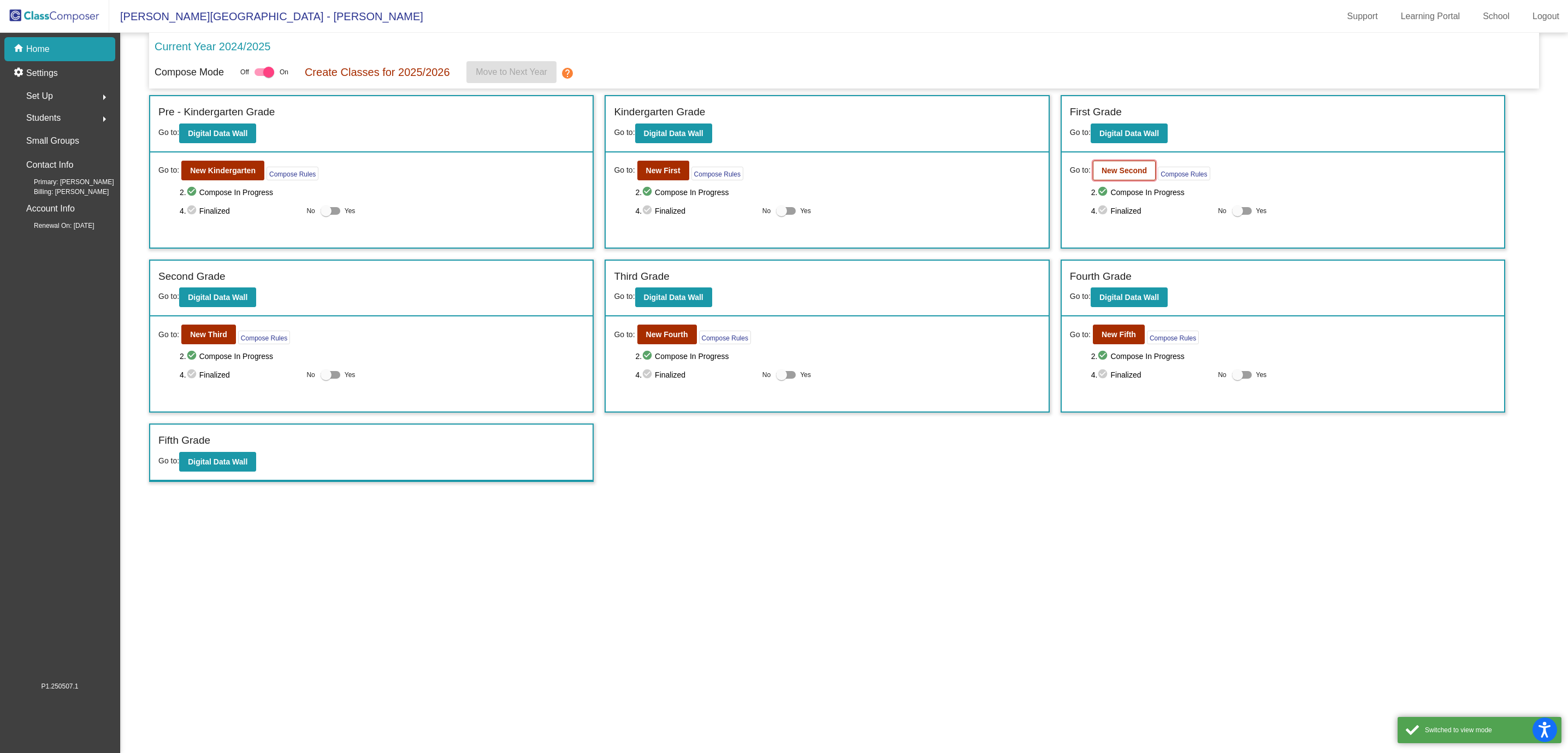
click at [1126, 167] on b "New Second" at bounding box center [1124, 170] width 45 height 9
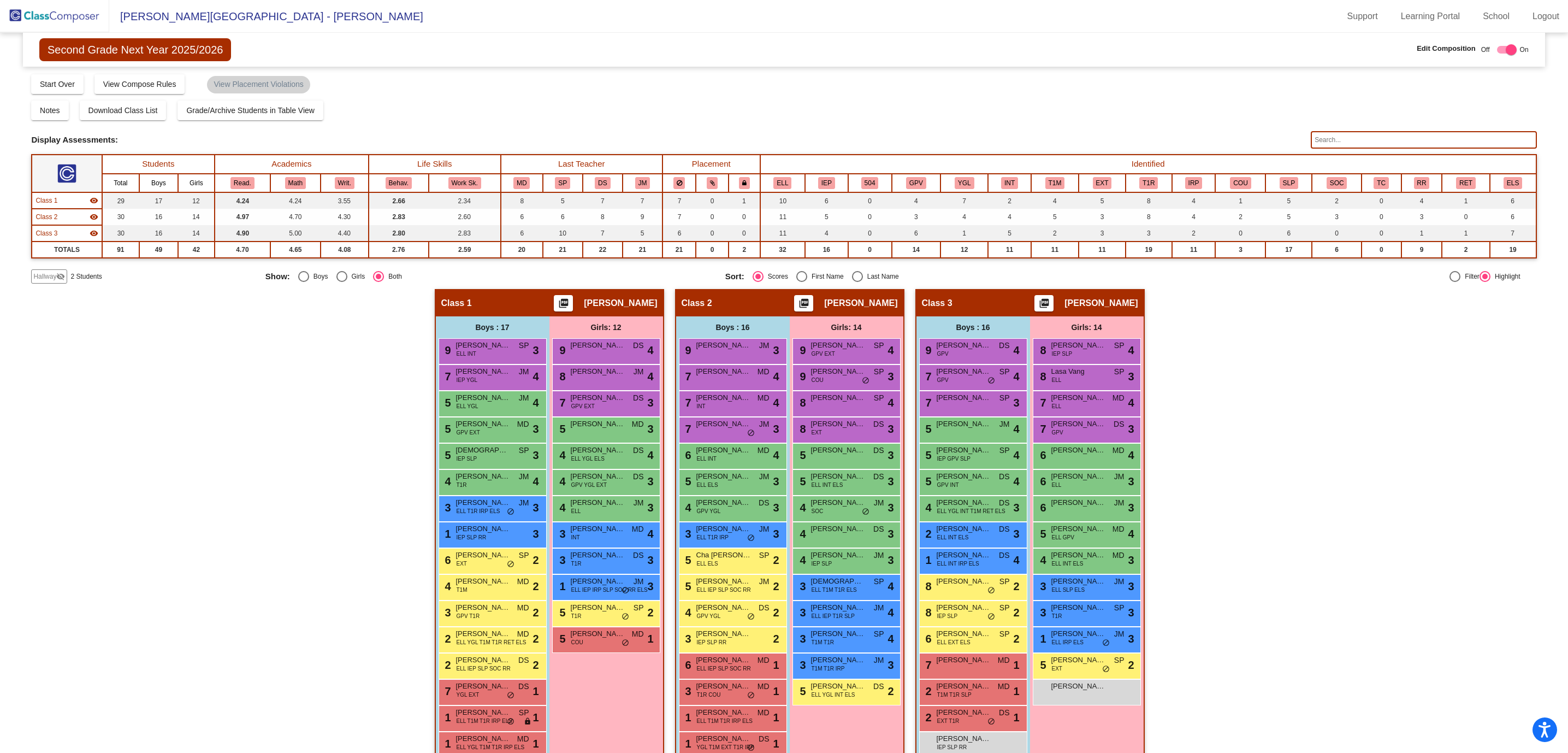
scroll to position [47, 0]
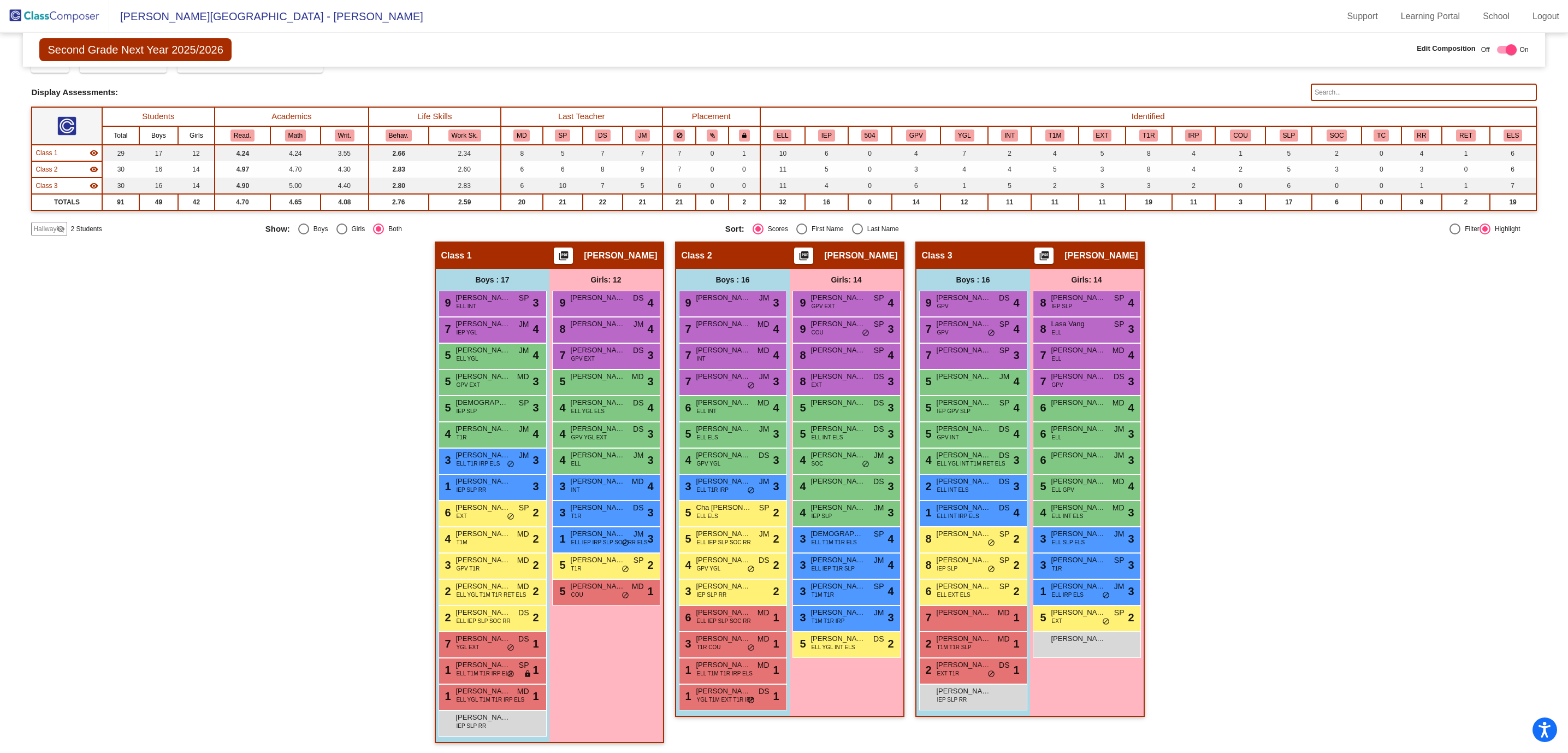
click at [56, 19] on img at bounding box center [54, 16] width 109 height 32
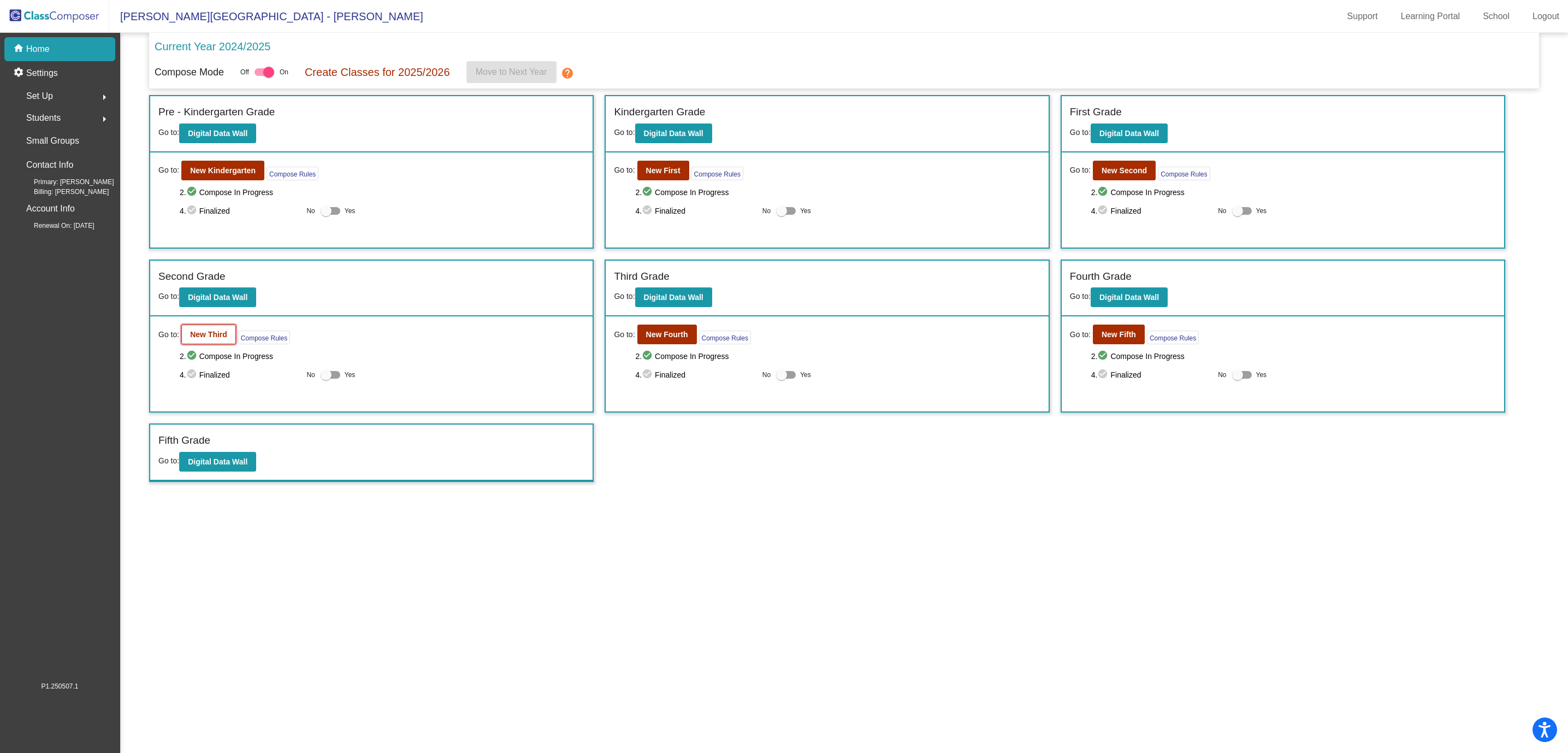
click at [219, 338] on b "New Third" at bounding box center [208, 335] width 37 height 9
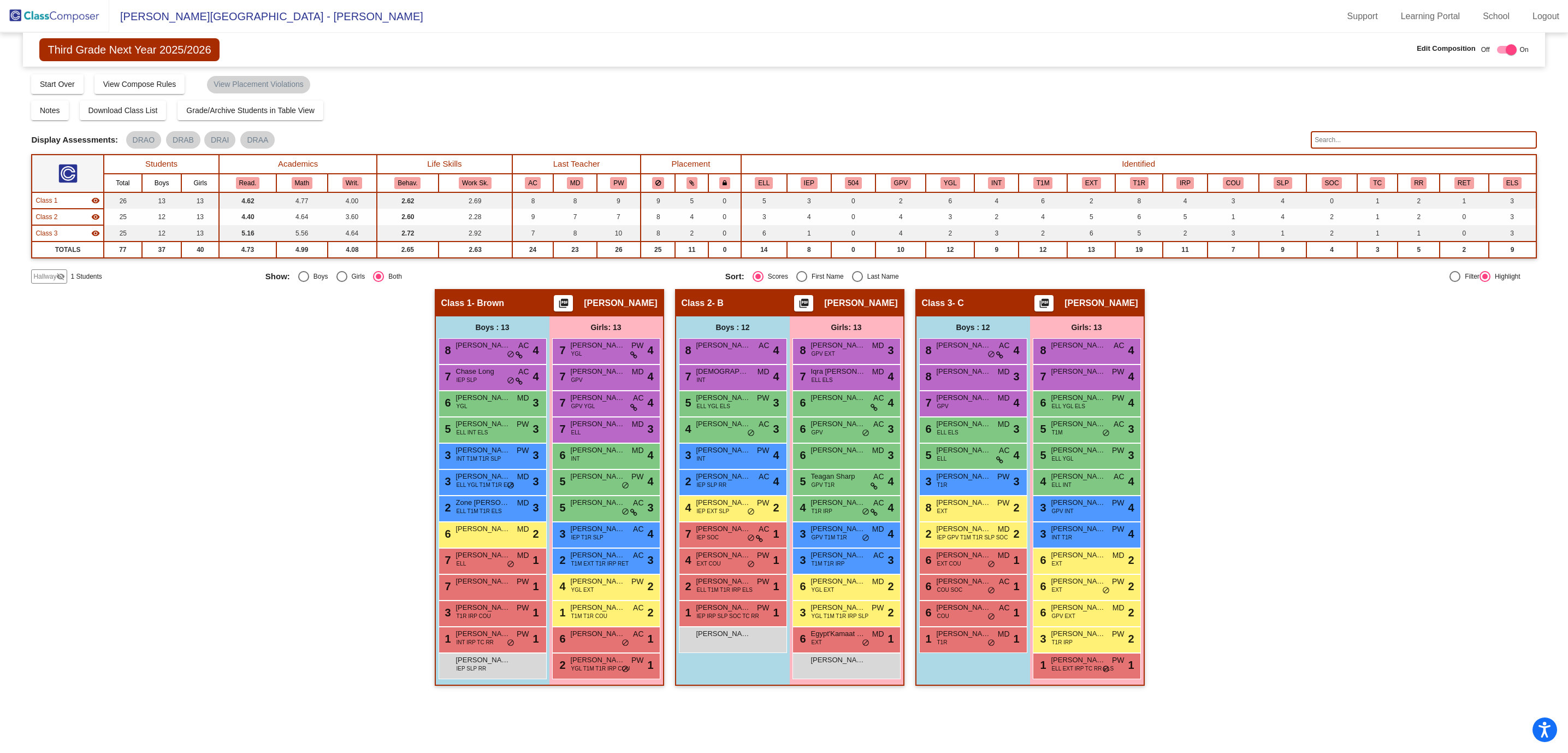
click at [146, 320] on div "Hallway - Hallway Class picture_as_pdf Add Student First Name Last Name Student…" at bounding box center [783, 492] width 1505 height 408
click at [66, 15] on img at bounding box center [54, 16] width 109 height 32
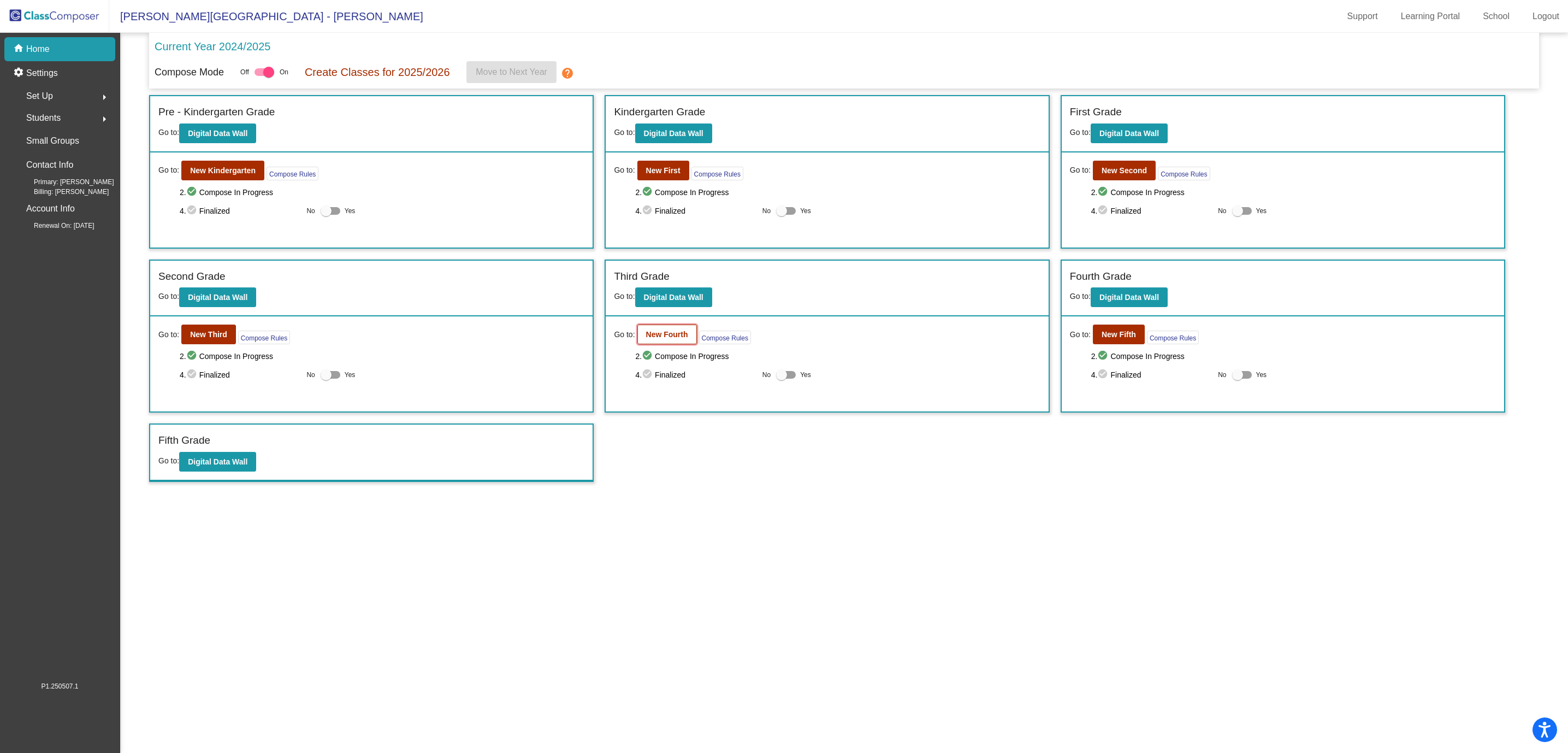
click at [671, 335] on b "New Fourth" at bounding box center [667, 335] width 42 height 9
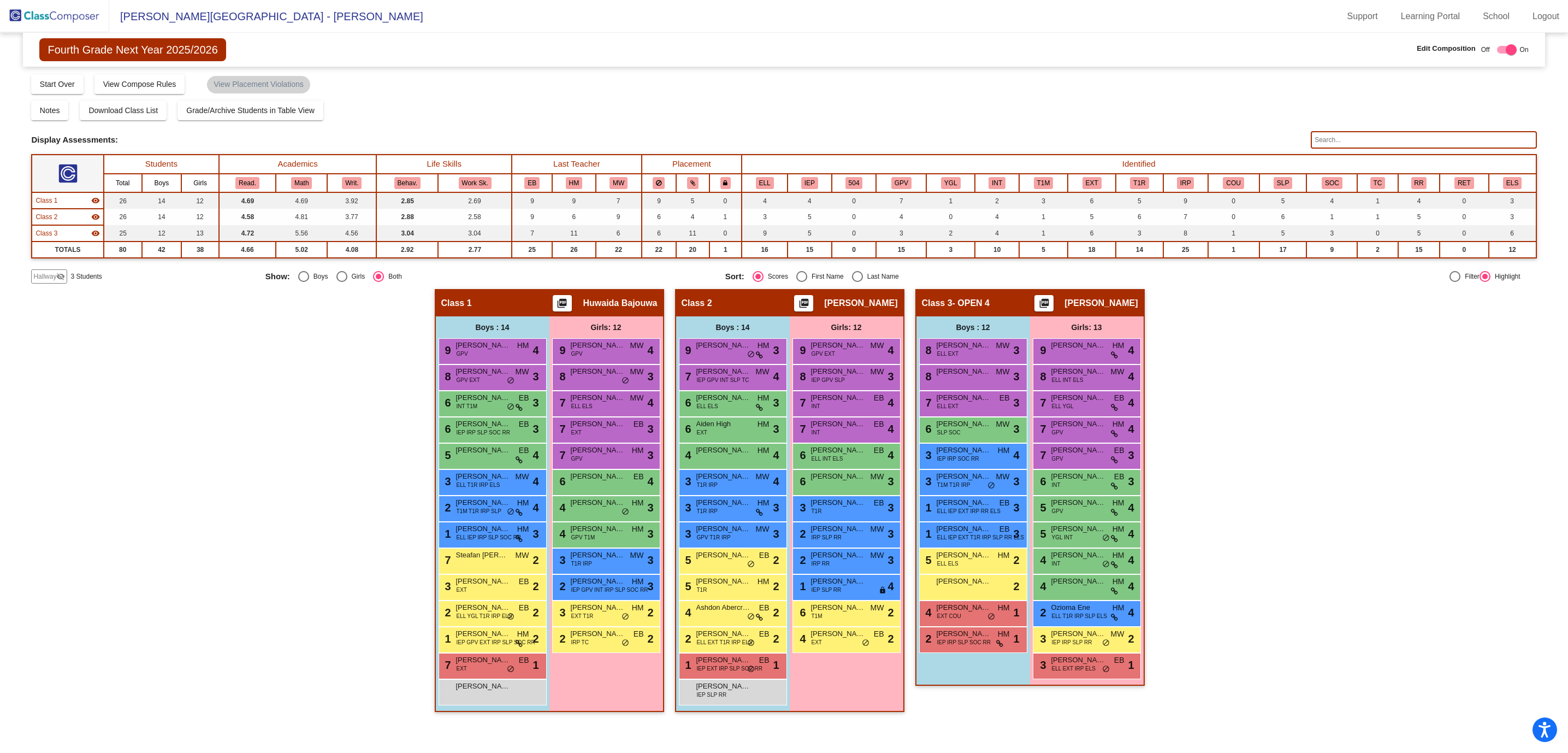
click at [156, 390] on div "Hallway - Hallway Class picture_as_pdf Add Student First Name Last Name Student…" at bounding box center [783, 505] width 1505 height 433
click at [61, 15] on img at bounding box center [54, 16] width 109 height 32
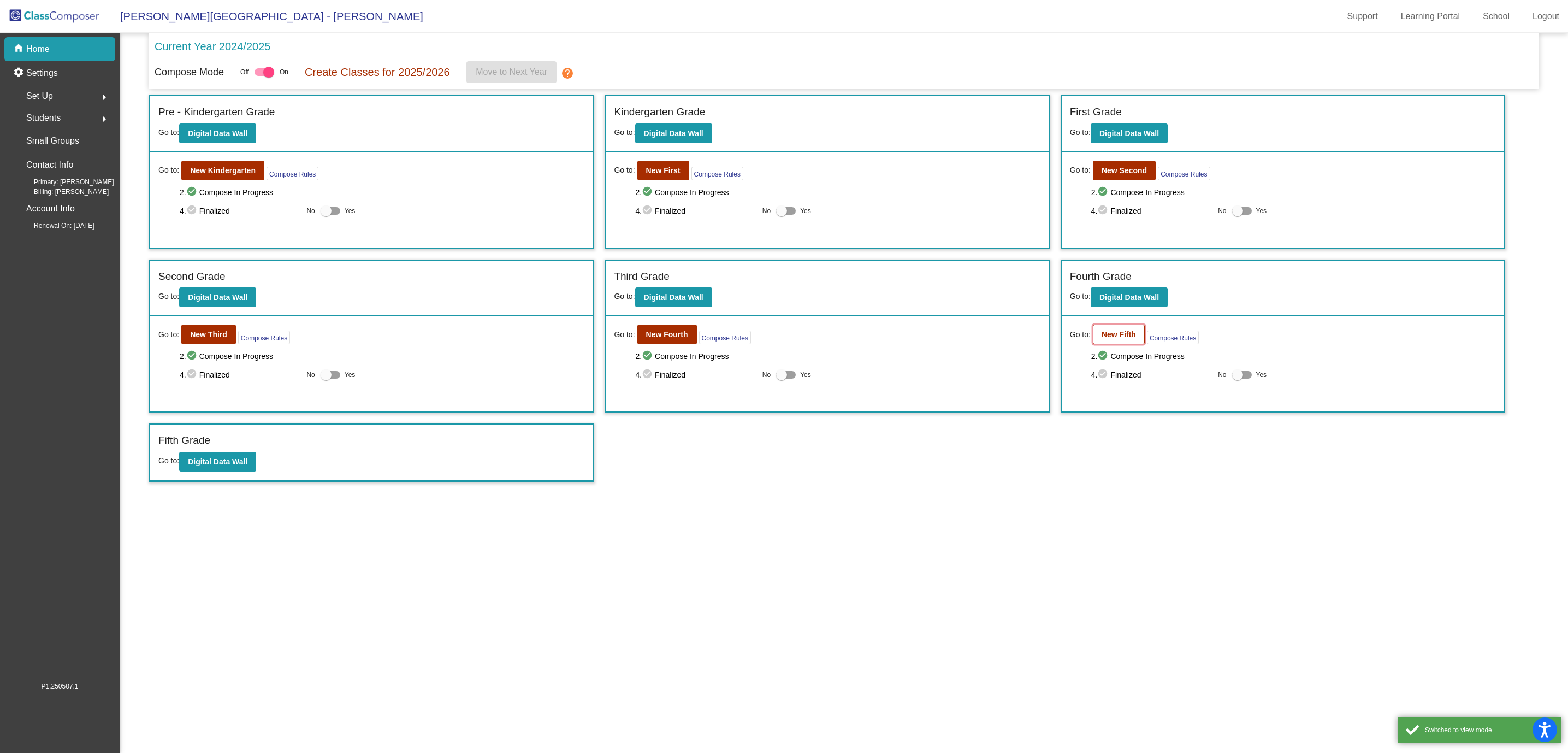
click at [1114, 338] on b "New Fifth" at bounding box center [1119, 335] width 35 height 9
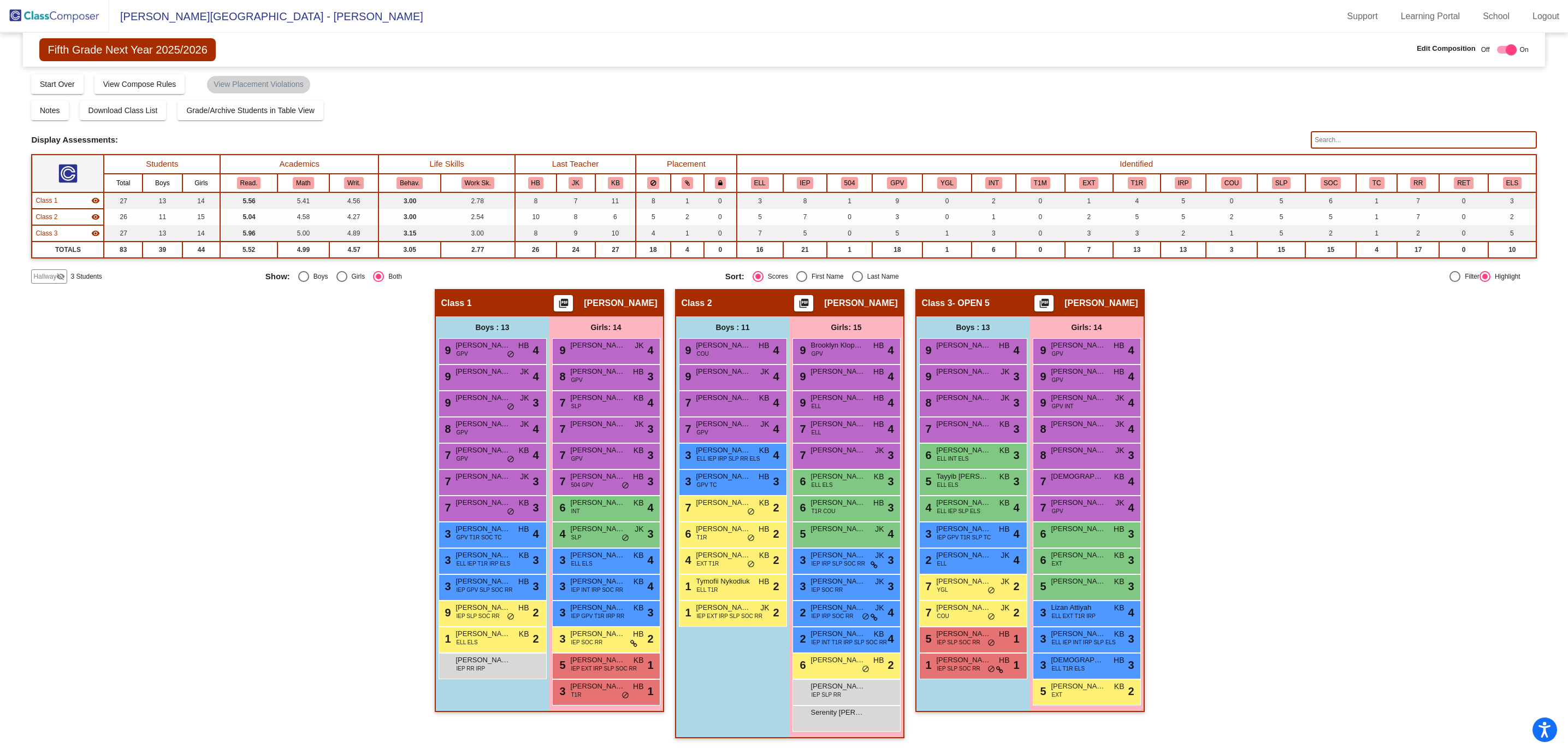
click at [154, 580] on div "Hallway - Hallway Class picture_as_pdf Add Student First Name Last Name Student…" at bounding box center [783, 519] width 1505 height 460
